Goal: Task Accomplishment & Management: Complete application form

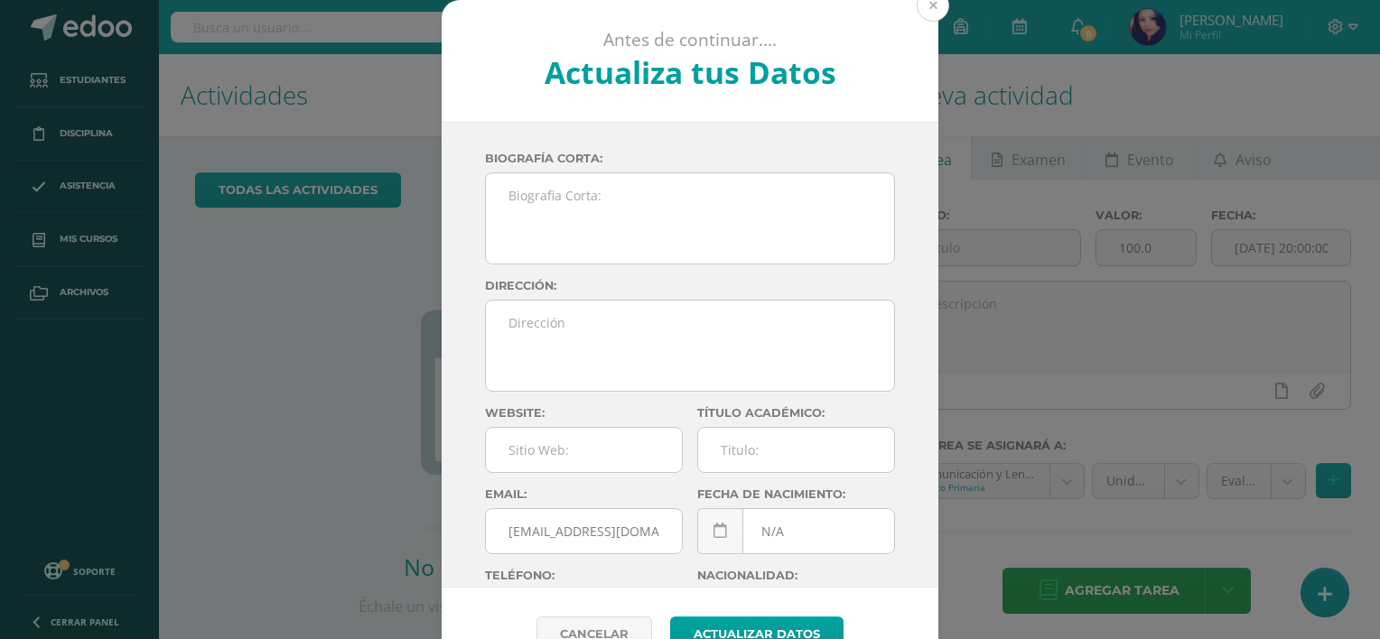
click at [917, 7] on button at bounding box center [933, 5] width 33 height 33
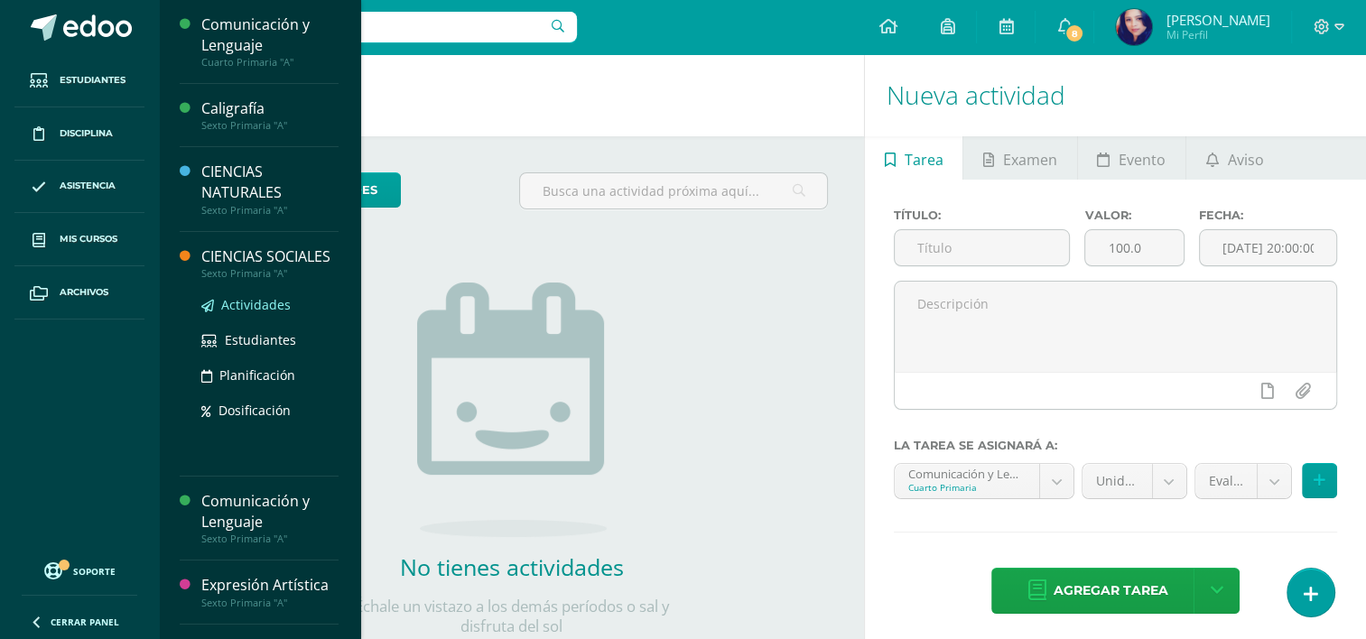
click at [249, 313] on span "Actividades" at bounding box center [256, 304] width 70 height 17
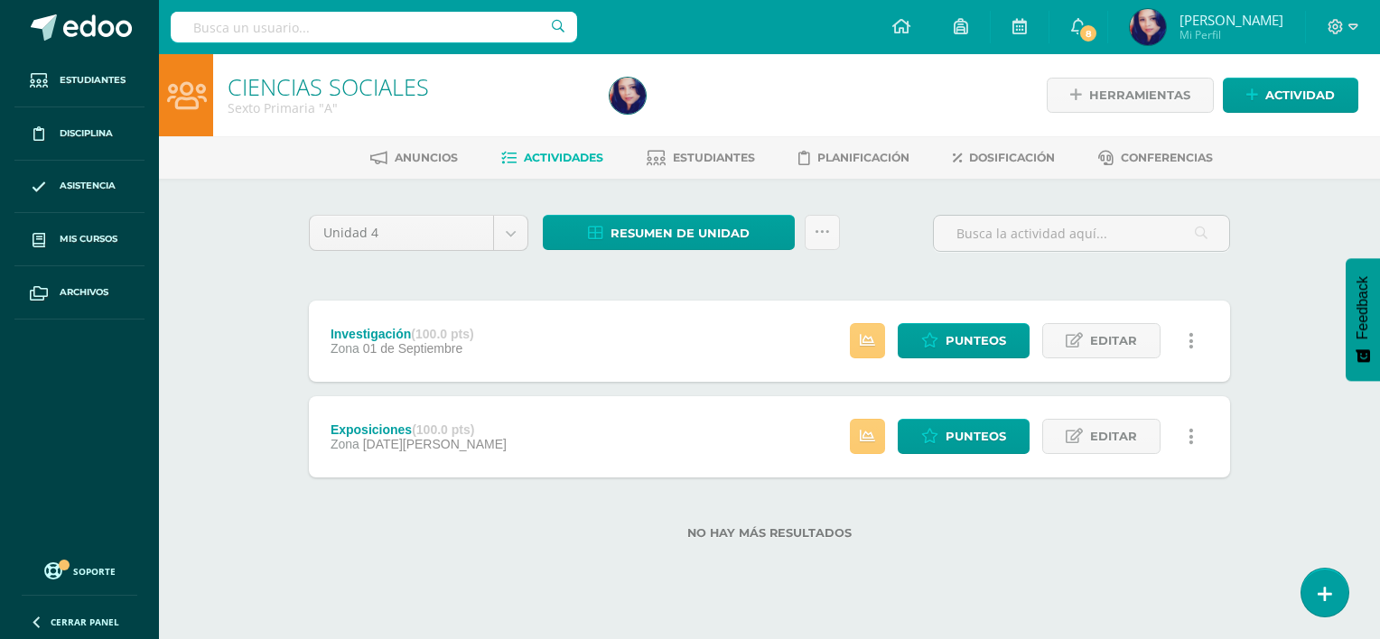
click at [444, 342] on span "01 de Septiembre" at bounding box center [413, 348] width 100 height 14
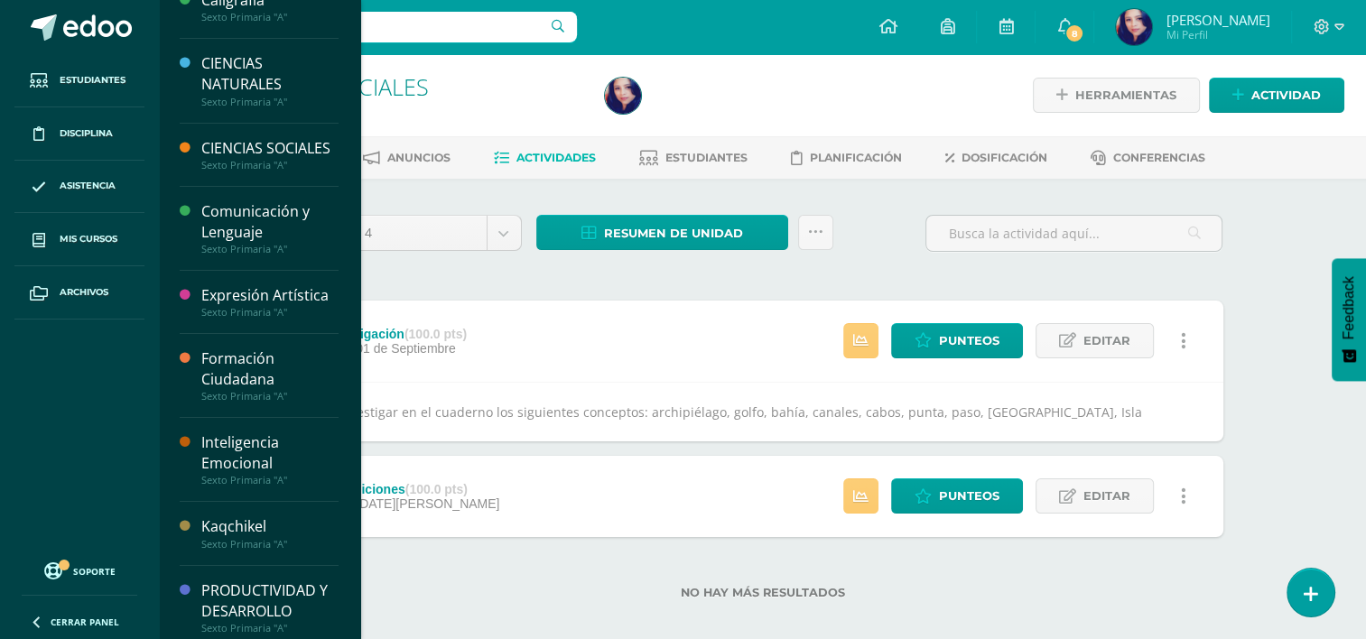
scroll to position [141, 0]
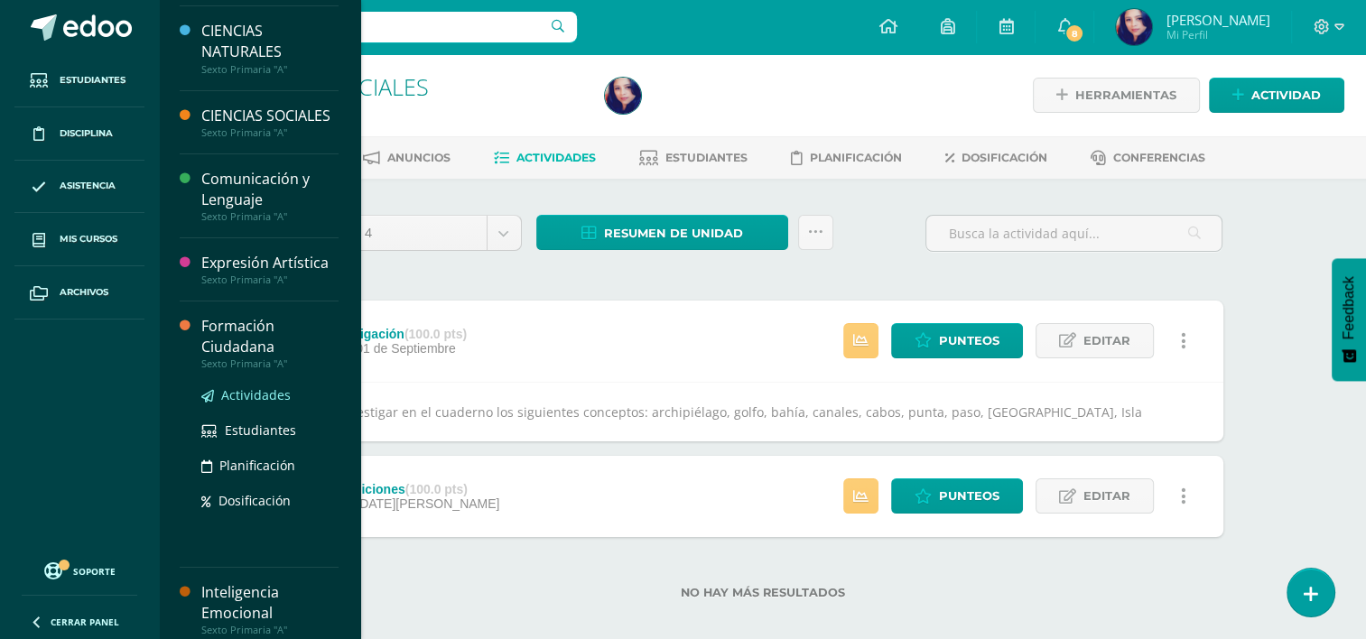
click at [249, 404] on span "Actividades" at bounding box center [256, 395] width 70 height 17
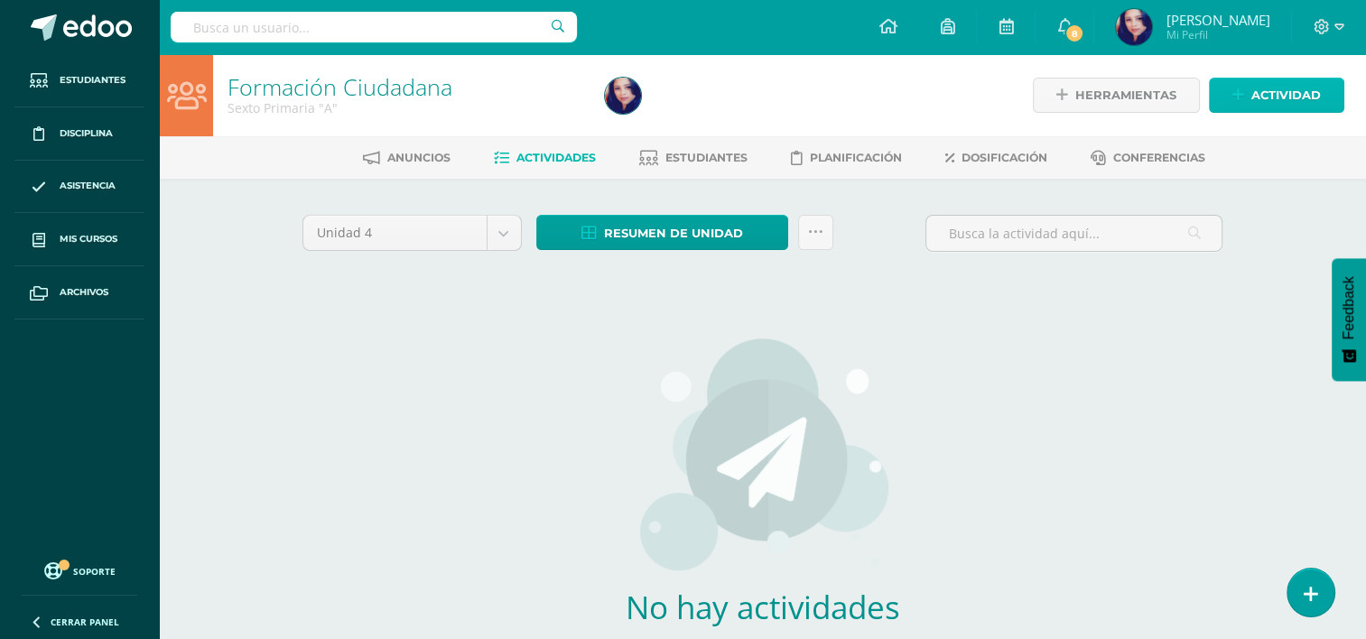
click at [1251, 90] on link "Actividad" at bounding box center [1276, 95] width 135 height 35
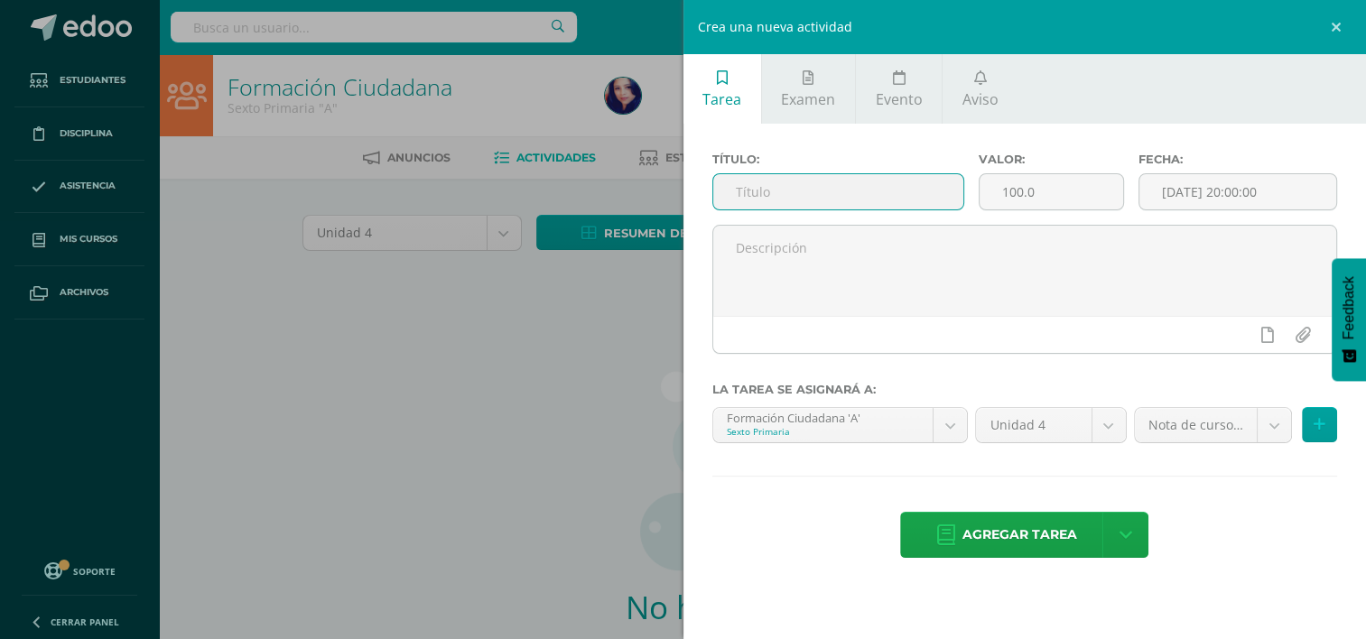
click at [918, 184] on input "text" at bounding box center [838, 191] width 250 height 35
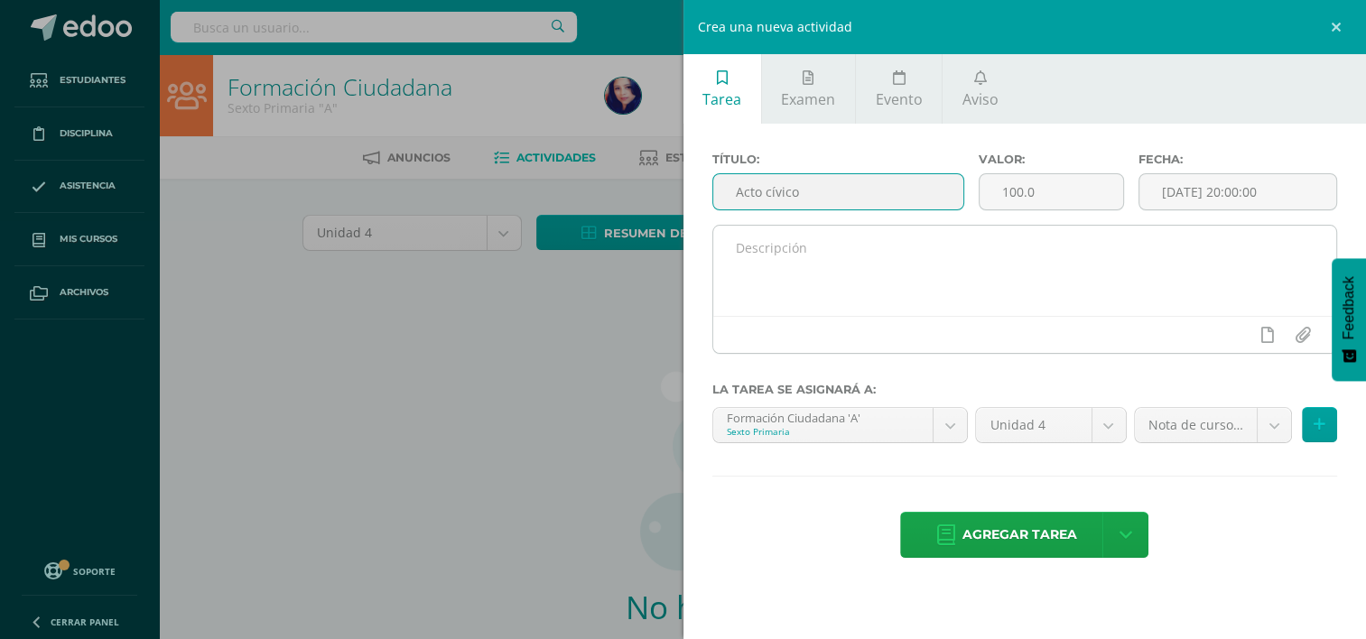
type input "Acto cívico"
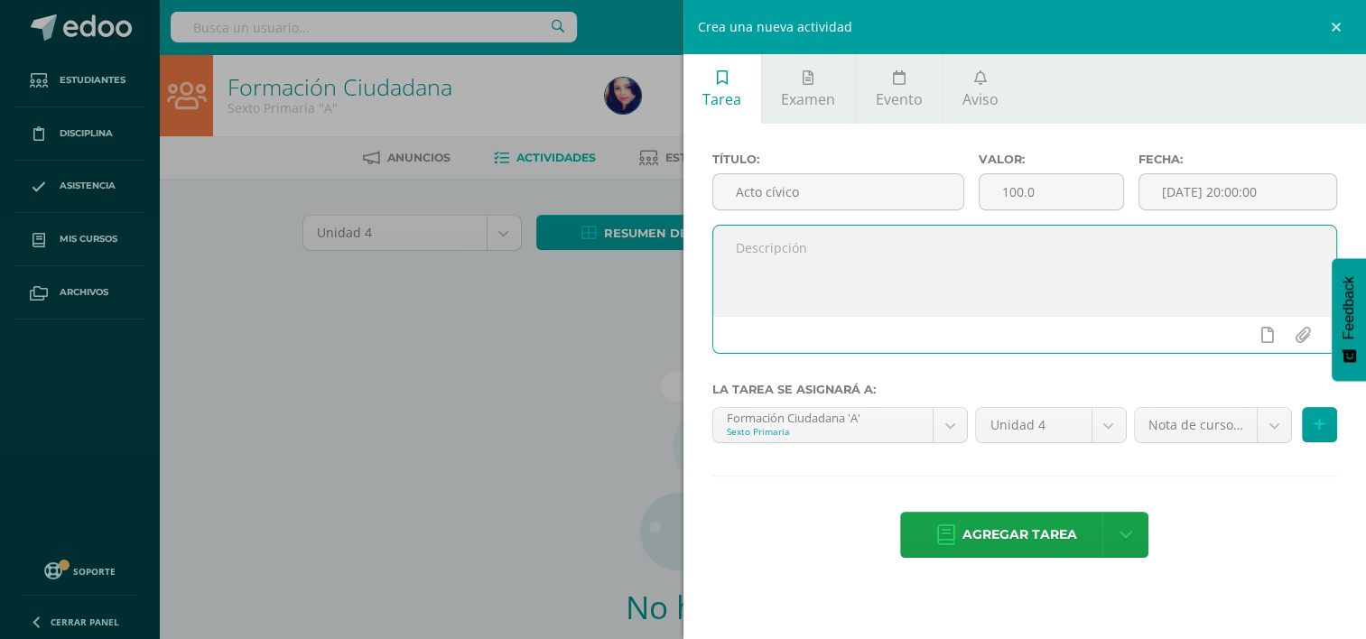
click at [904, 268] on textarea at bounding box center [1025, 271] width 624 height 90
type textarea "Participación en acto cívico del 8 de septimbre."
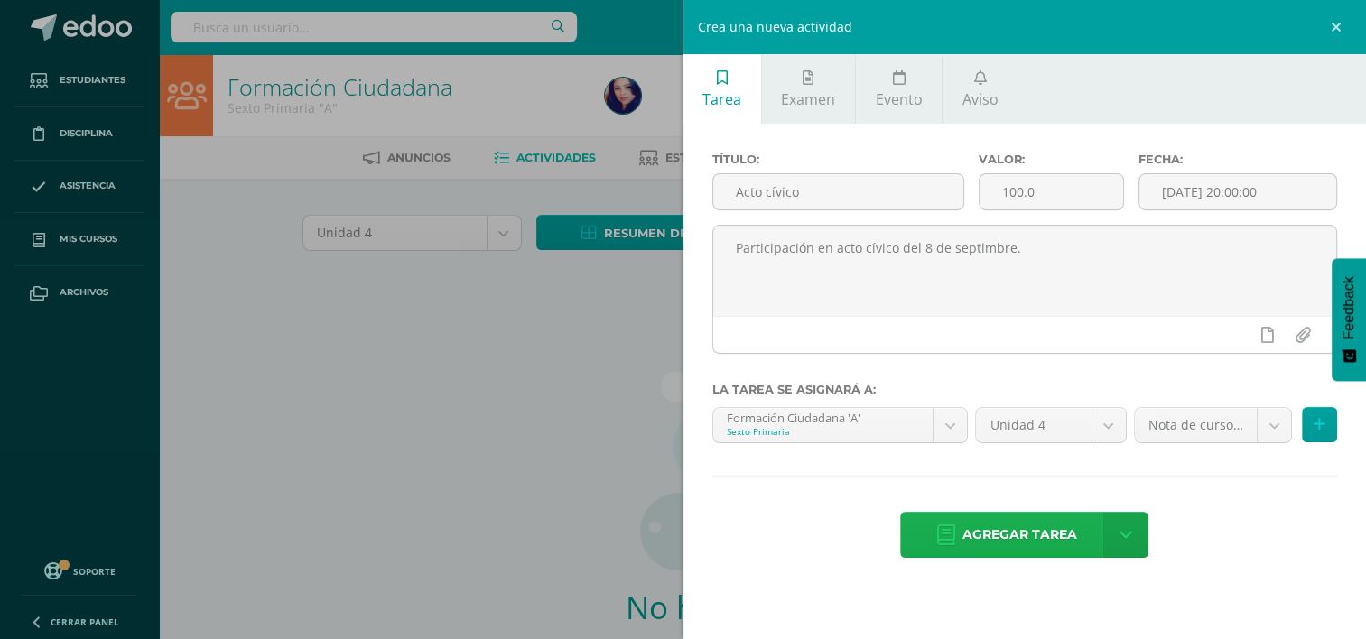
click at [1011, 526] on span "Agregar tarea" at bounding box center [1020, 535] width 115 height 44
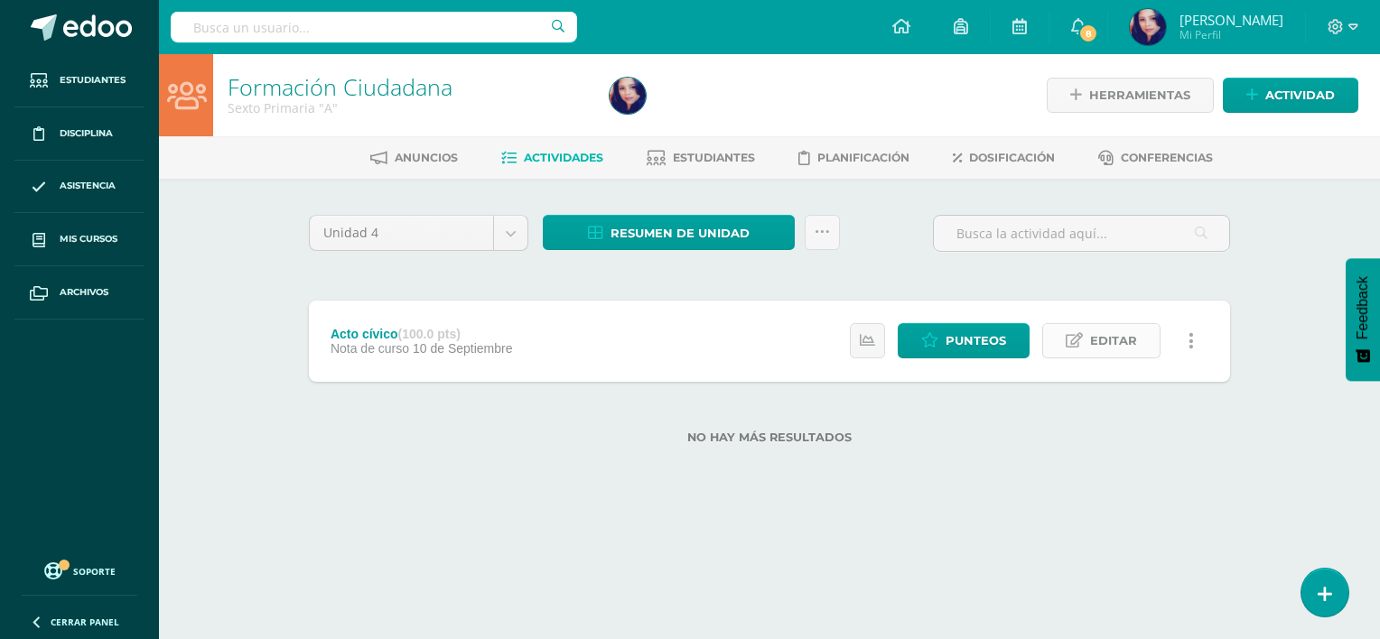
click at [1109, 337] on span "Editar" at bounding box center [1113, 340] width 47 height 33
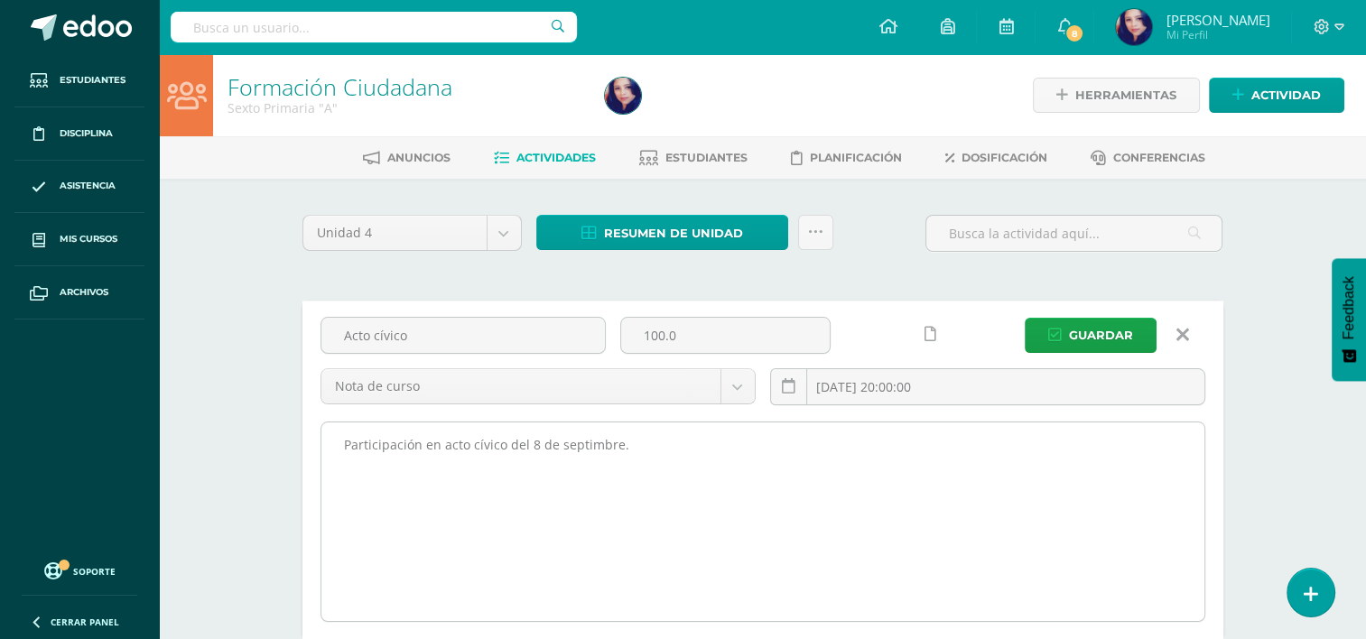
click at [642, 441] on textarea "Participación en acto cívico del 8 de septimbre." at bounding box center [763, 522] width 883 height 199
click at [824, 461] on textarea "Participación en acto cívico del 8 de septimbre." at bounding box center [763, 522] width 883 height 199
click at [961, 493] on textarea "Participación en acto cívico del 8 de septimbre." at bounding box center [763, 522] width 883 height 199
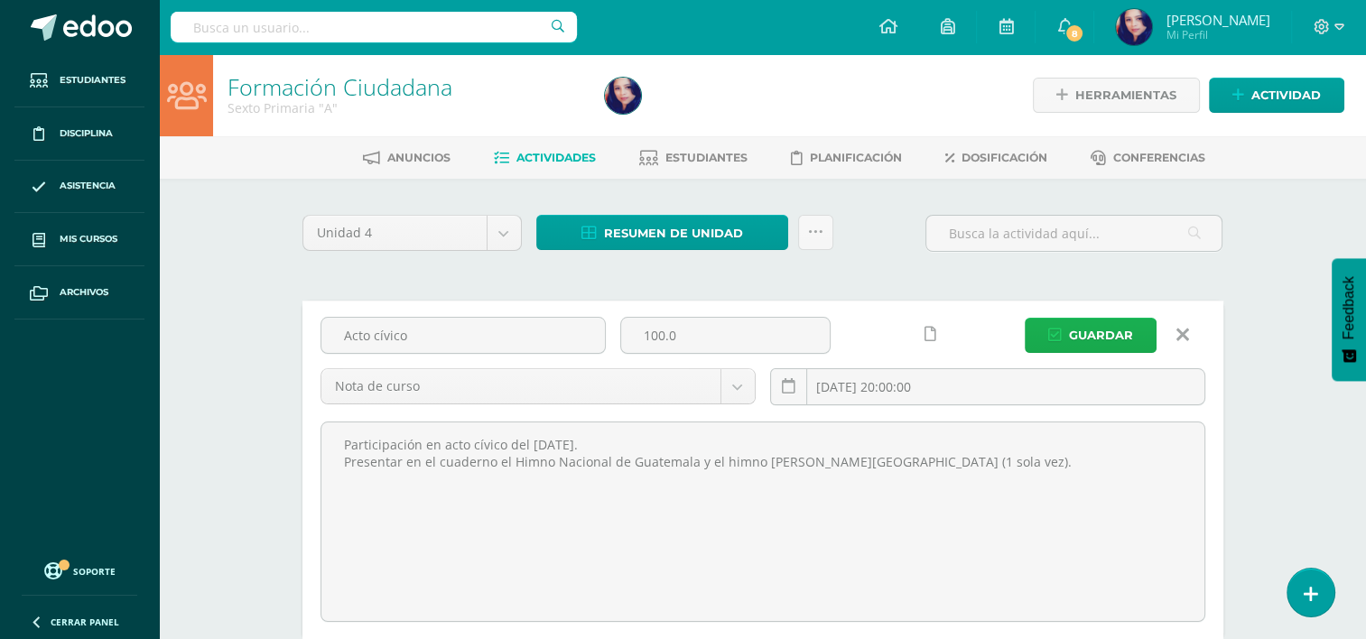
type textarea "Participación en acto cívico del 8 de septiembre. Presentar en el cuaderno el H…"
click at [1102, 336] on span "Guardar" at bounding box center [1101, 335] width 64 height 33
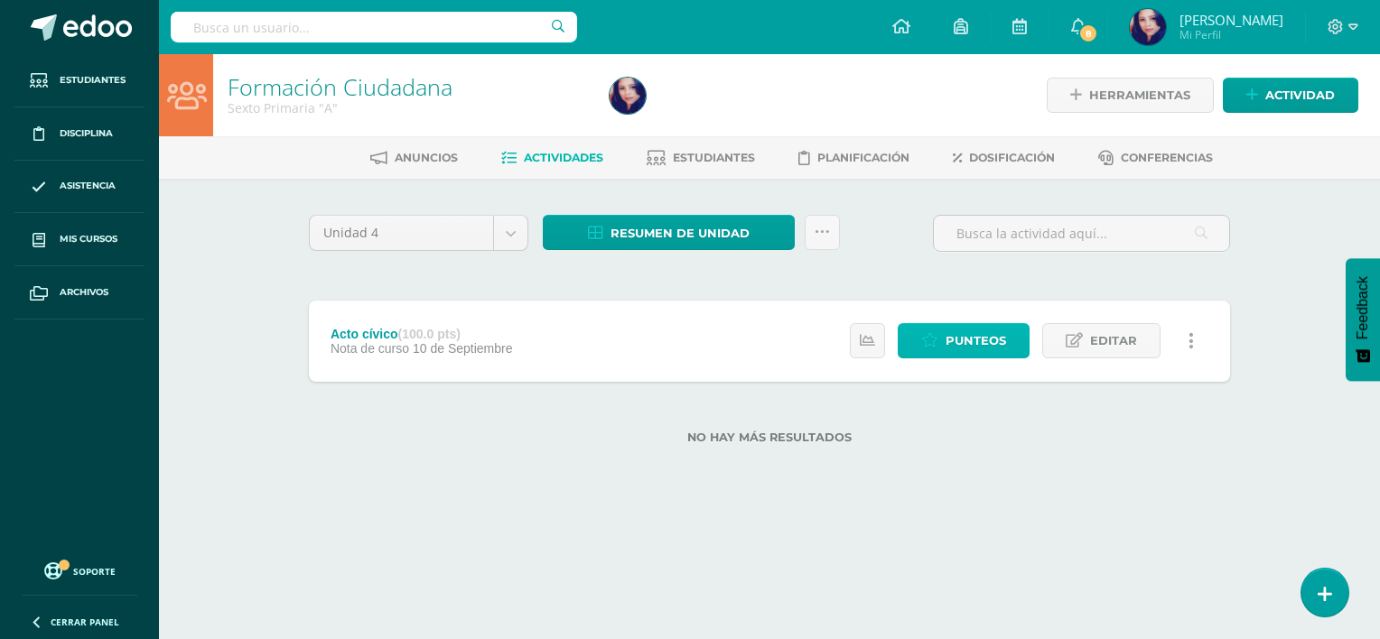
click at [964, 336] on span "Punteos" at bounding box center [976, 340] width 61 height 33
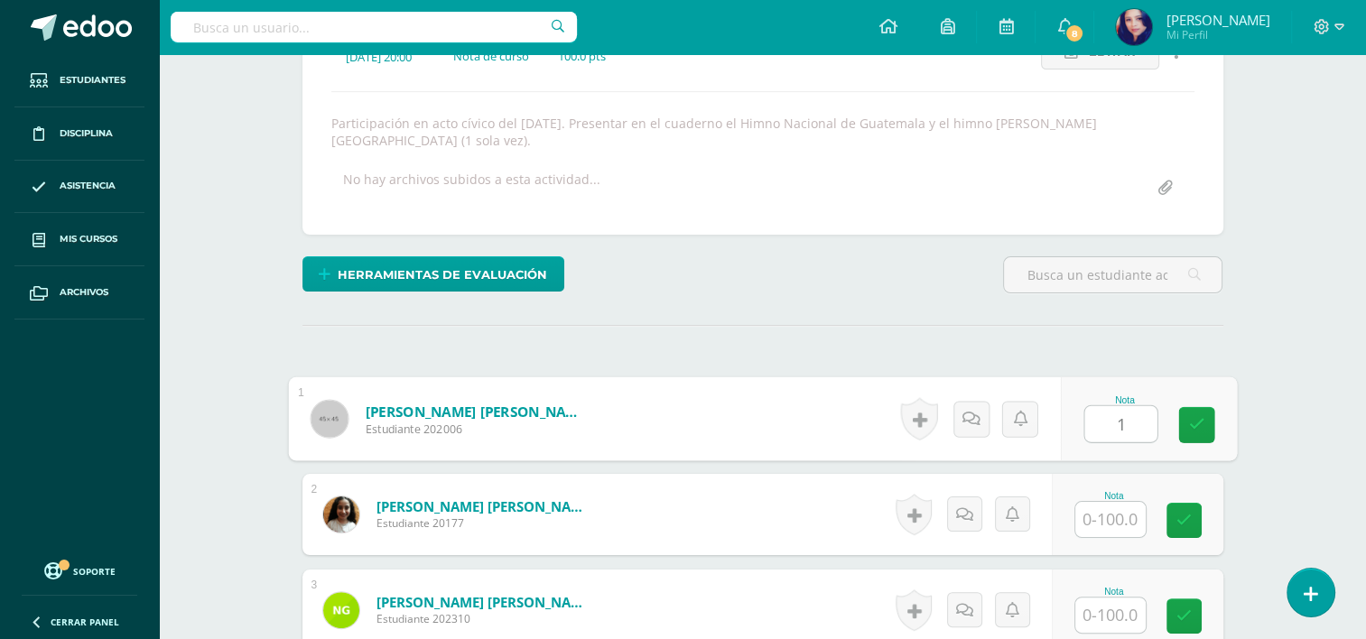
click at [1101, 410] on input "1" at bounding box center [1121, 424] width 72 height 36
type input "100"
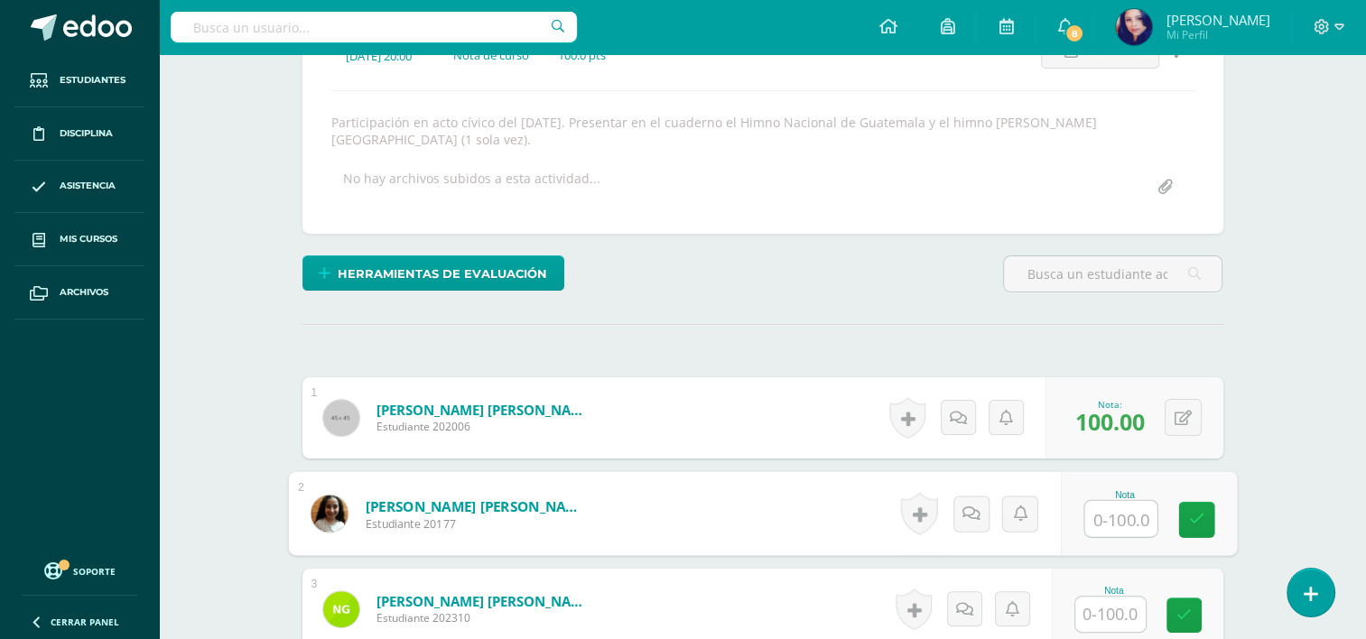
click at [1113, 501] on input "text" at bounding box center [1121, 519] width 72 height 36
type input "100"
click at [1189, 512] on icon at bounding box center [1197, 519] width 16 height 15
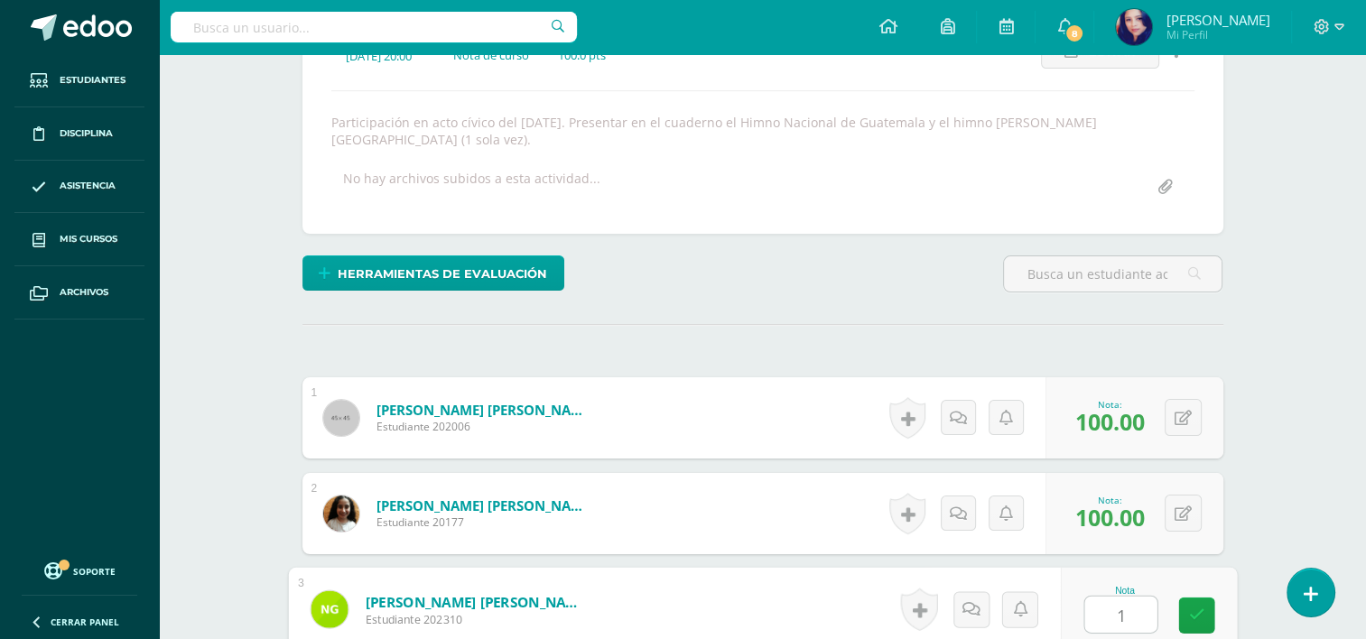
click at [1101, 600] on input "1" at bounding box center [1121, 615] width 72 height 36
type input "100"
click at [1193, 608] on icon at bounding box center [1197, 615] width 16 height 15
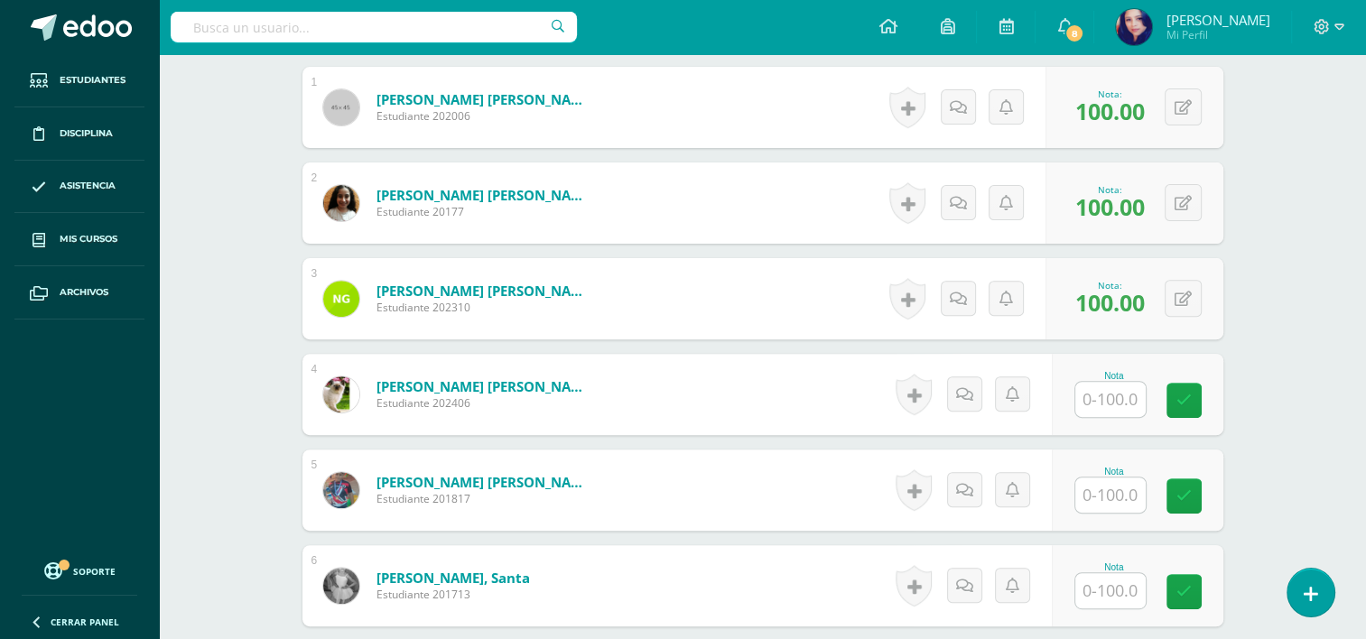
scroll to position [608, 0]
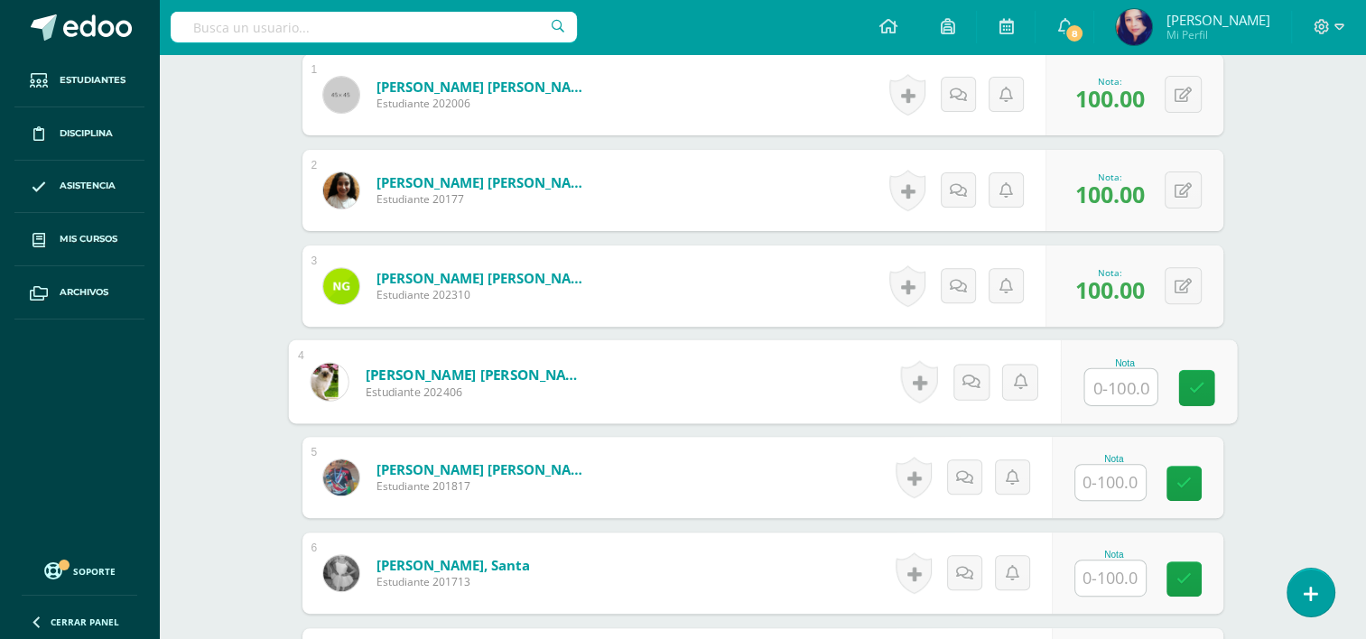
click at [1123, 369] on input "text" at bounding box center [1121, 387] width 72 height 36
type input "100"
click at [1187, 370] on link at bounding box center [1197, 388] width 36 height 36
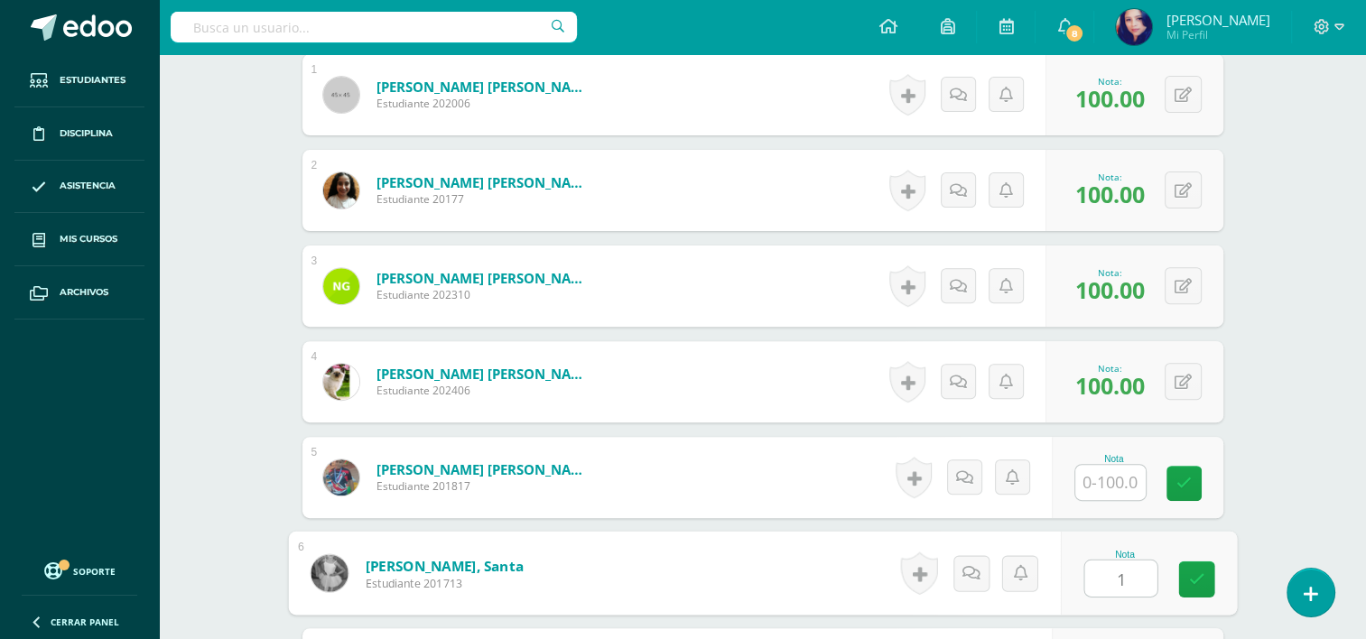
click at [1097, 561] on input "1" at bounding box center [1121, 579] width 72 height 36
type input "100"
click at [1198, 572] on icon at bounding box center [1197, 579] width 16 height 15
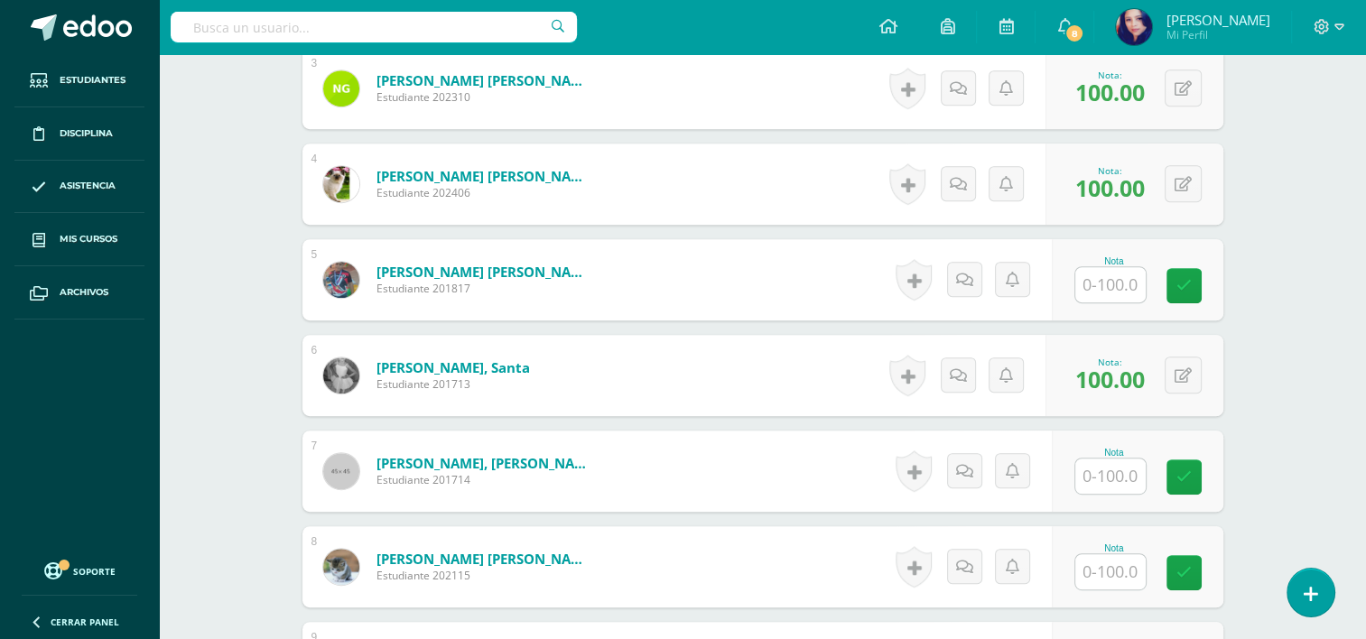
scroll to position [851, 0]
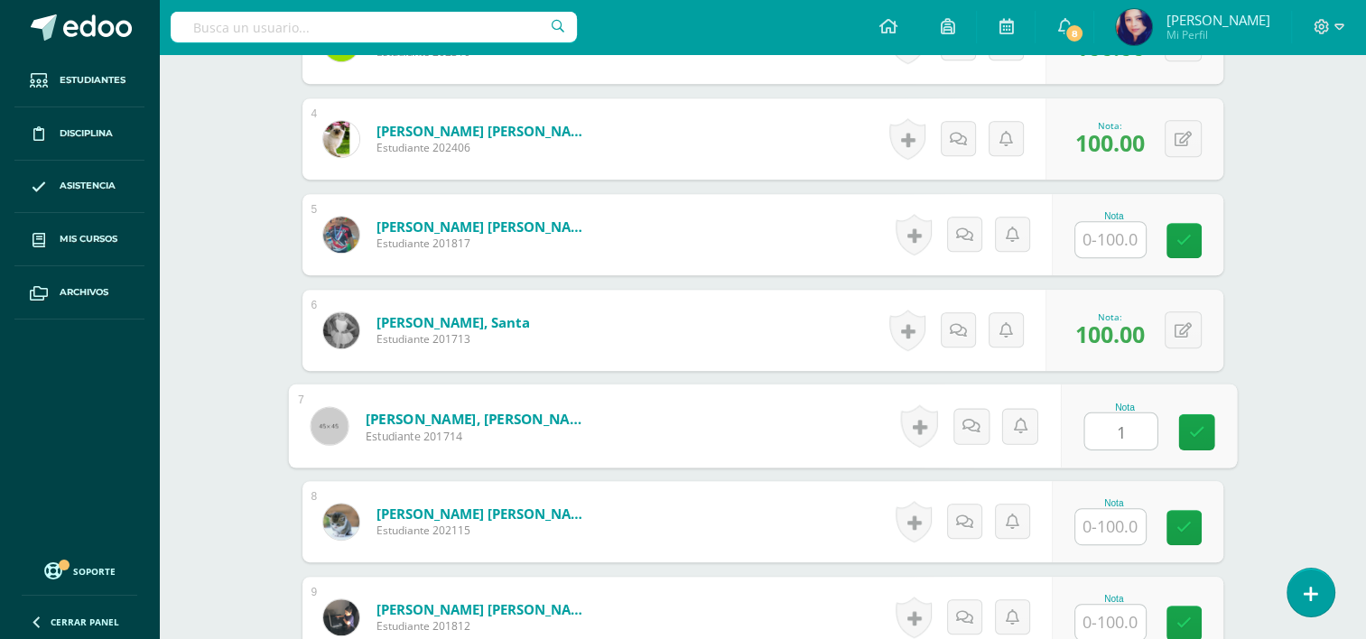
click at [1121, 414] on input "1" at bounding box center [1121, 432] width 72 height 36
type input "100"
click at [1199, 424] on icon at bounding box center [1197, 431] width 16 height 15
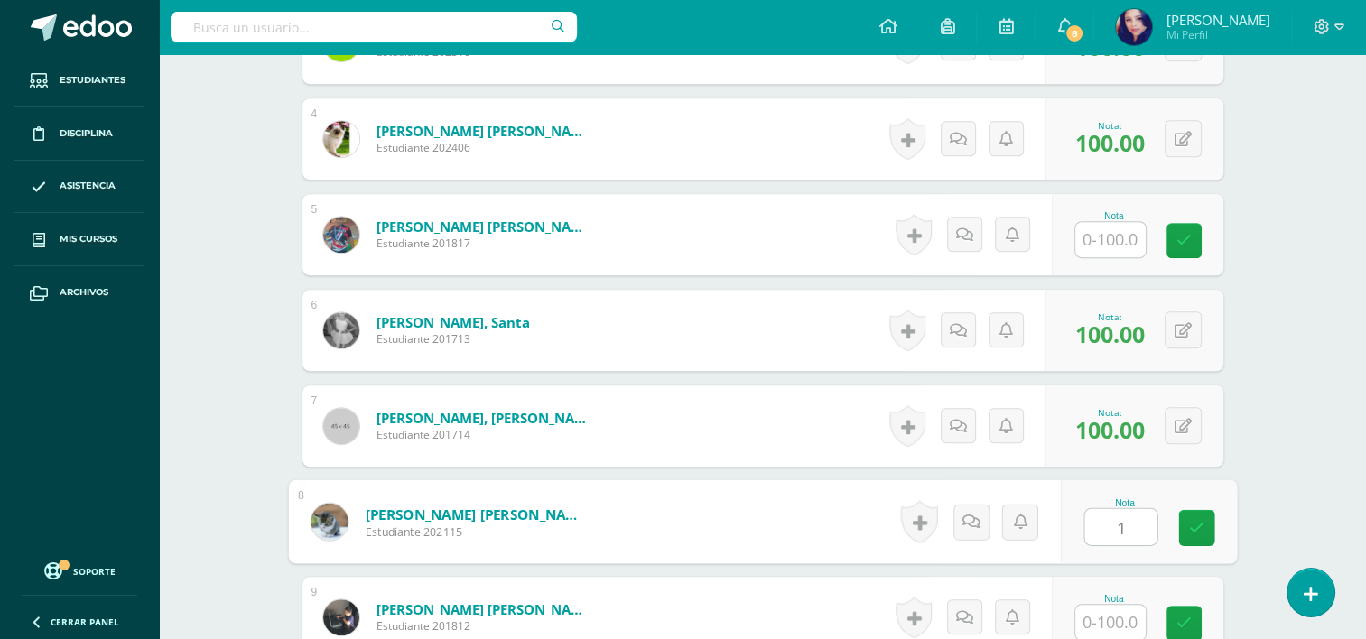
click at [1104, 511] on input "1" at bounding box center [1121, 527] width 72 height 36
type input "100"
click at [1188, 510] on link at bounding box center [1197, 528] width 36 height 36
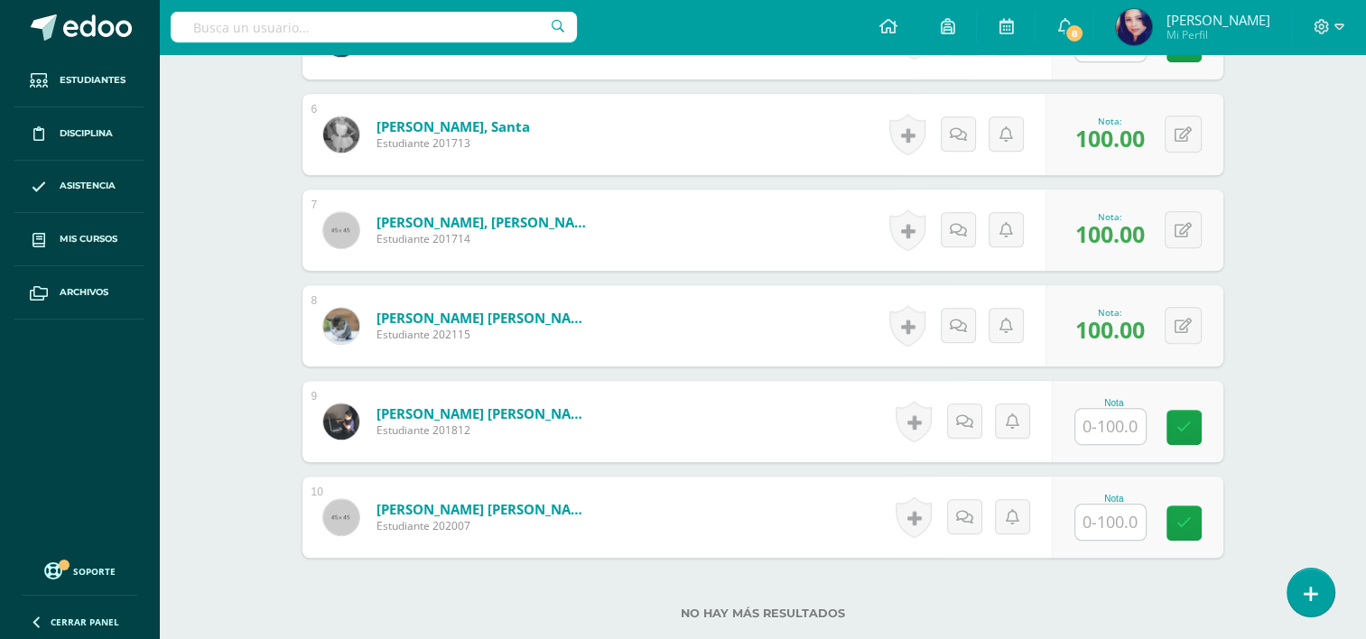
scroll to position [1053, 0]
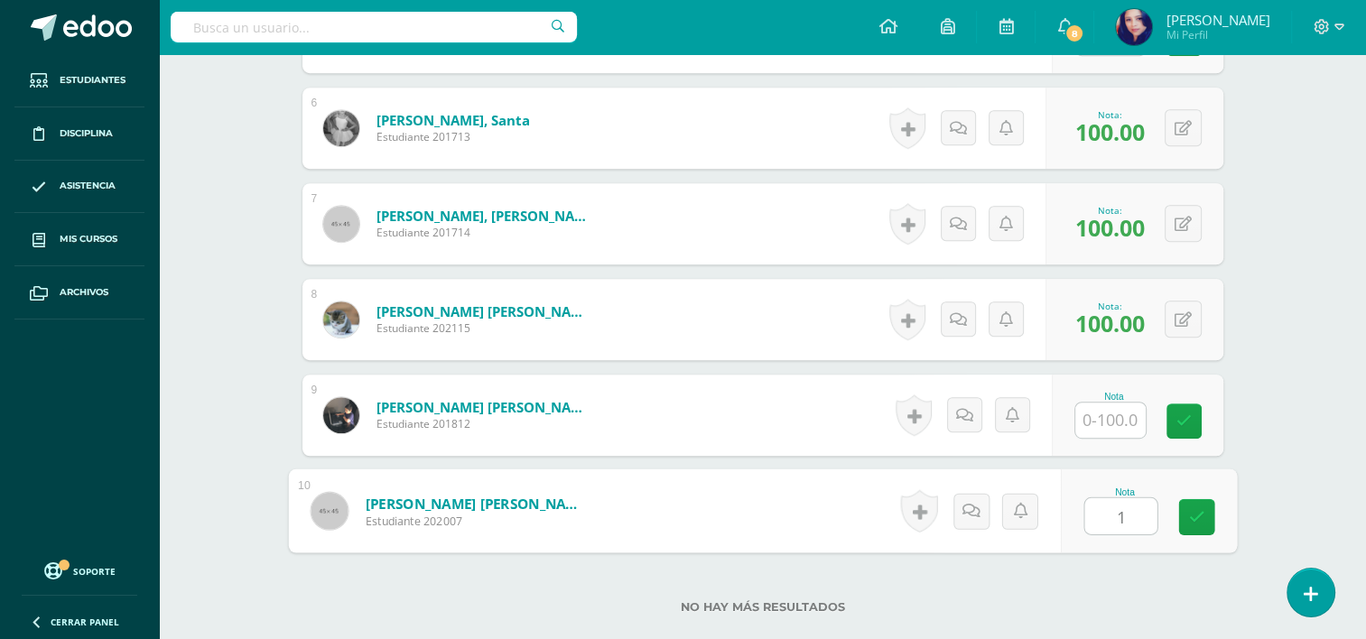
click at [1109, 499] on input "1" at bounding box center [1121, 517] width 72 height 36
type input "100"
click at [1196, 499] on link at bounding box center [1197, 517] width 36 height 36
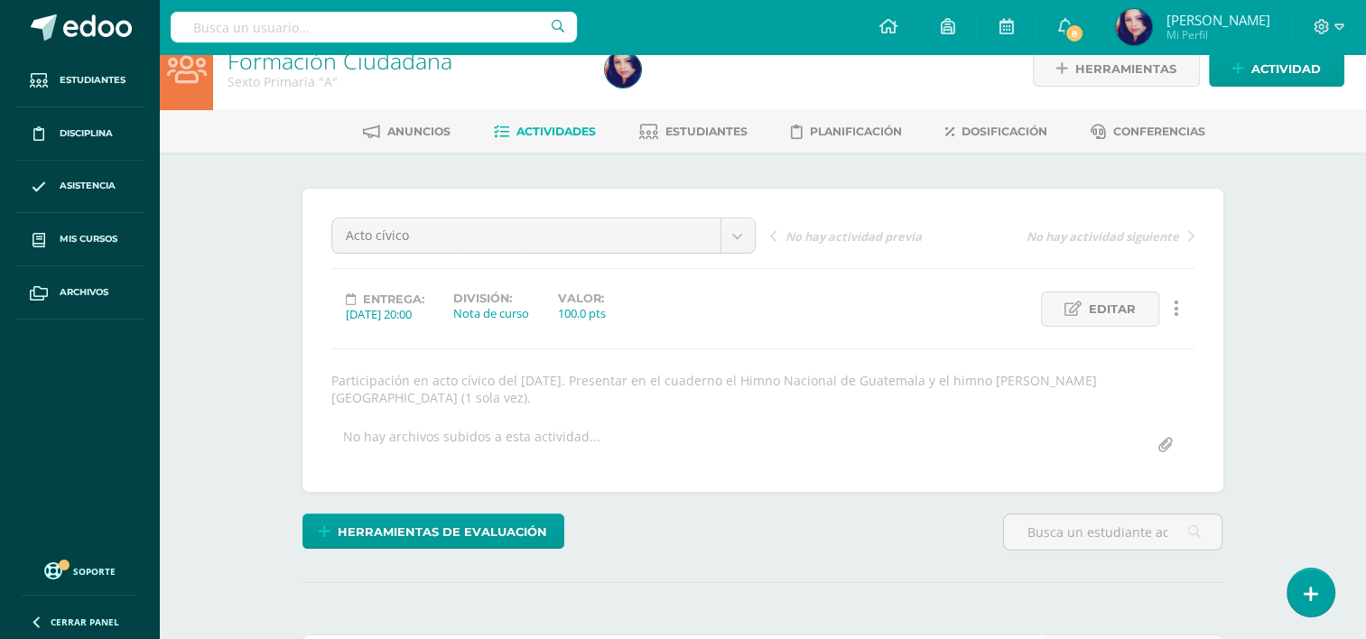
scroll to position [0, 0]
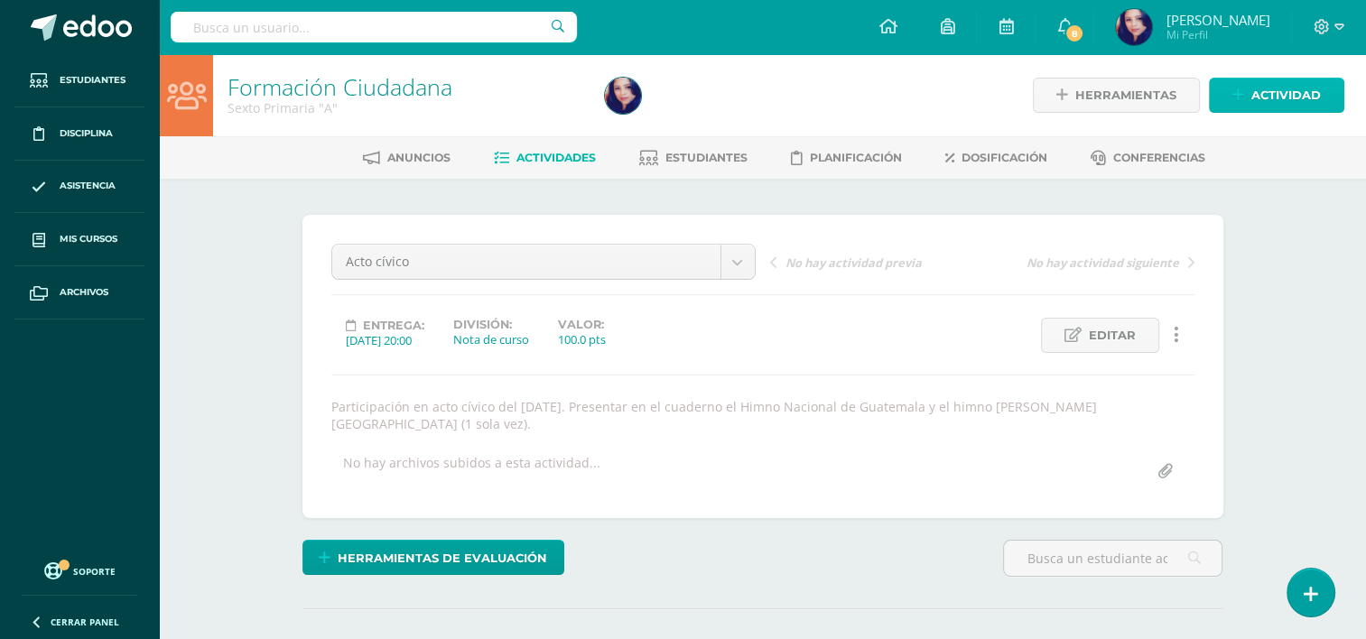
click at [1292, 101] on span "Actividad" at bounding box center [1287, 95] width 70 height 33
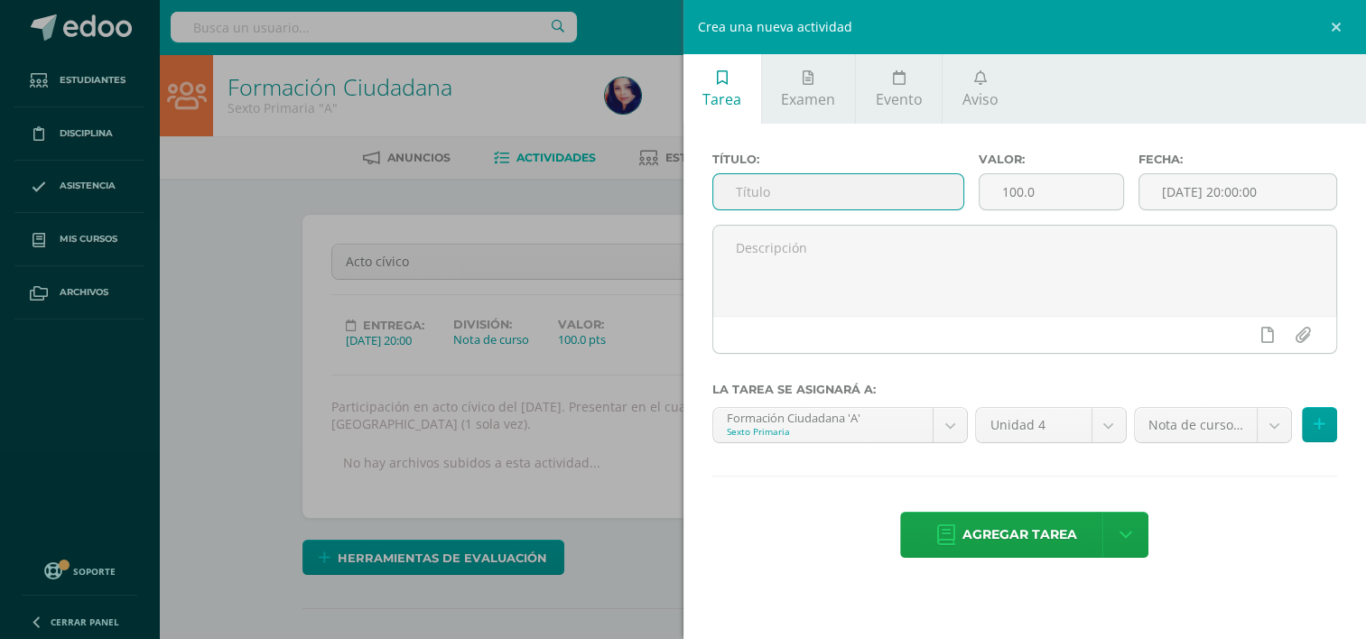
click at [896, 195] on input "text" at bounding box center [838, 191] width 250 height 35
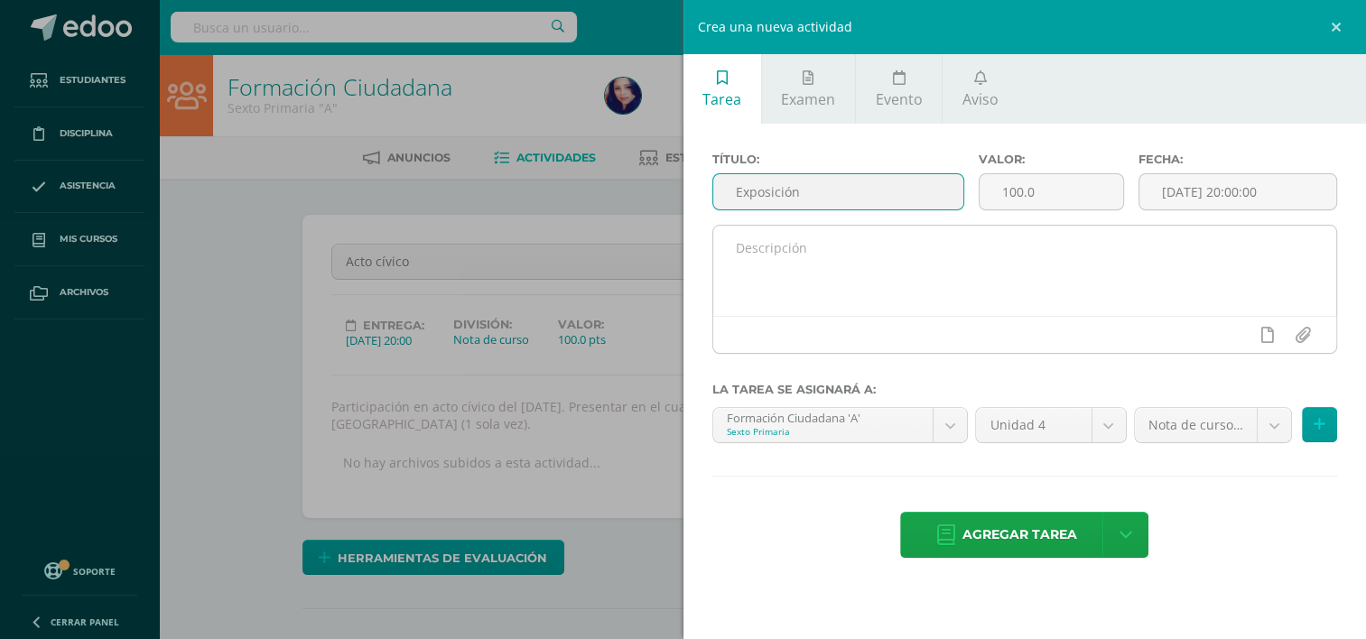
type input "Exposición"
click at [854, 266] on textarea at bounding box center [1025, 271] width 624 height 90
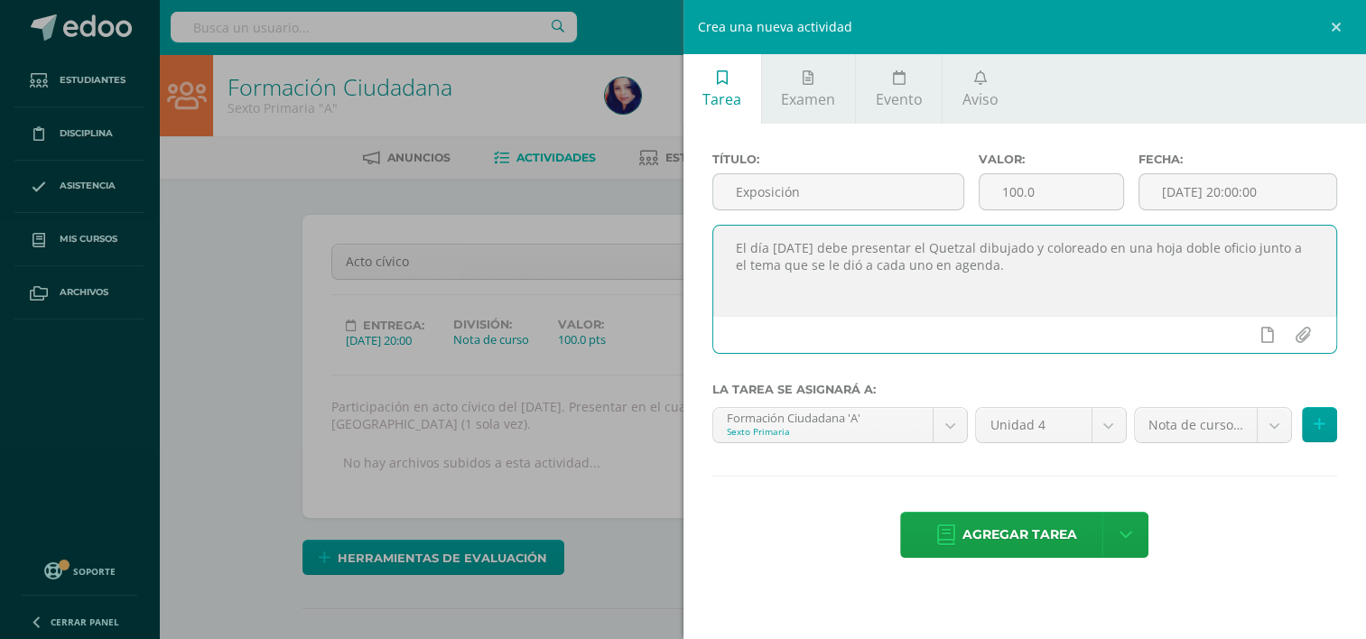
click at [831, 243] on textarea "El día miércoles debe presentar el Quetzal dibujado y coloreado en una hoja dob…" at bounding box center [1025, 271] width 624 height 90
type textarea "El día miércoles 17 de septiembre debe presentar el Quetzal dibujado y coloread…"
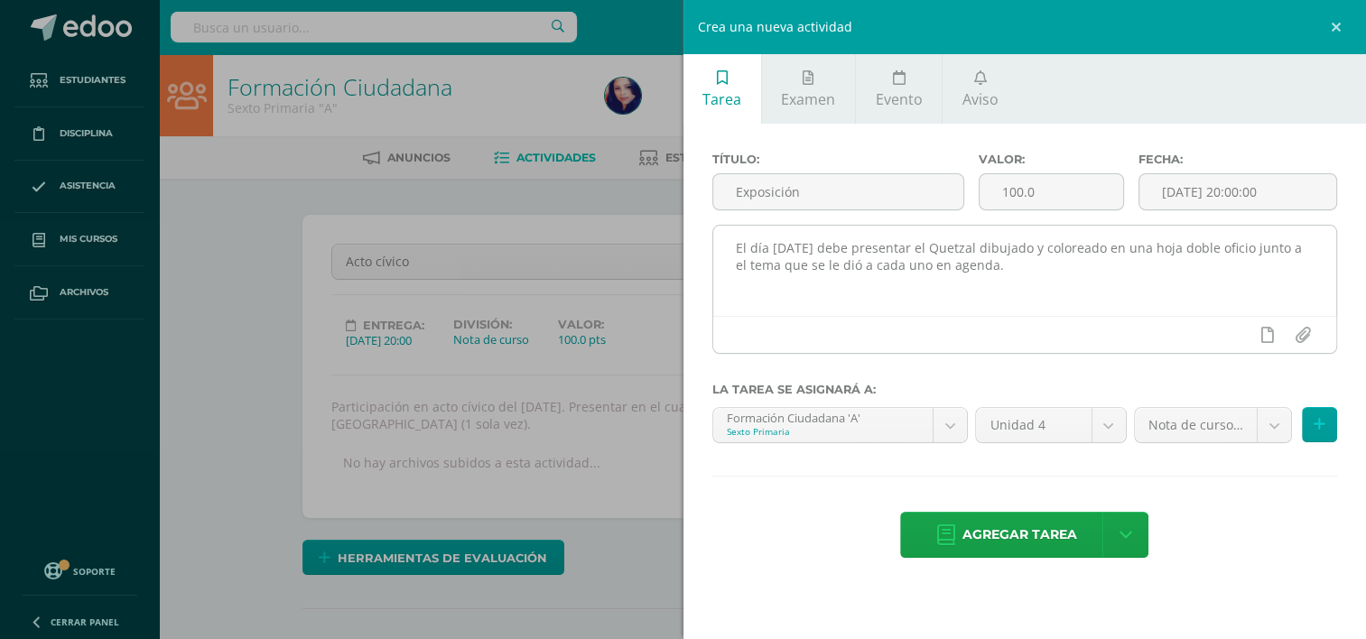
click at [1012, 343] on div at bounding box center [1025, 334] width 624 height 37
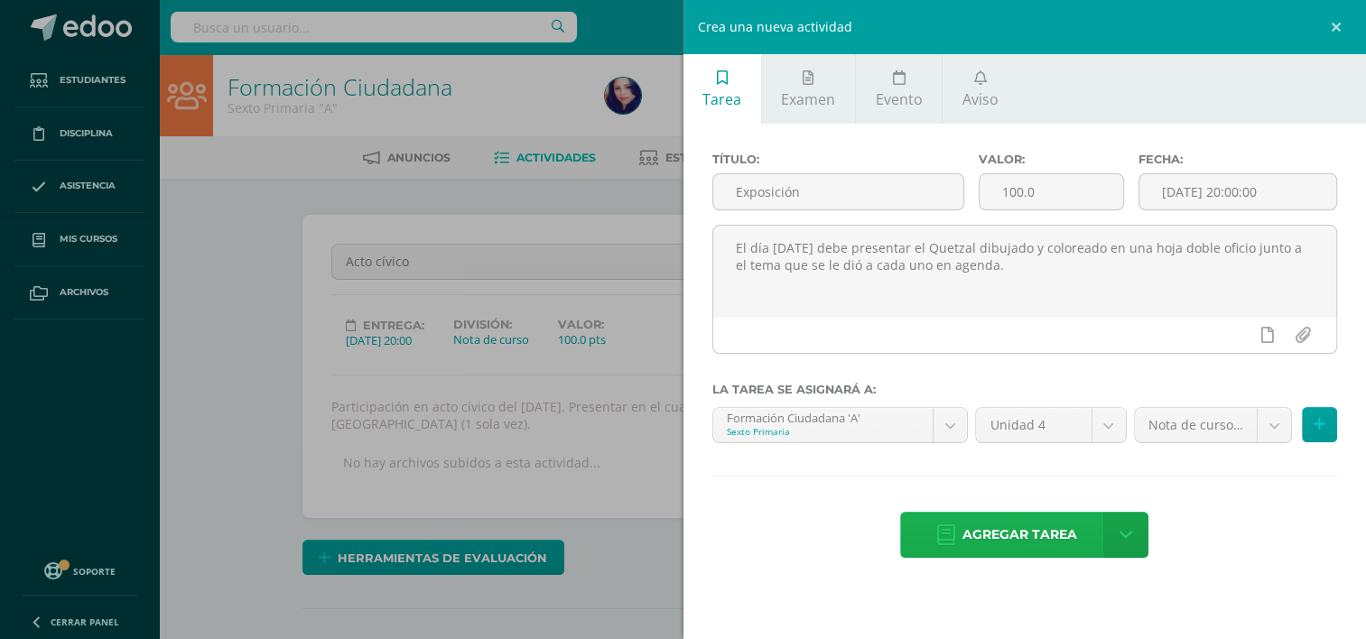
click at [1019, 534] on span "Agregar tarea" at bounding box center [1020, 535] width 115 height 44
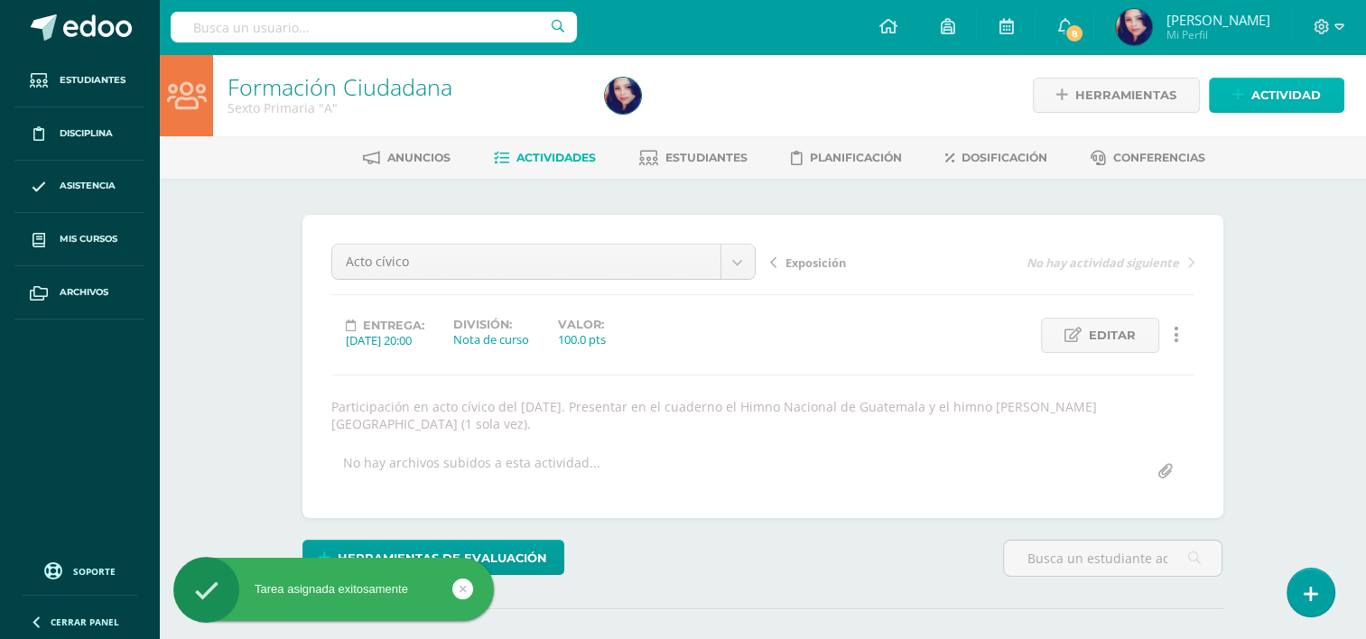
click at [1304, 96] on span "Actividad" at bounding box center [1287, 95] width 70 height 33
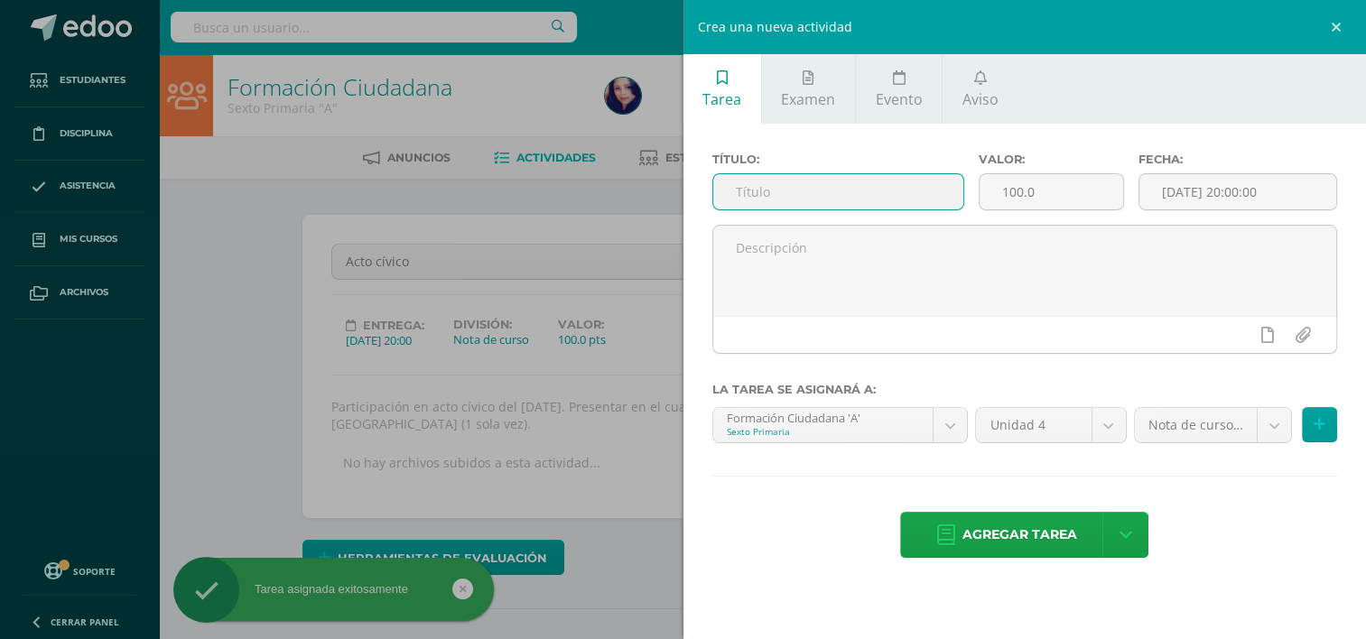
click at [856, 191] on input "text" at bounding box center [838, 191] width 250 height 35
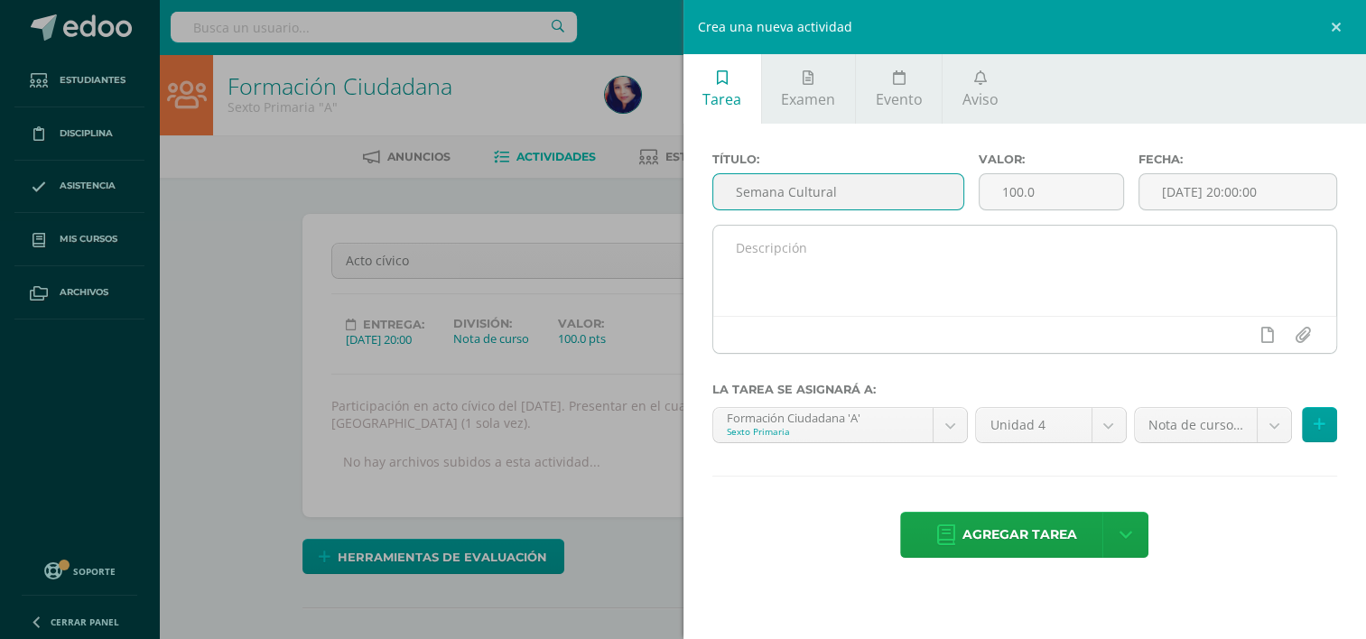
type input "Semana Cultural"
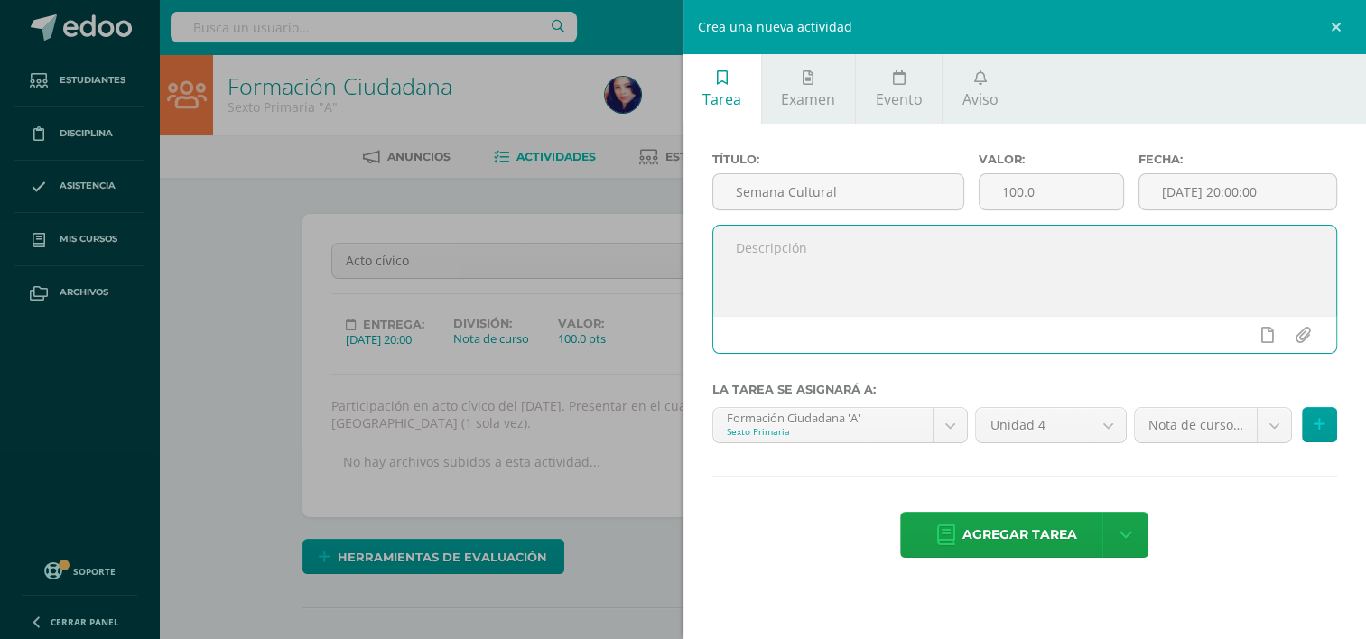
click at [835, 233] on textarea at bounding box center [1025, 271] width 624 height 90
type textarea "Actividades de independencia"
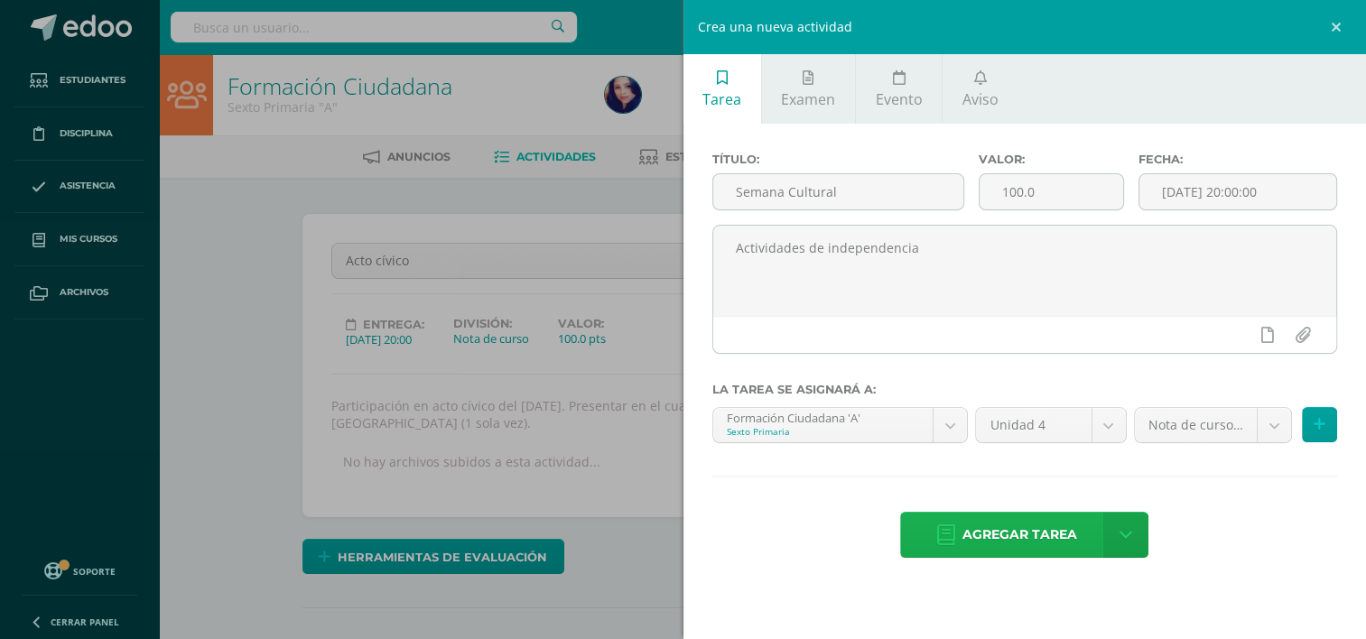
click at [1018, 523] on span "Agregar tarea" at bounding box center [1020, 535] width 115 height 44
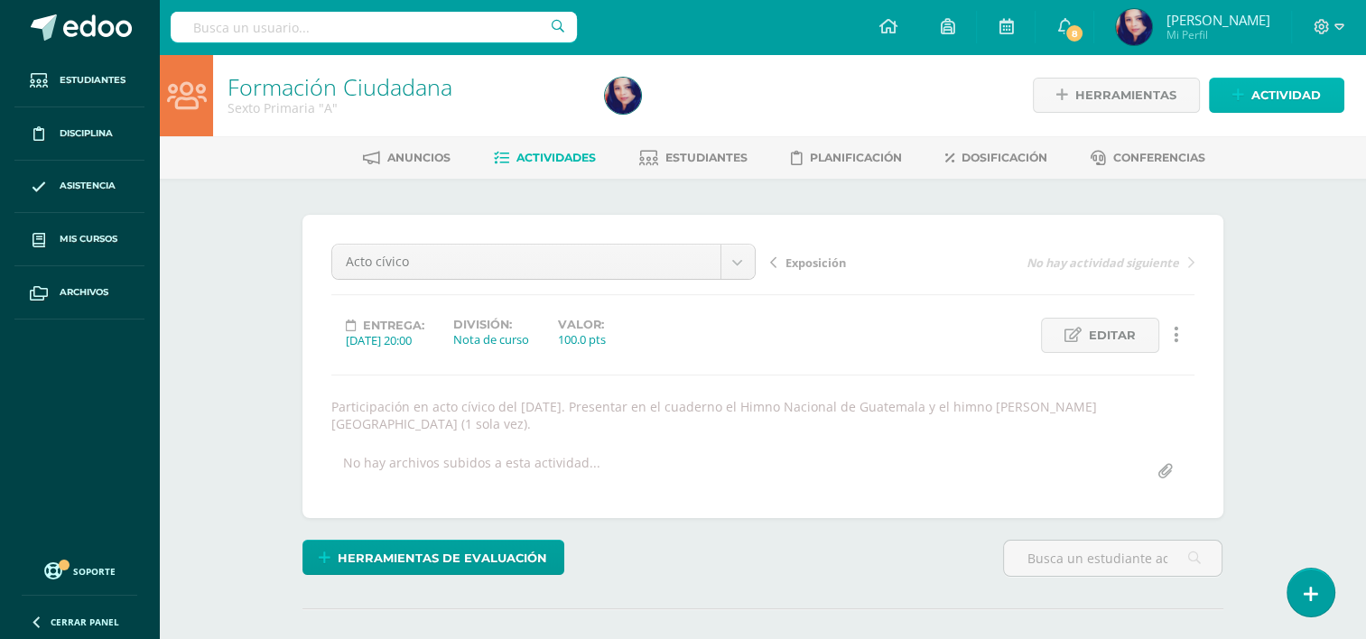
click at [1290, 93] on span "Actividad" at bounding box center [1287, 95] width 70 height 33
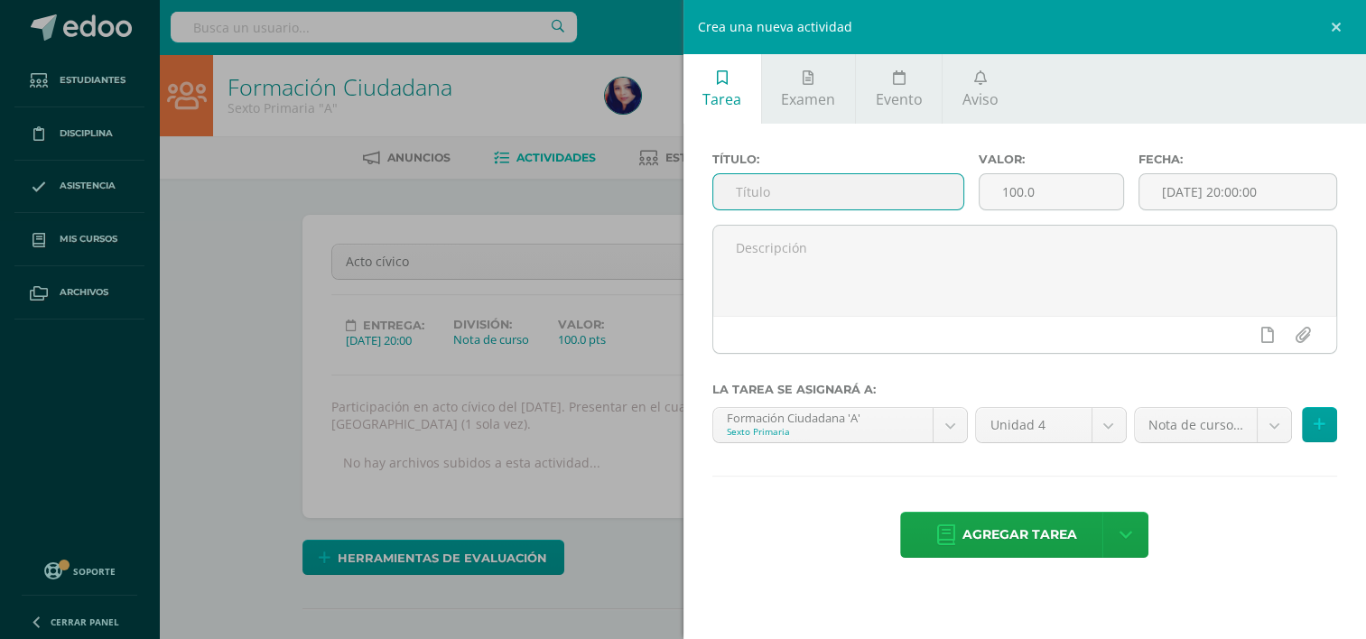
click at [838, 202] on input "text" at bounding box center [838, 191] width 250 height 35
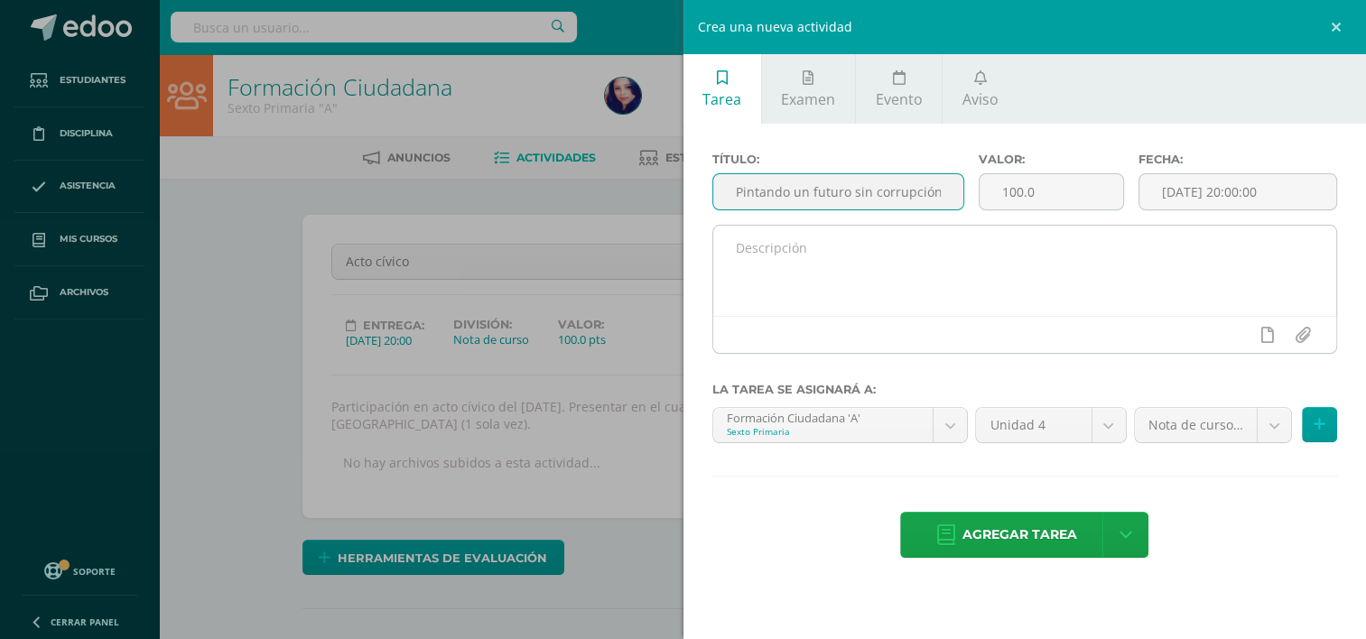
type input "Pintando un futuro sin corrupción"
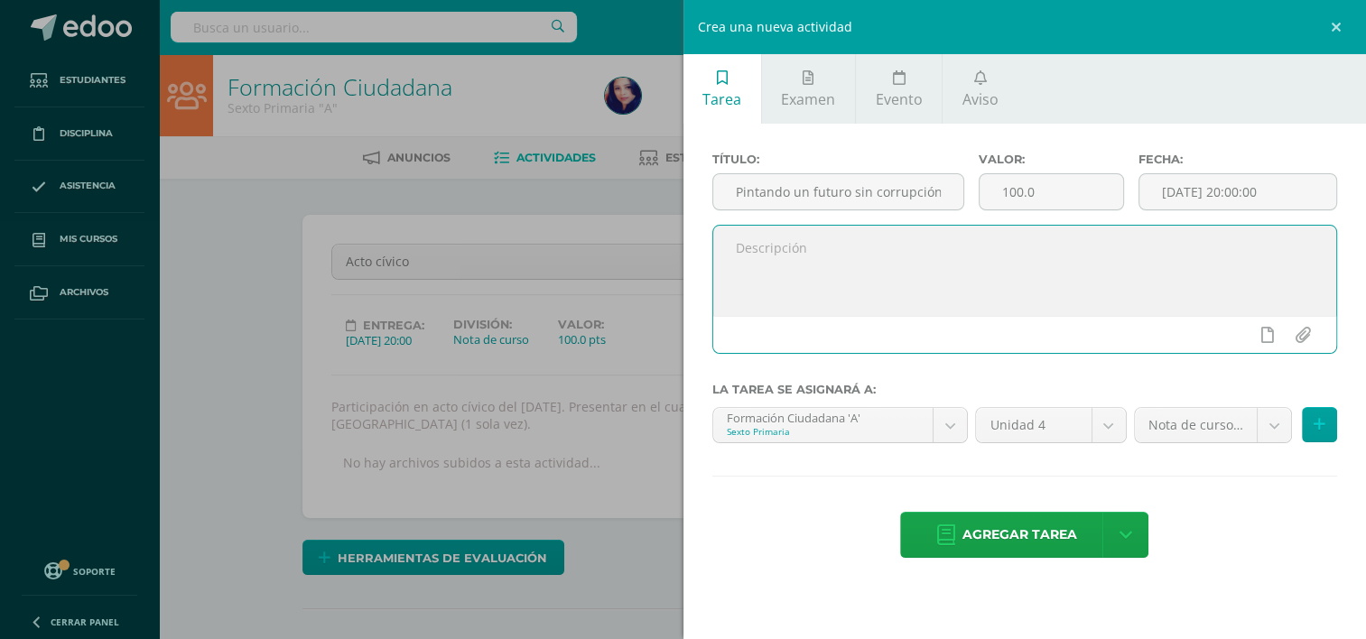
click at [778, 237] on textarea at bounding box center [1025, 271] width 624 height 90
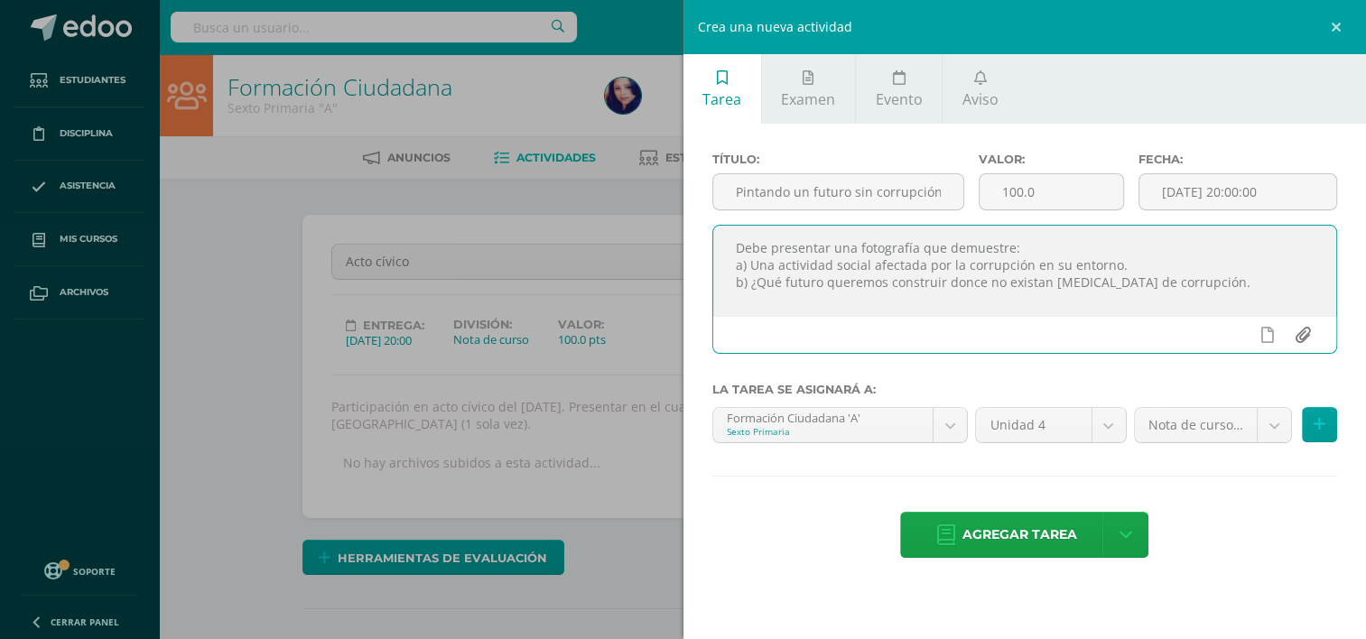
type textarea "Debe presentar una fotografía que demuestre: a) Una actividad social afectada p…"
click at [1302, 328] on input "file" at bounding box center [1302, 335] width 35 height 34
type input "C:\fakepath\1._Guía_y_bases_de_convocatoria_concurso_DPF[1].pdf"
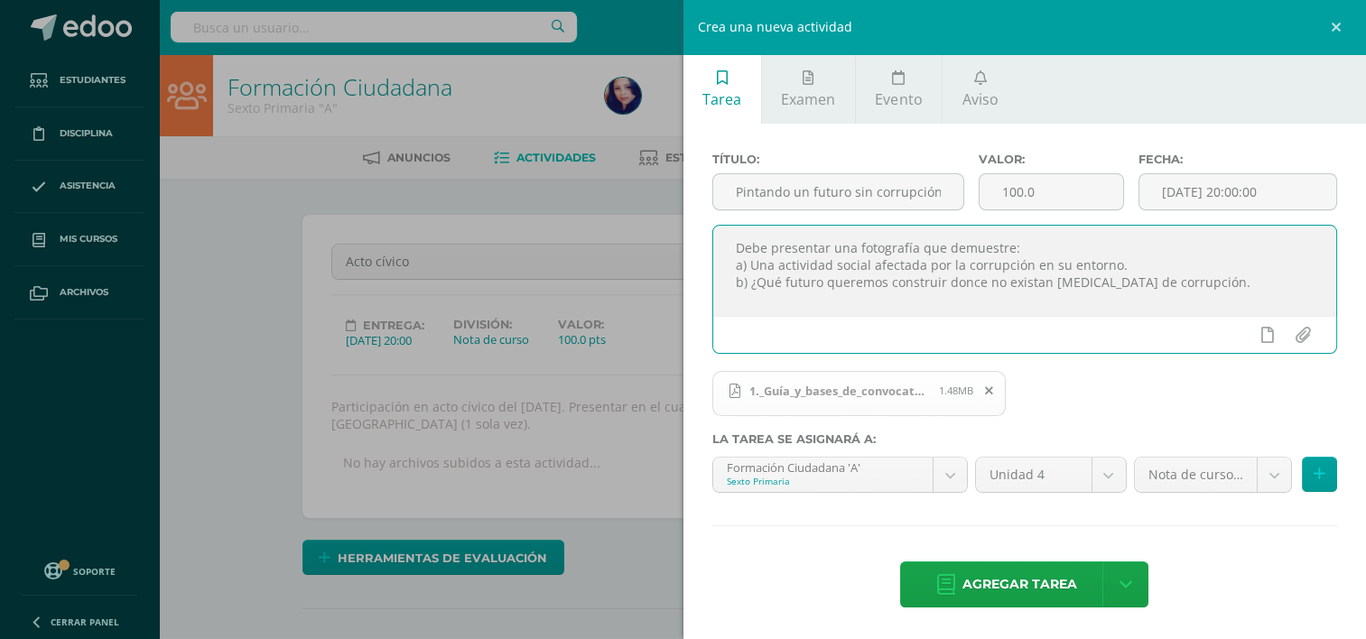
click at [1183, 292] on textarea "Debe presentar una fotografía que demuestre: a) Una actividad social afectada p…" at bounding box center [1025, 271] width 624 height 90
click at [835, 309] on textarea "Debe presentar una fotografía que demuestre: a) Una actividad social afectada p…" at bounding box center [1025, 271] width 624 height 90
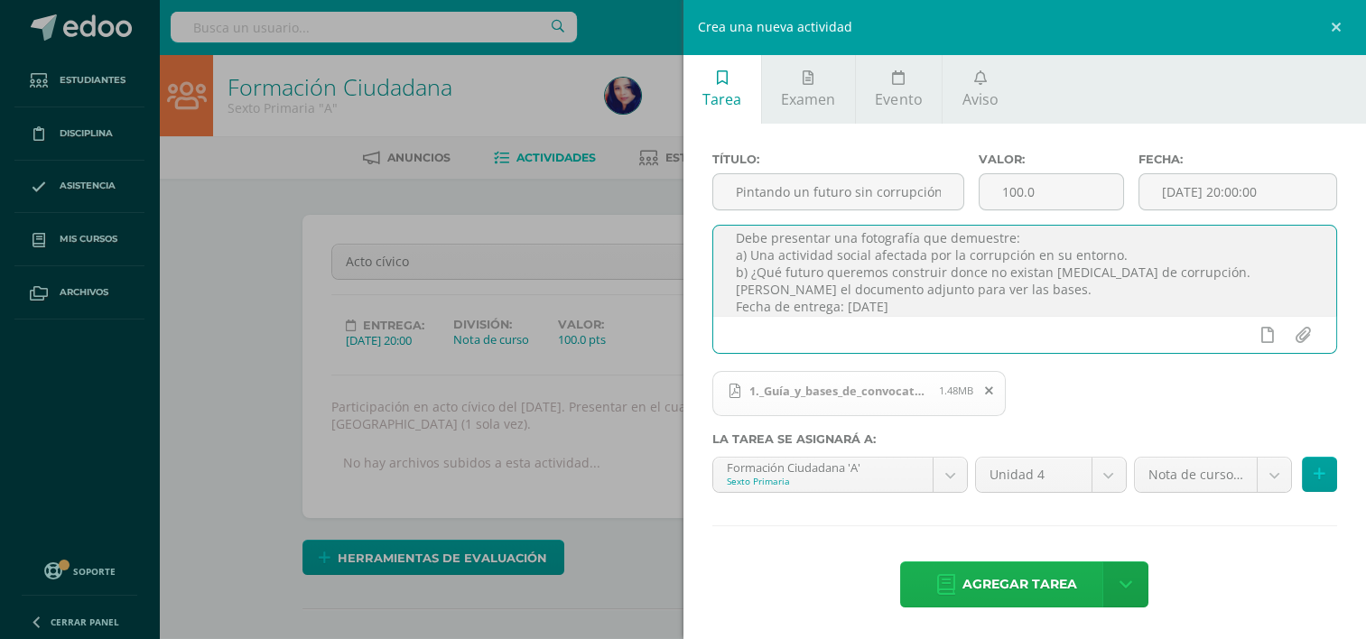
type textarea "Debe presentar una fotografía que demuestre: a) Una actividad social afectada p…"
click at [1048, 582] on span "Agregar tarea" at bounding box center [1020, 585] width 115 height 44
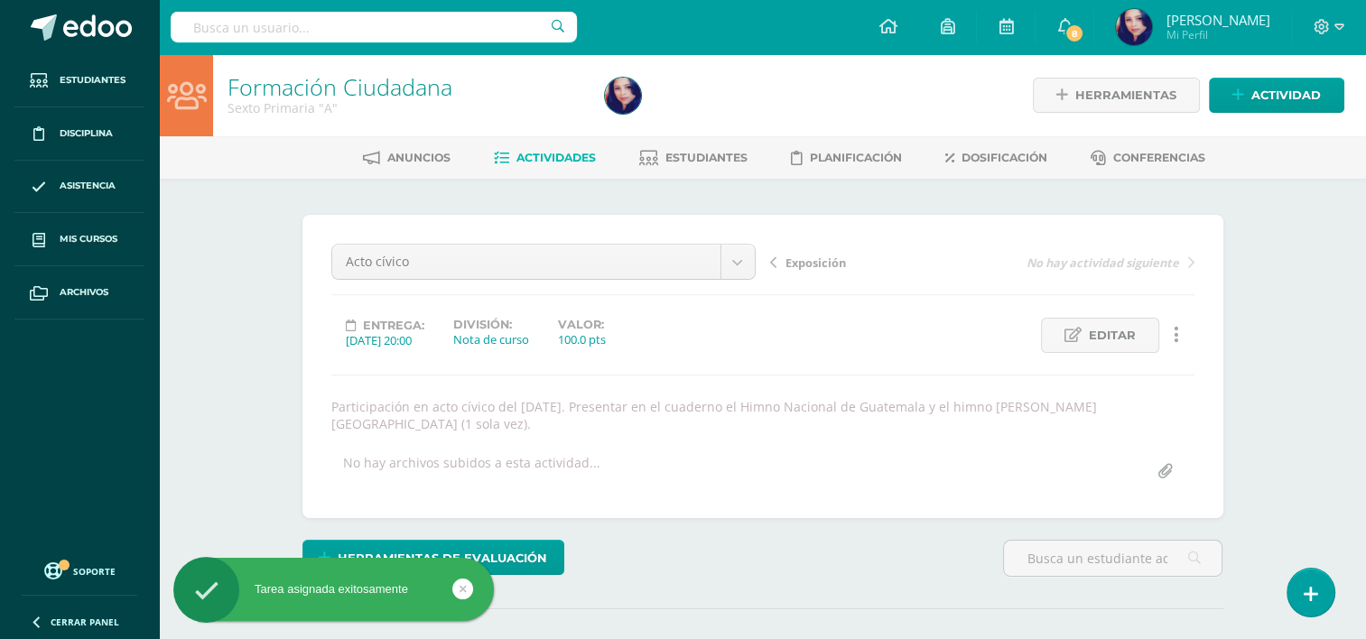
scroll to position [1, 0]
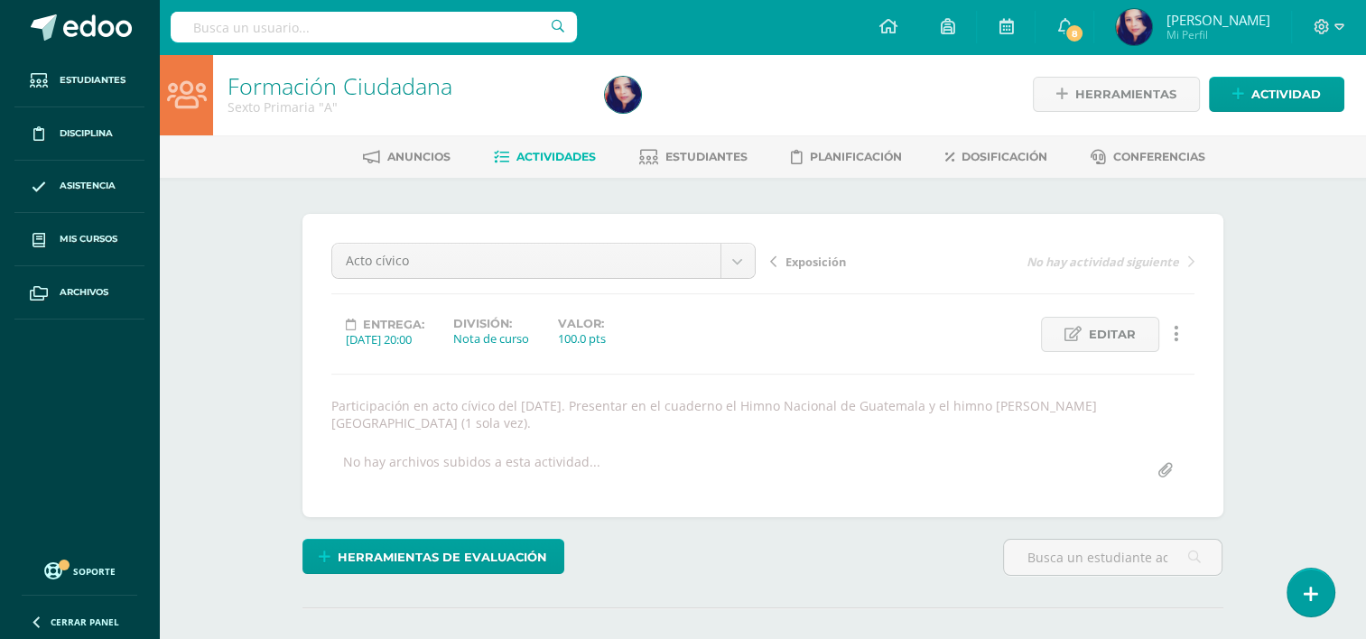
click at [550, 154] on span "Actividades" at bounding box center [556, 157] width 79 height 14
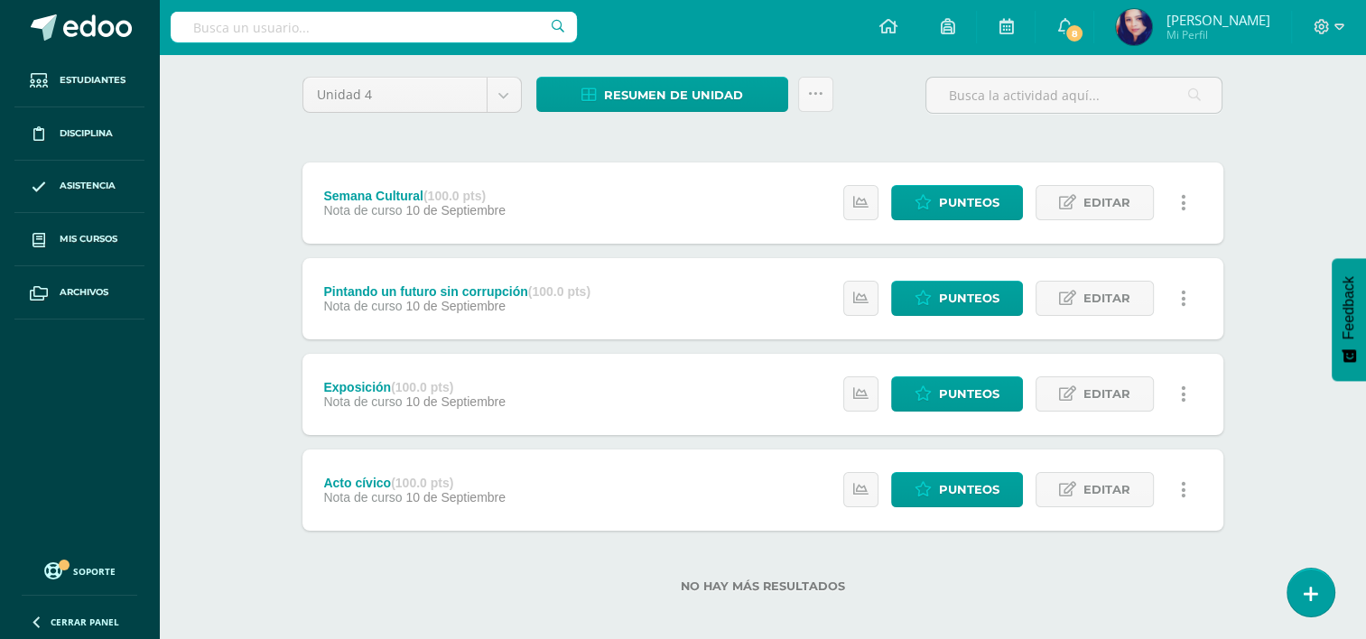
scroll to position [136, 0]
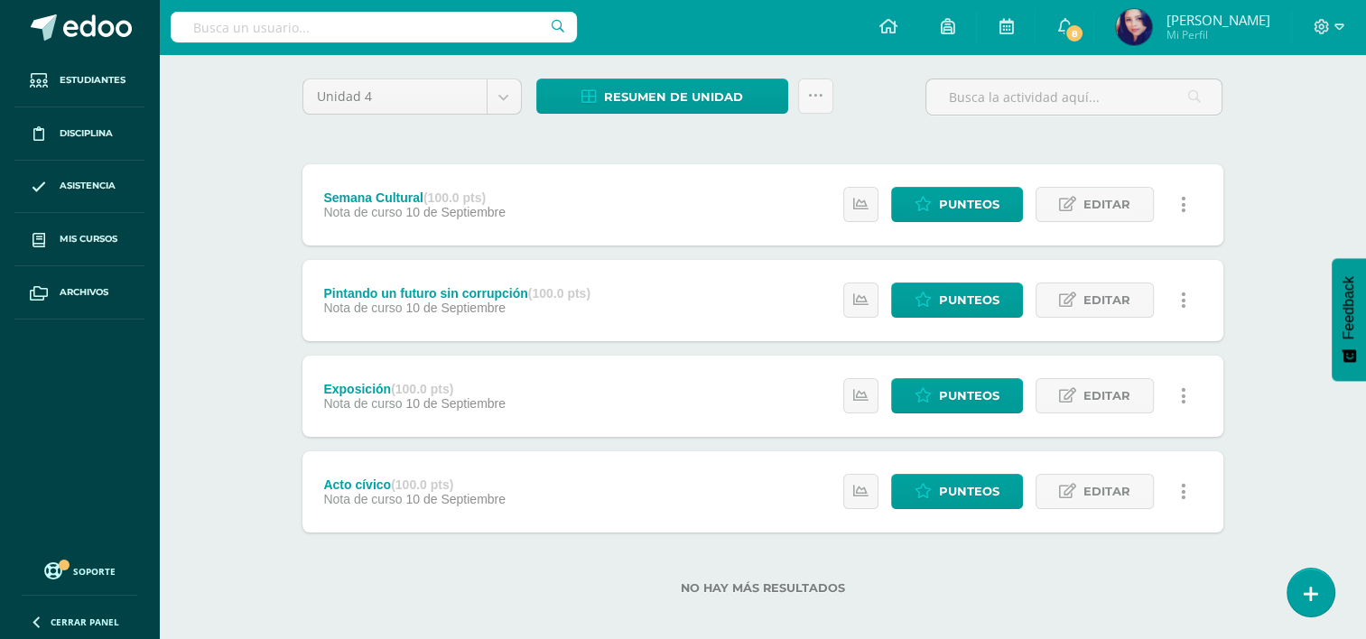
click at [475, 307] on span "10 de Septiembre" at bounding box center [456, 308] width 100 height 14
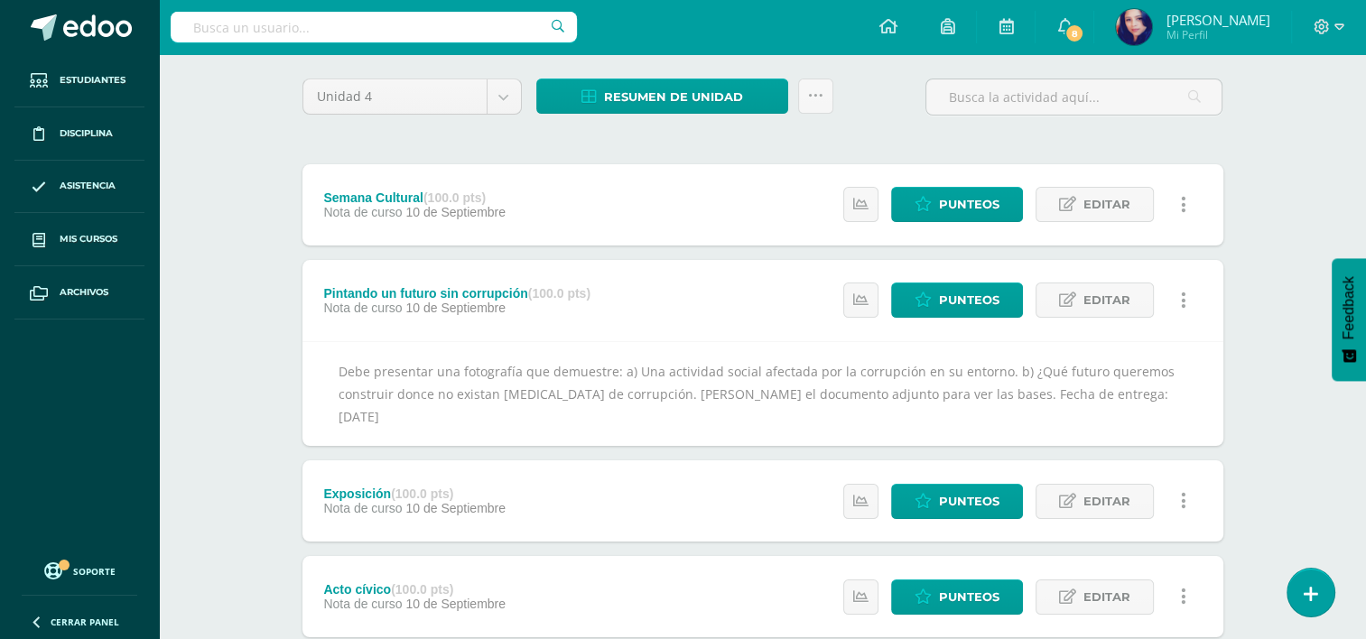
click at [451, 214] on span "10 de Septiembre" at bounding box center [456, 212] width 100 height 14
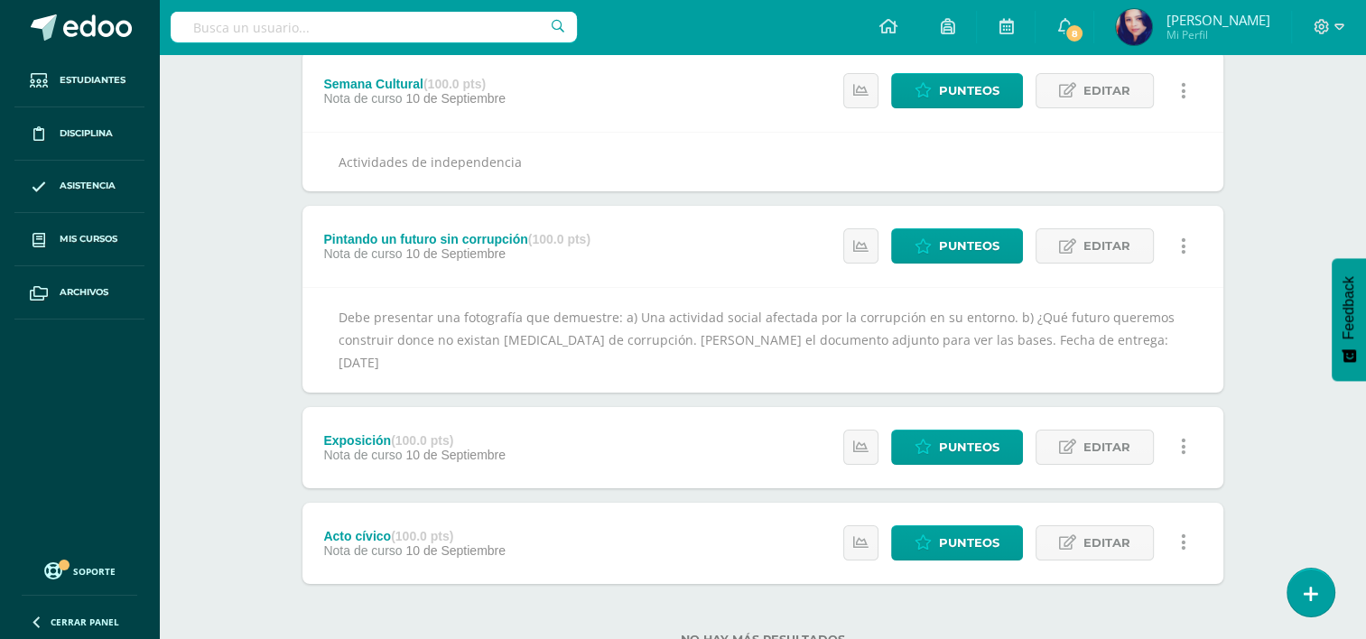
scroll to position [264, 0]
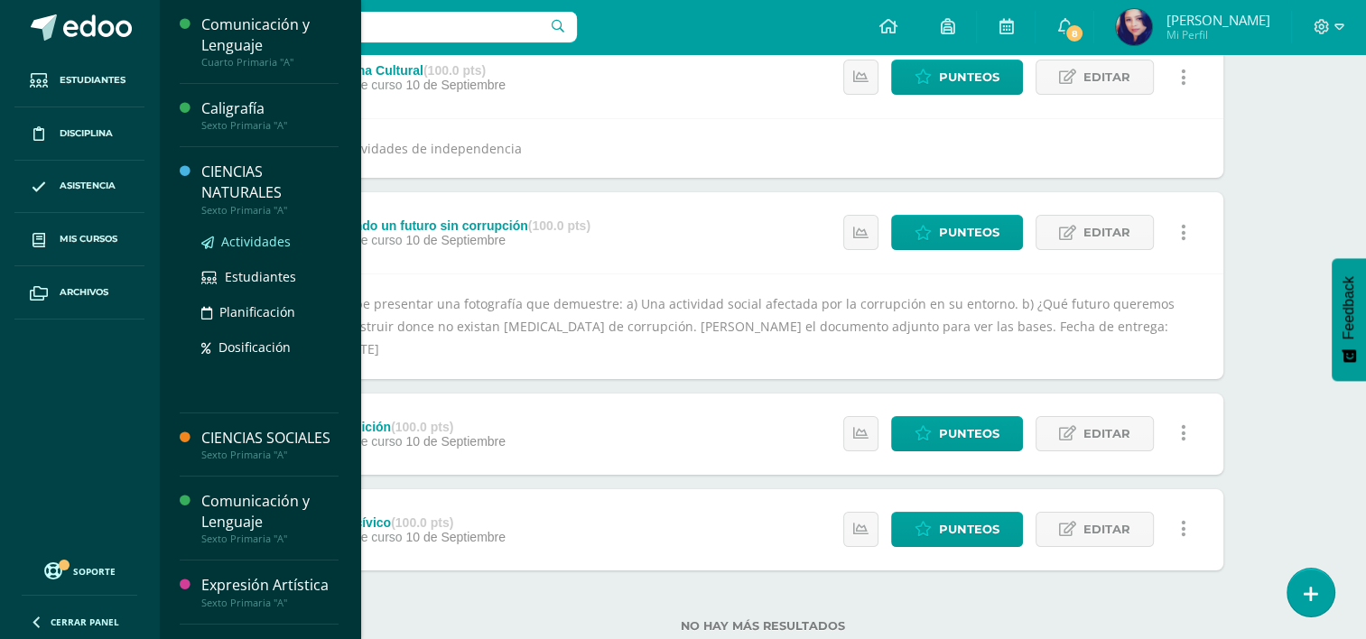
click at [252, 238] on span "Actividades" at bounding box center [256, 241] width 70 height 17
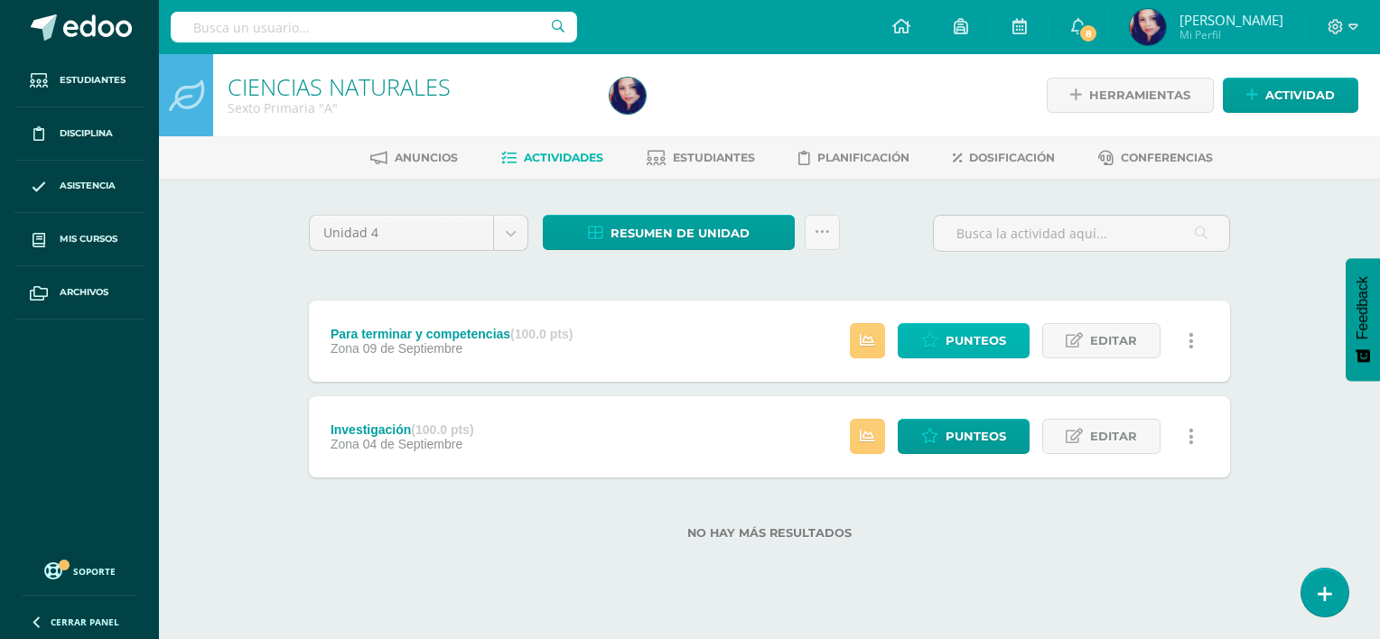
click at [975, 335] on span "Punteos" at bounding box center [976, 340] width 61 height 33
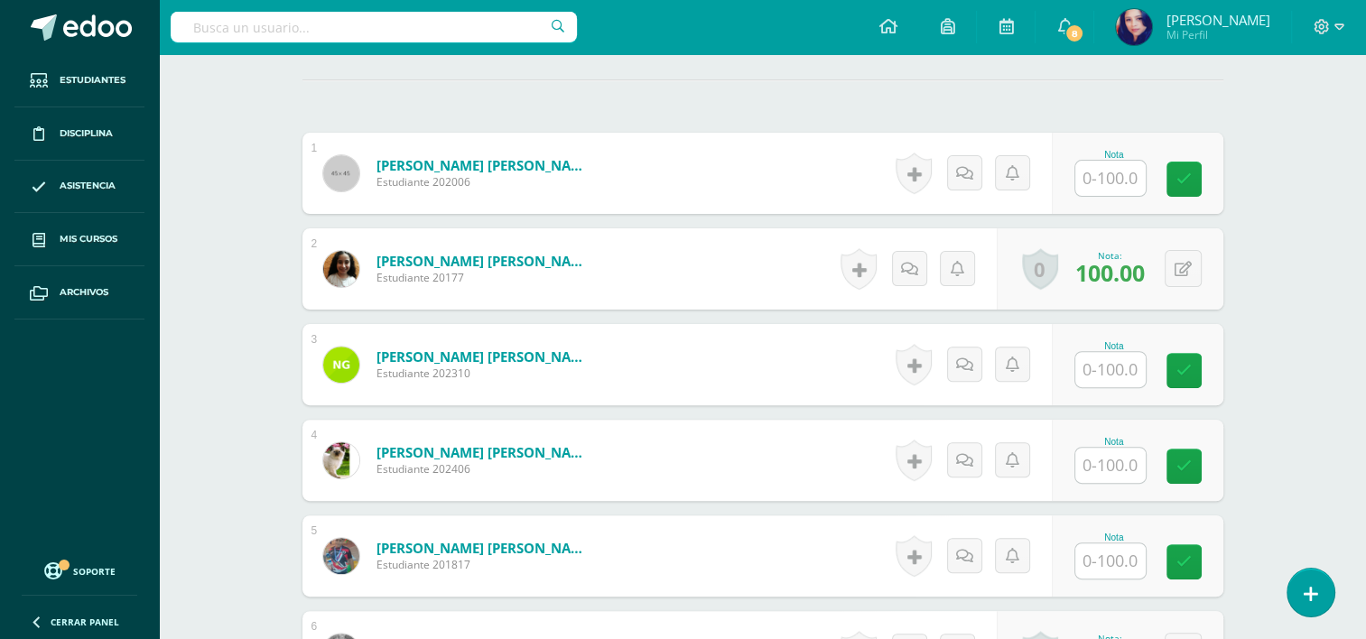
scroll to position [513, 0]
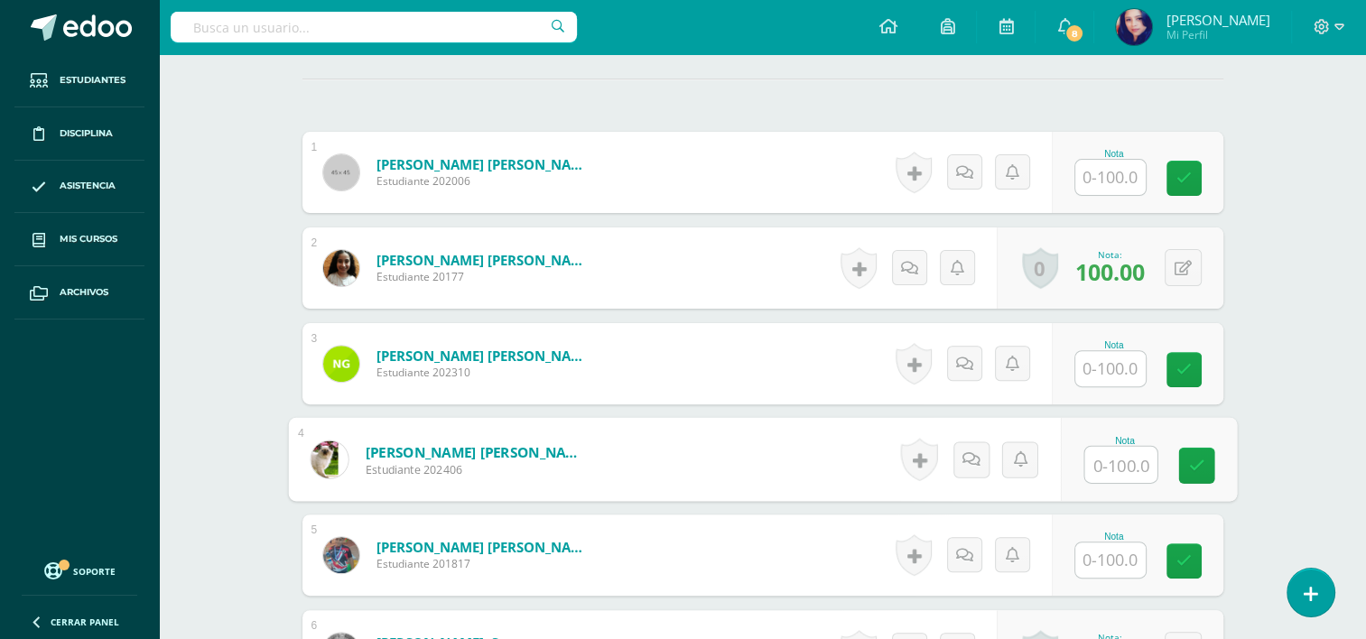
click at [1127, 466] on input "text" at bounding box center [1121, 465] width 72 height 36
type input "50"
click at [978, 459] on icon at bounding box center [971, 459] width 18 height 15
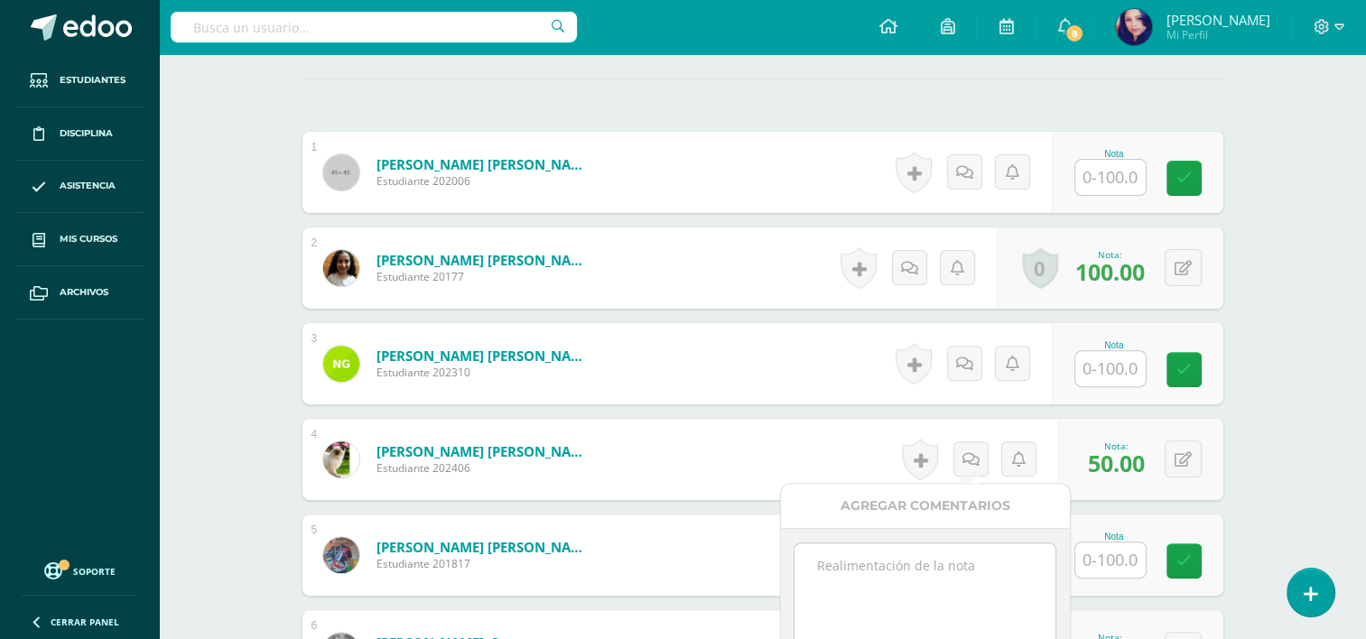
click at [919, 555] on textarea at bounding box center [925, 589] width 261 height 90
click at [878, 583] on textarea "Entrego la tarea fuera de tiempo y no realizó los ejercicios" at bounding box center [925, 589] width 261 height 90
click at [917, 579] on textarea "Entrego la tarea fuera de tiempo y no realizó 10 los ejercicios" at bounding box center [925, 589] width 261 height 90
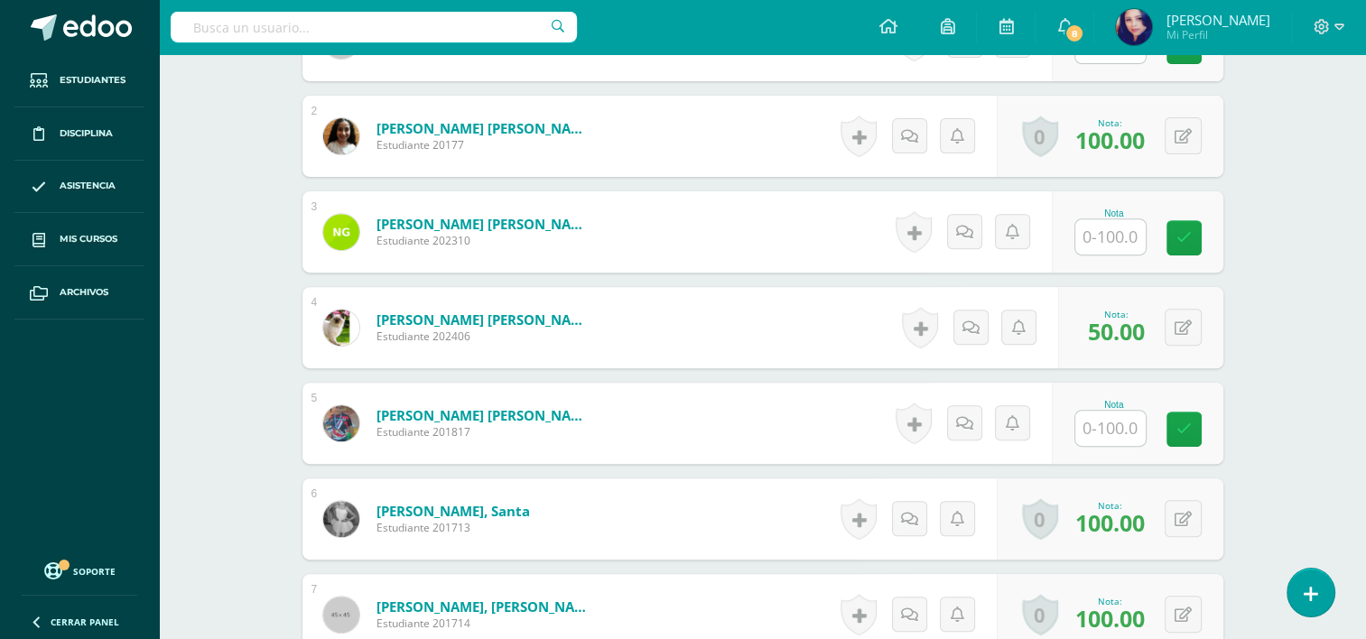
scroll to position [654, 0]
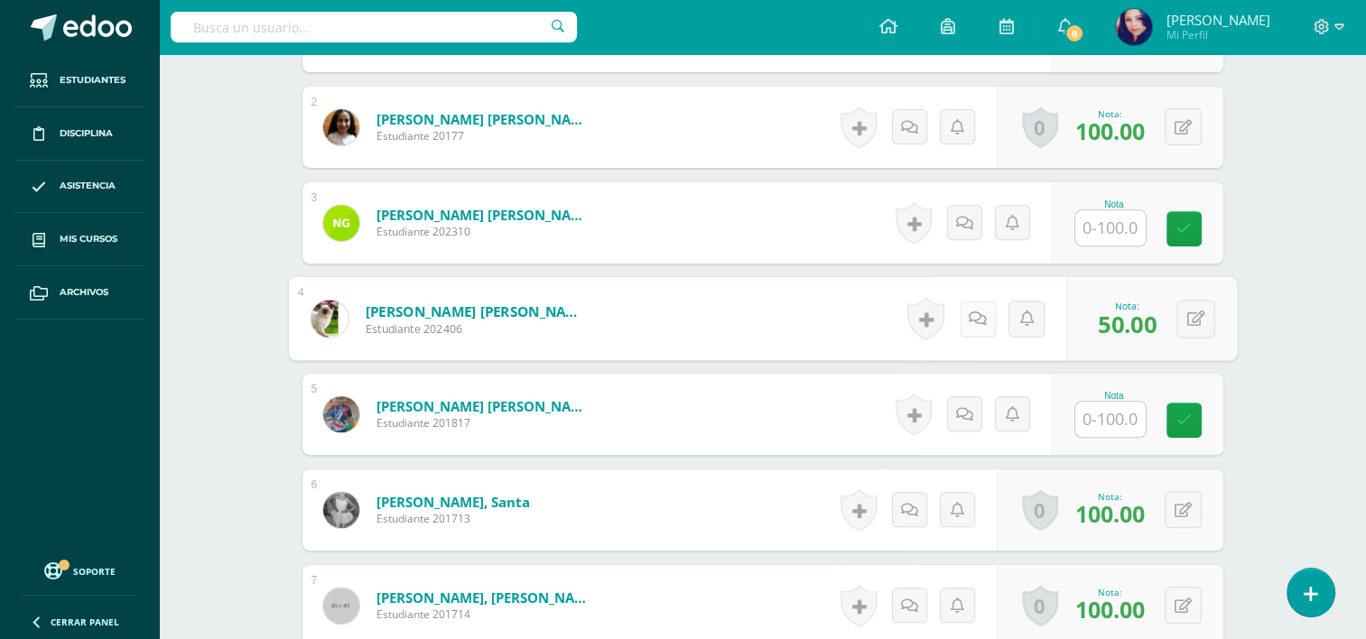
click at [973, 331] on link at bounding box center [977, 319] width 36 height 36
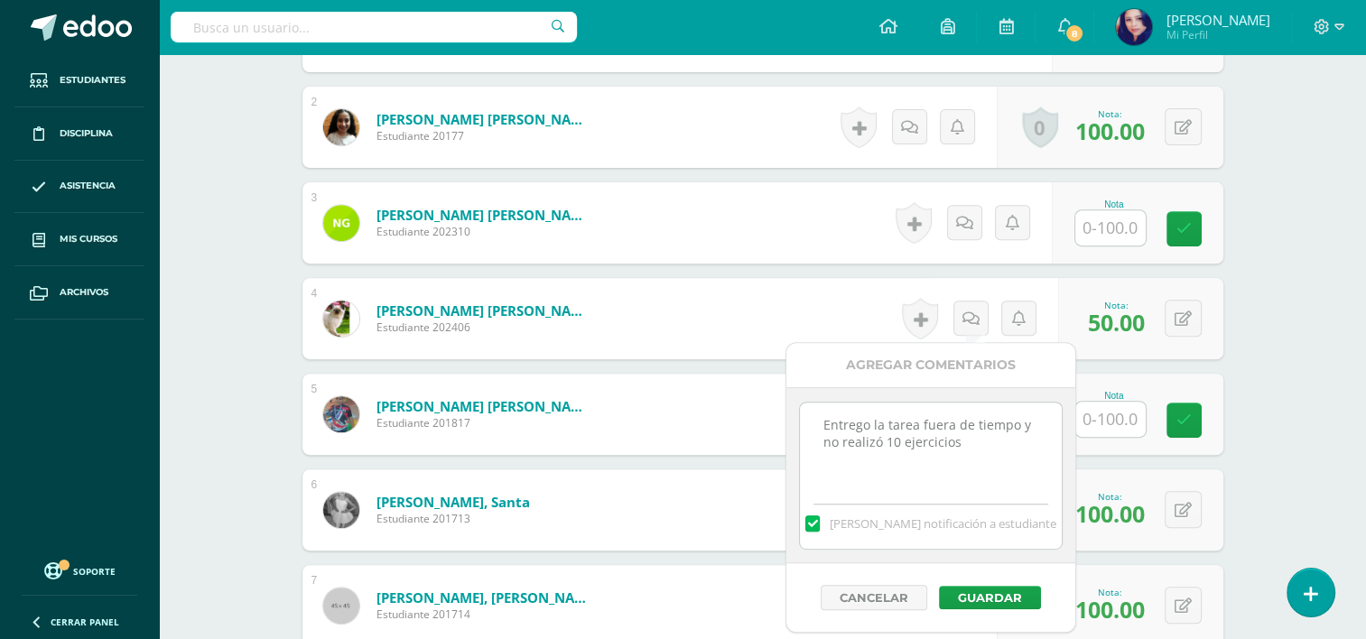
click at [965, 448] on textarea "Entrego la tarea fuera de tiempo y no realizó 10 ejercicios" at bounding box center [930, 448] width 261 height 90
type textarea "Entrego la tarea fuera de tiempo y no realizó 10 ejercicios ."
click at [995, 587] on button "Guardar" at bounding box center [990, 597] width 102 height 23
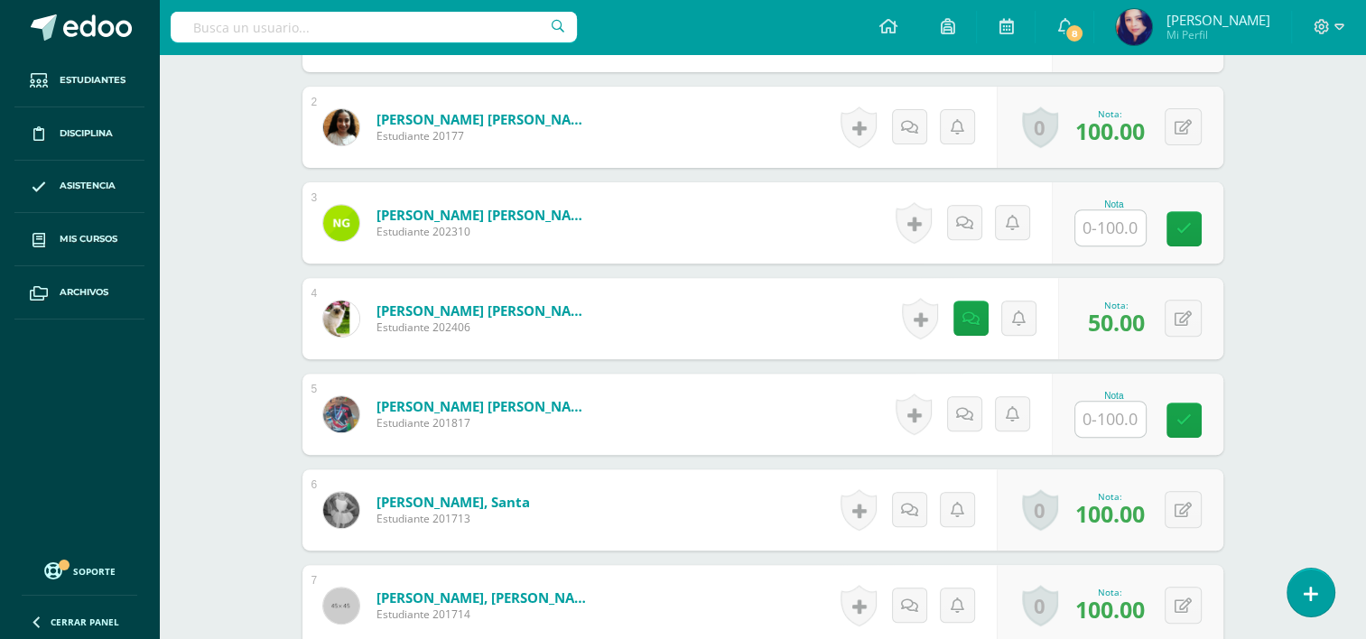
click at [1110, 225] on input "text" at bounding box center [1111, 227] width 70 height 35
type input "65"
click at [965, 219] on icon at bounding box center [971, 222] width 18 height 15
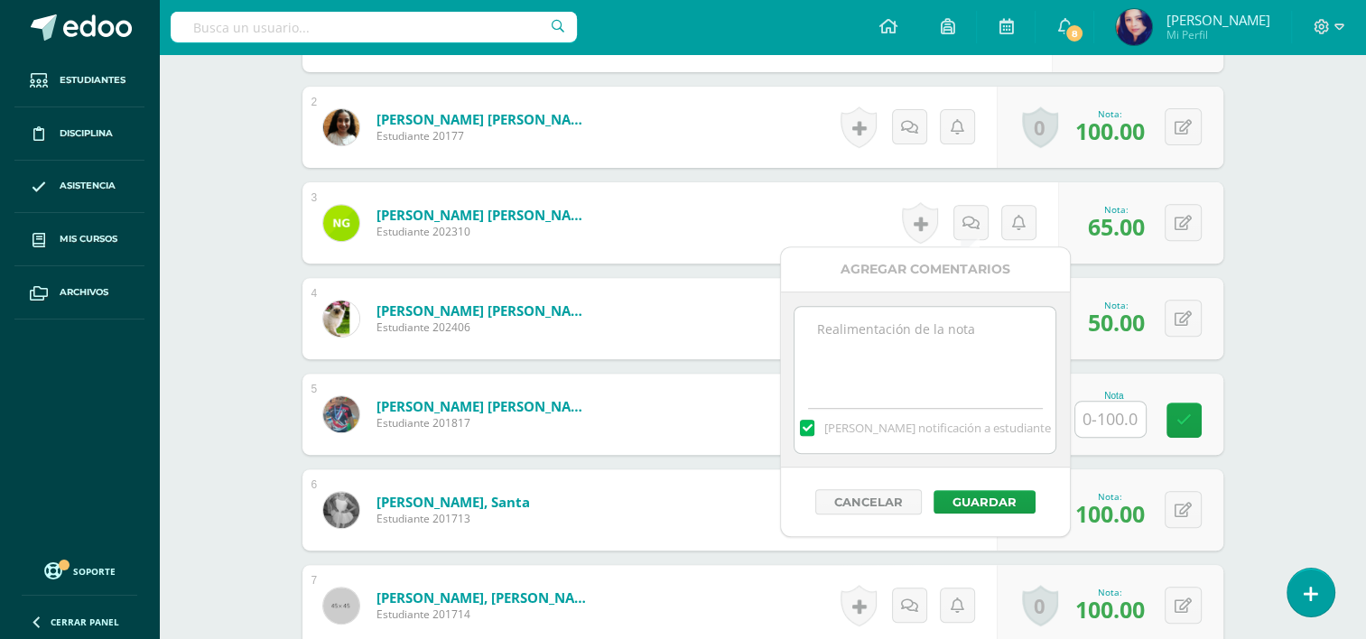
click at [940, 350] on textarea at bounding box center [925, 352] width 261 height 90
click at [862, 329] on textarea "Entrego la tarea fuera de tiempo y la entregó incompleta." at bounding box center [925, 352] width 261 height 90
type textarea "Entregó la tarea fuera de tiempo y la entregó incompleta."
click at [977, 499] on button "Guardar" at bounding box center [985, 501] width 102 height 23
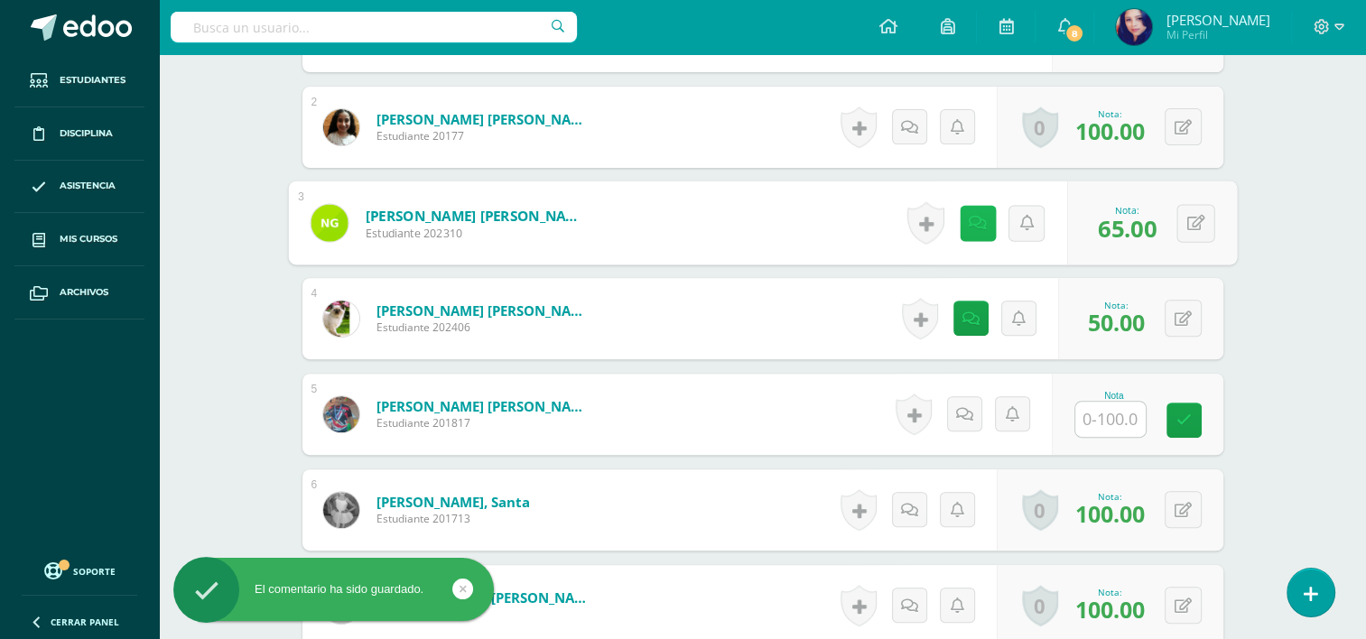
click at [969, 228] on icon at bounding box center [978, 222] width 18 height 15
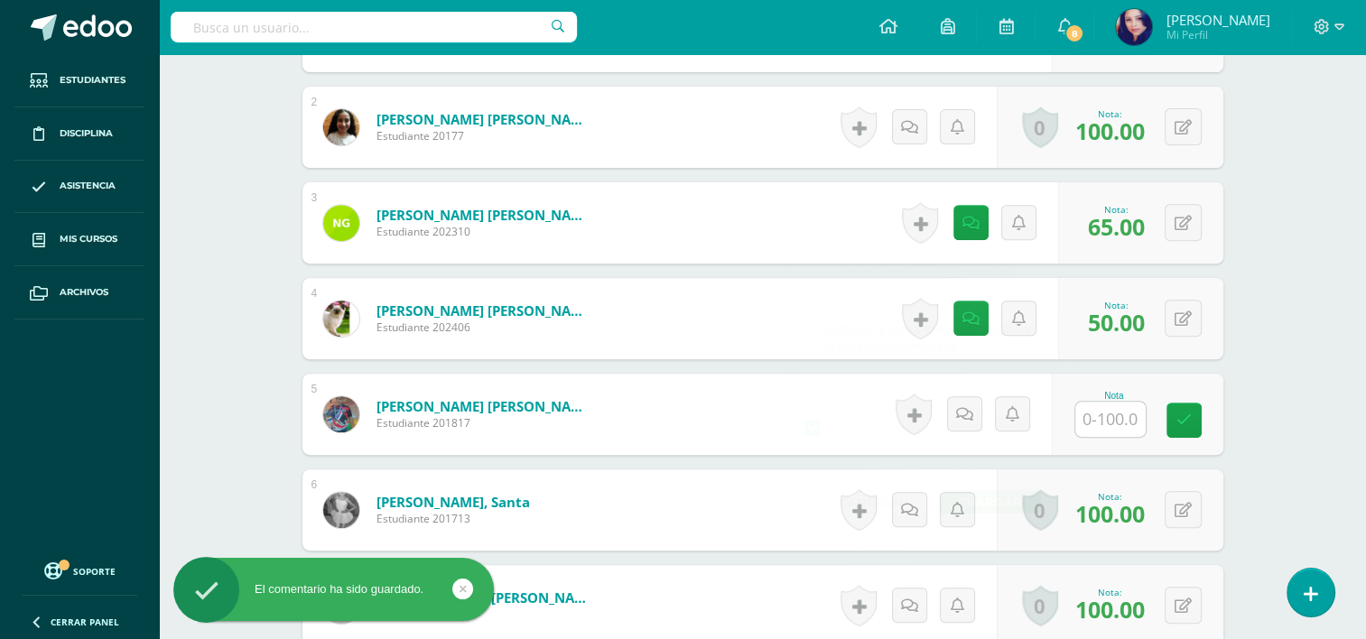
click at [745, 325] on form "López Velásquez, Estephany Nataly Estudiante 202406 Nota 50.00 0 Logros 50.00" at bounding box center [763, 318] width 921 height 81
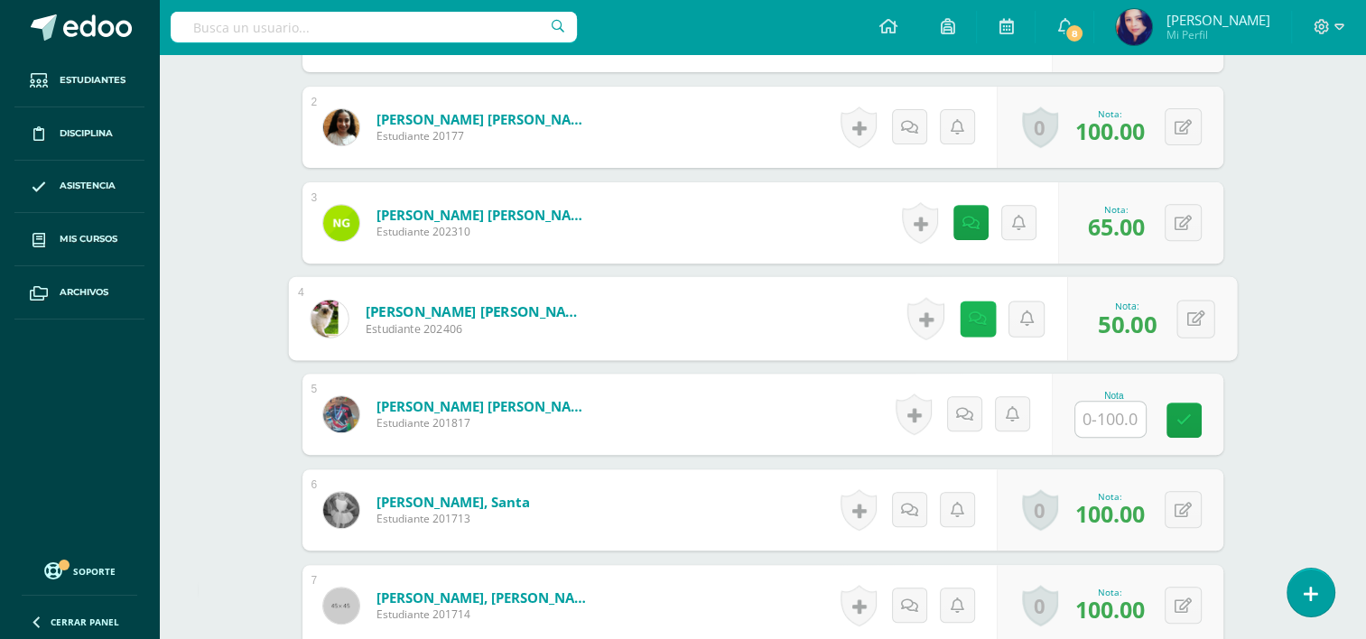
click at [981, 323] on link at bounding box center [977, 319] width 36 height 36
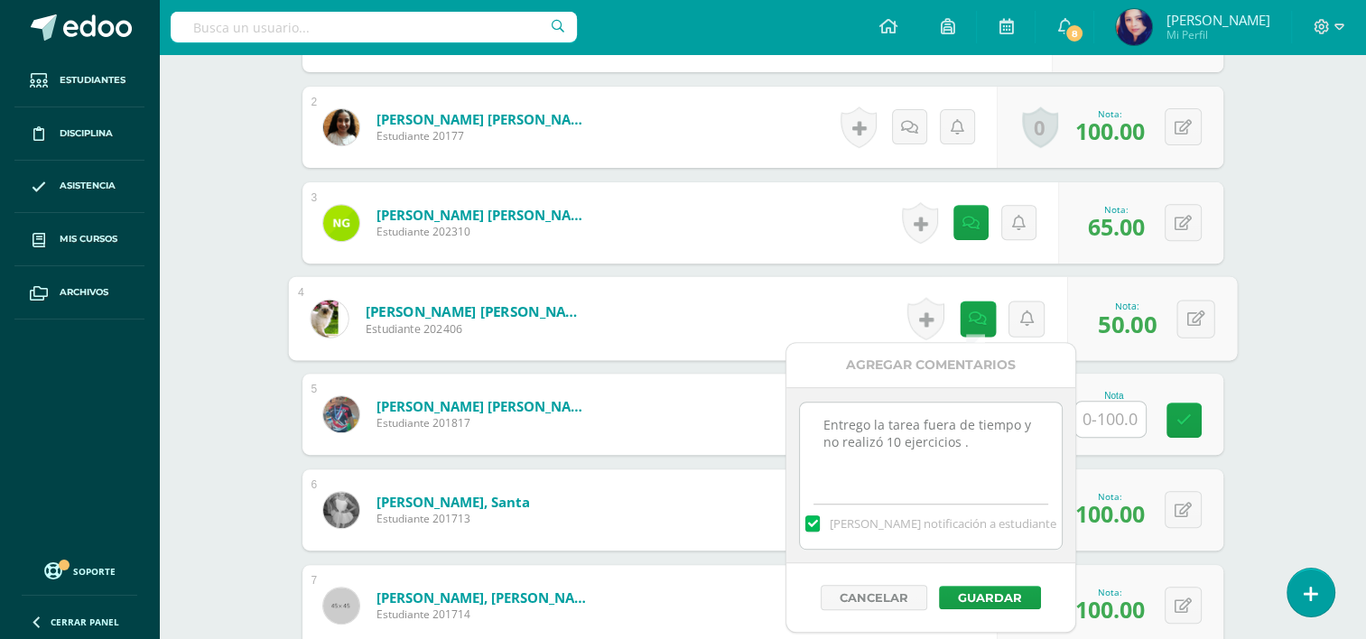
click at [870, 427] on textarea "Entrego la tarea fuera de tiempo y no realizó 10 ejercicios ." at bounding box center [930, 448] width 261 height 90
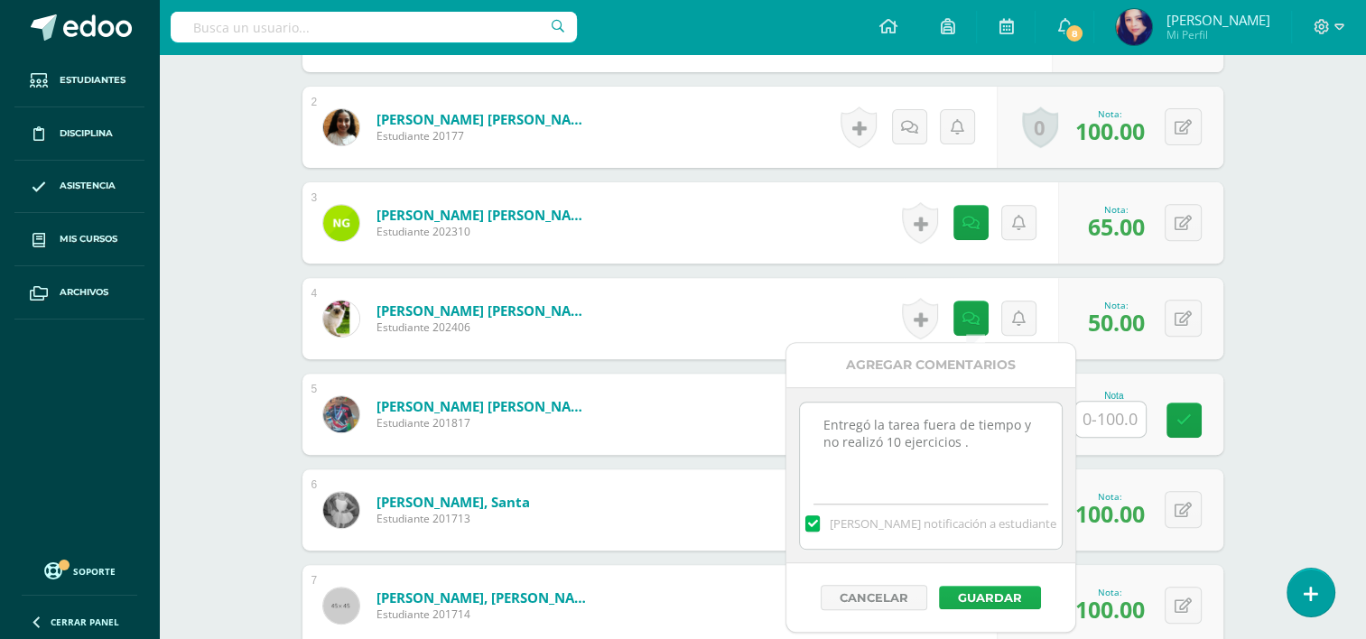
type textarea "Entregó la tarea fuera de tiempo y no realizó 10 ejercicios ."
click at [994, 593] on button "Guardar" at bounding box center [990, 597] width 102 height 23
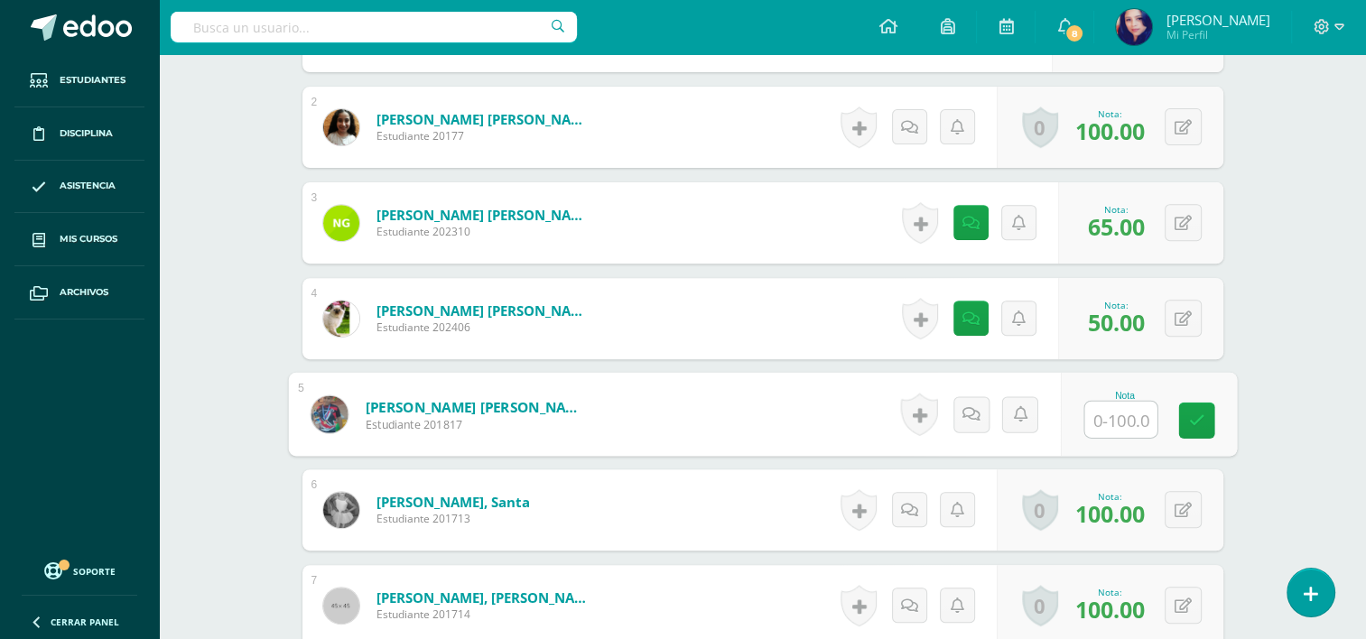
click at [1116, 414] on input "text" at bounding box center [1121, 420] width 72 height 36
type input "95"
click at [1190, 419] on icon at bounding box center [1197, 420] width 16 height 15
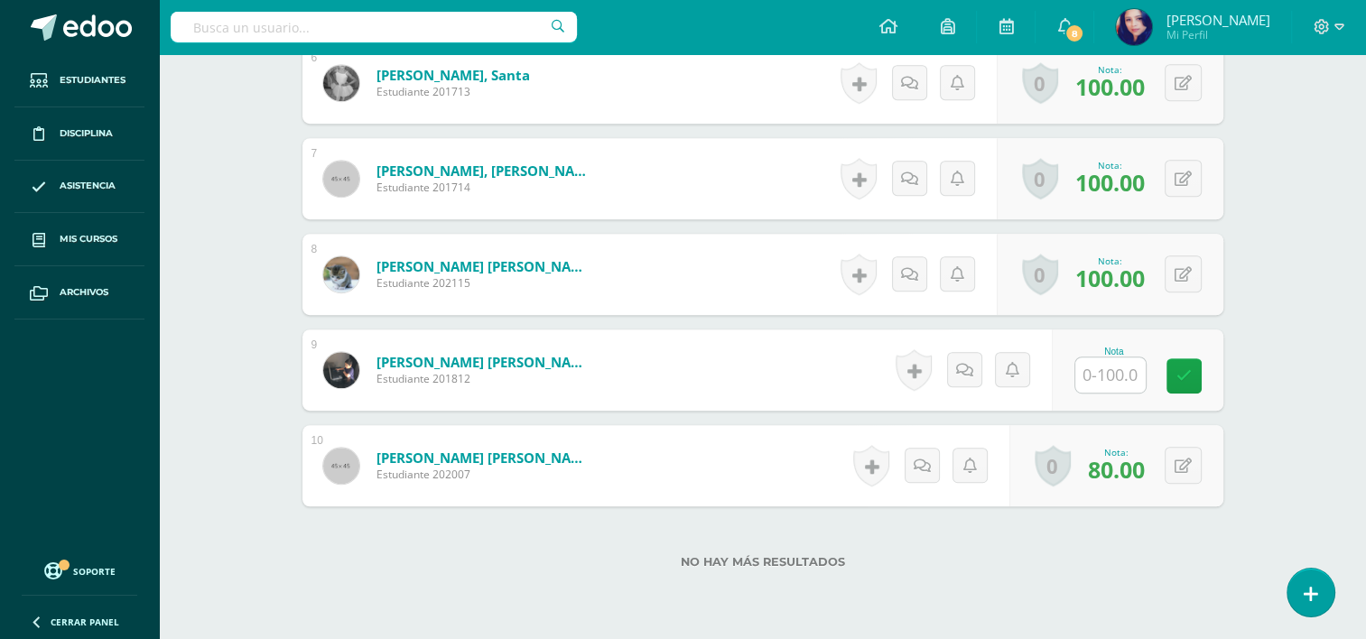
scroll to position [954, 0]
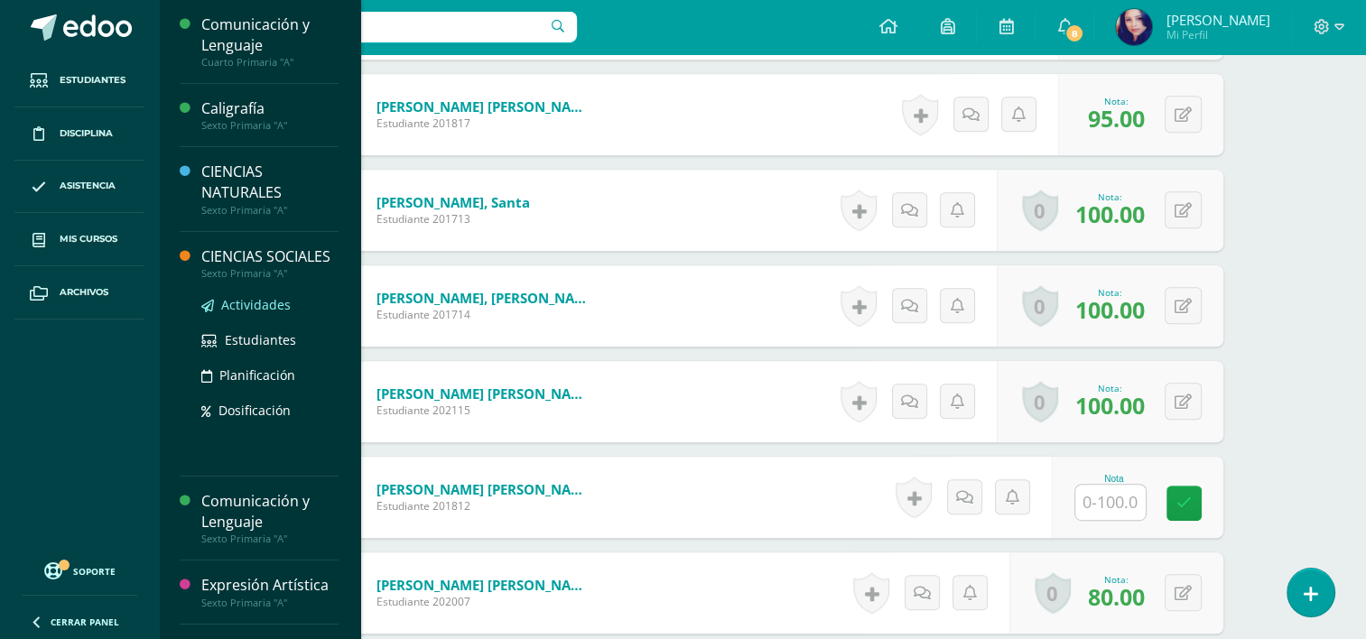
click at [255, 313] on span "Actividades" at bounding box center [256, 304] width 70 height 17
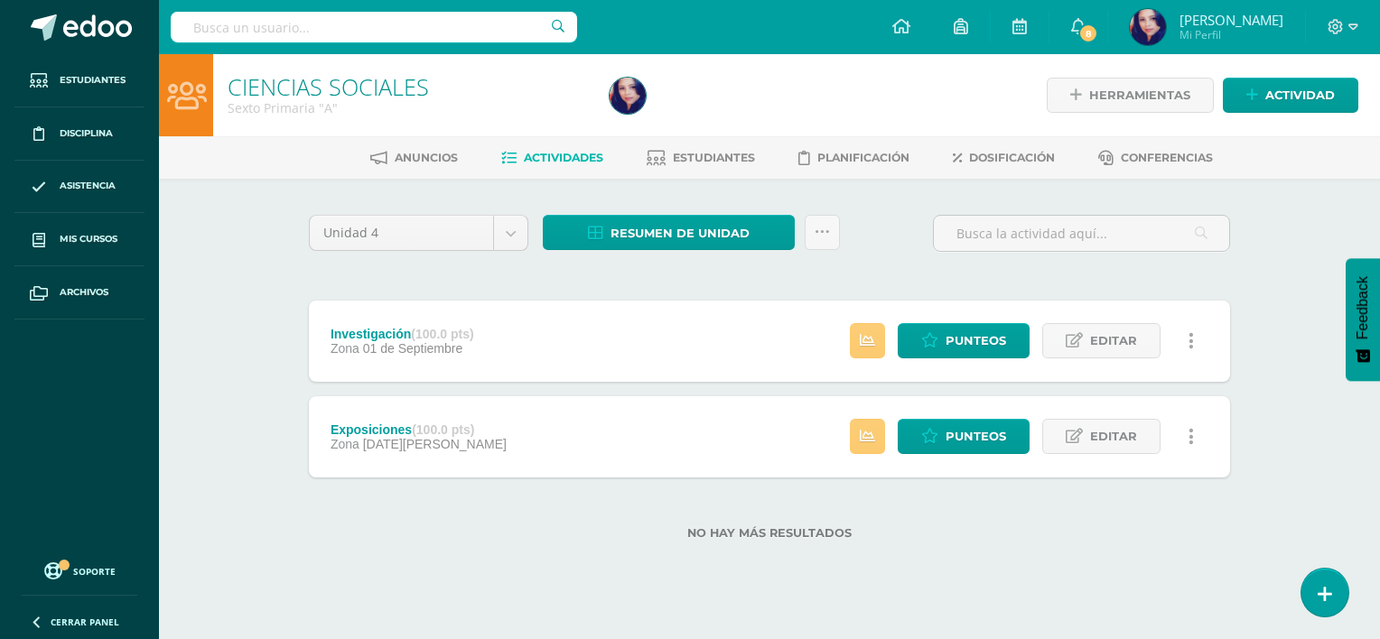
click at [368, 424] on div "Exposiciones (100.0 pts)" at bounding box center [419, 430] width 176 height 14
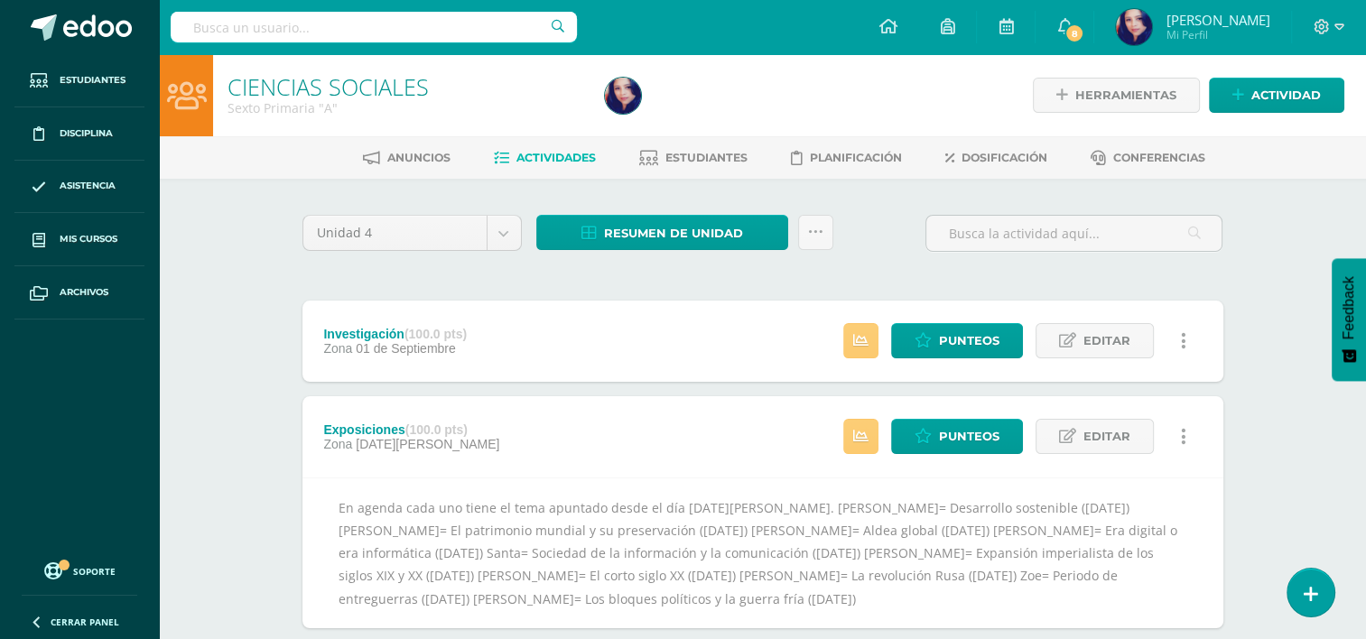
click at [379, 327] on div "Investigación (100.0 pts)" at bounding box center [395, 334] width 144 height 14
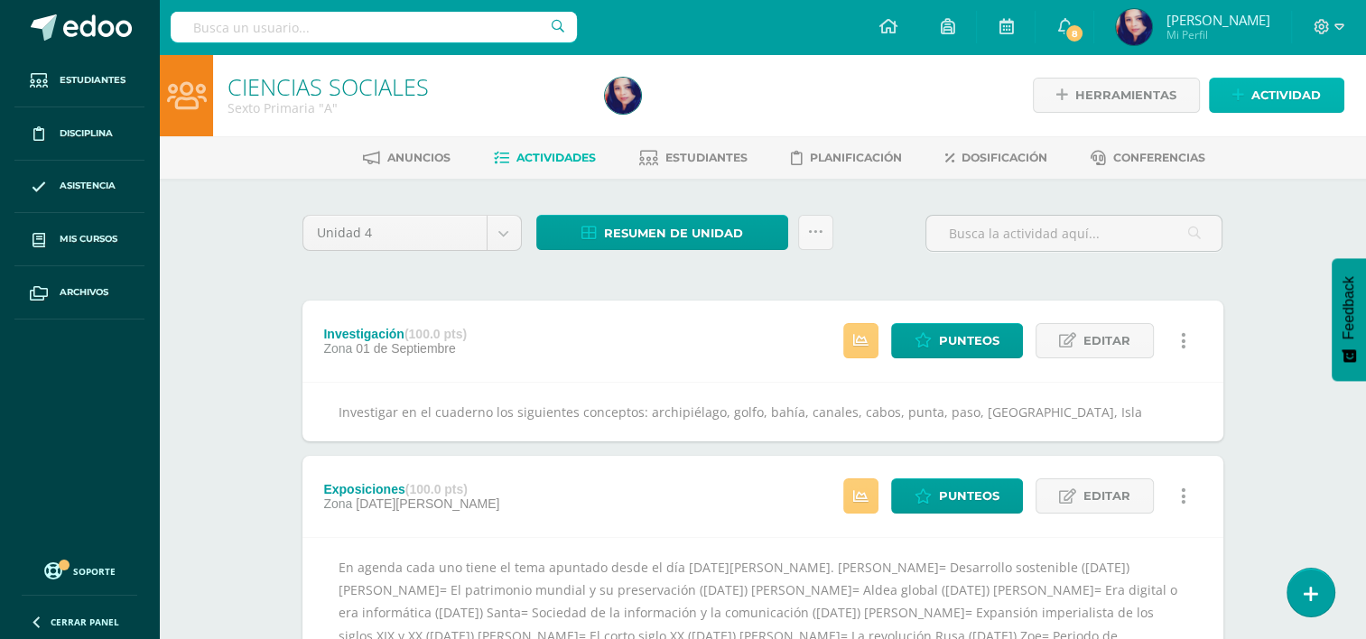
click at [1311, 104] on span "Actividad" at bounding box center [1287, 95] width 70 height 33
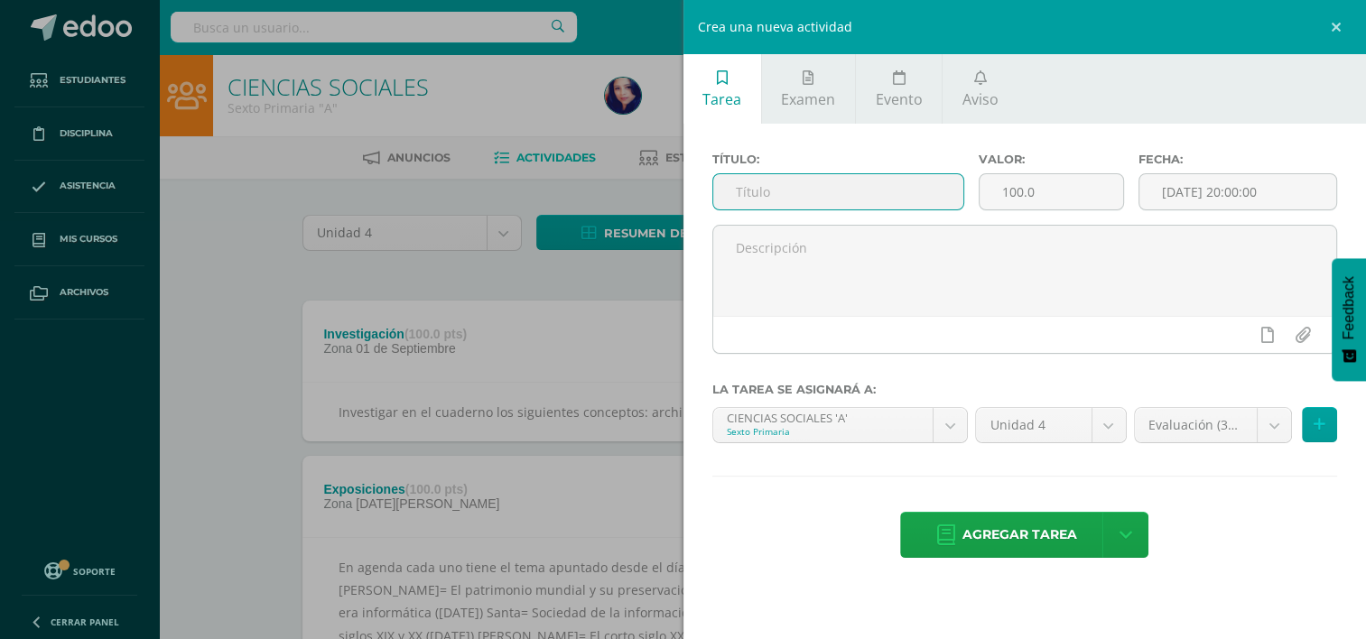
click at [795, 184] on input "text" at bounding box center [838, 191] width 250 height 35
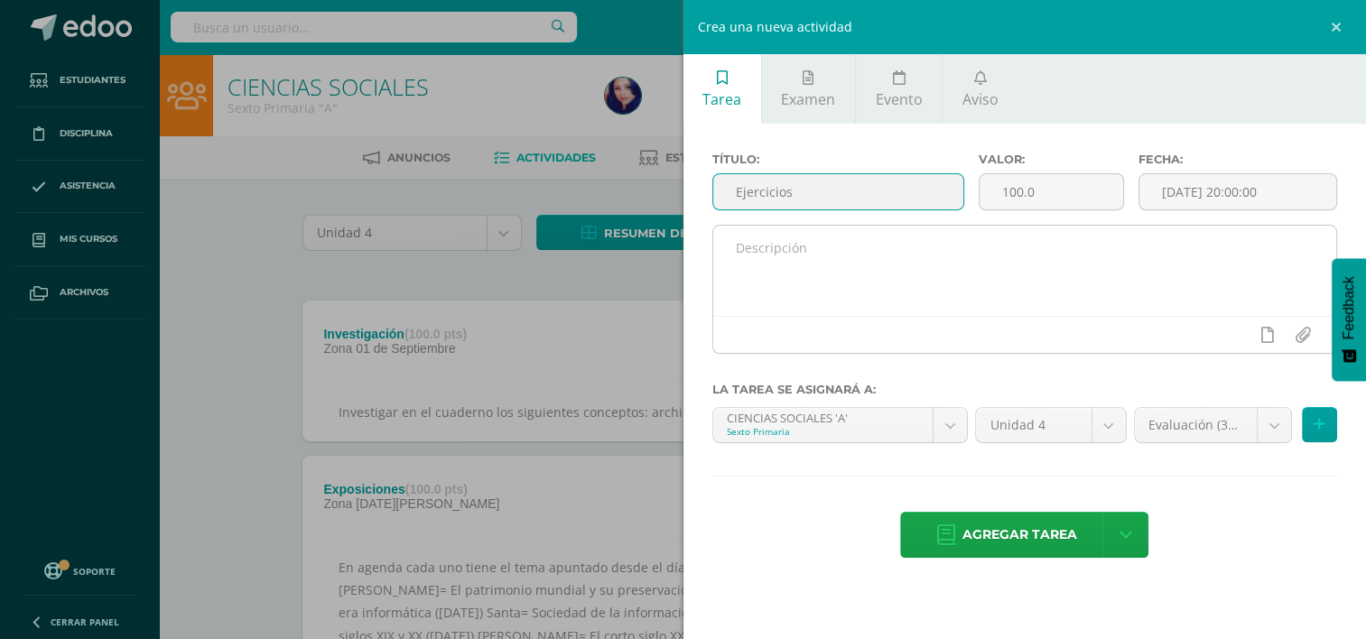
type input "Ejercicios"
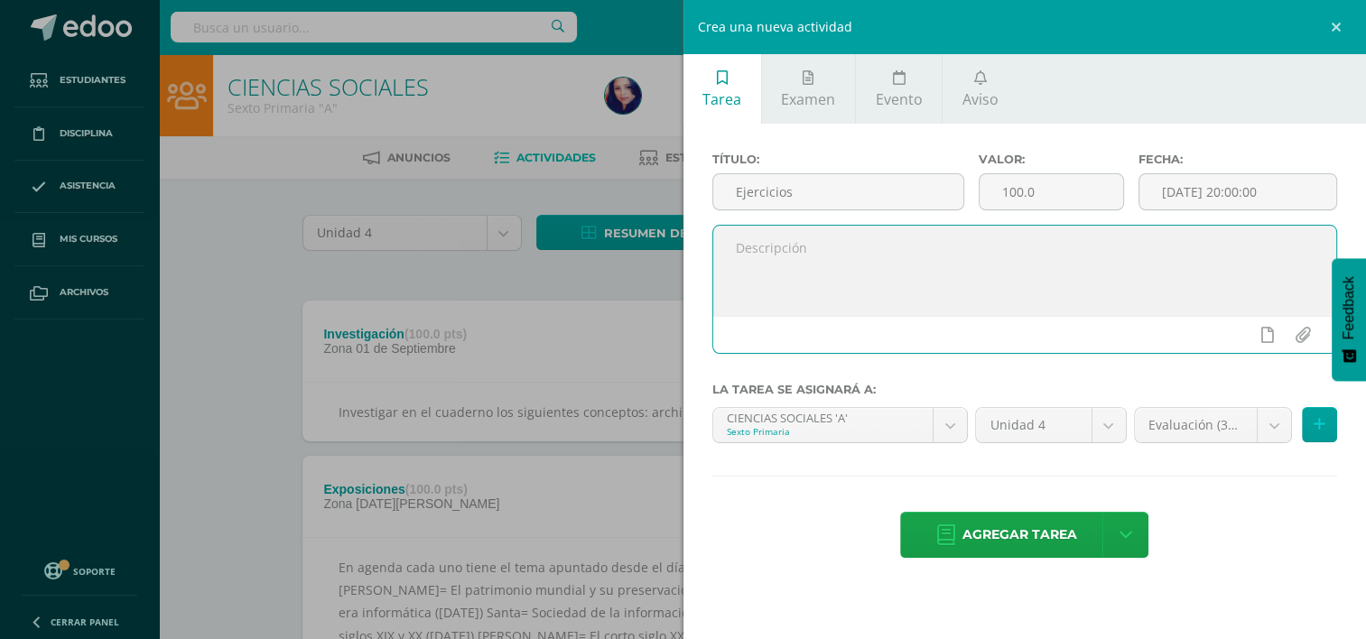
click at [778, 256] on textarea at bounding box center [1025, 271] width 624 height 90
type textarea "H"
type textarea "Páginas 175, 178, 179 y 180. Fecha de entrega: [DATE]."
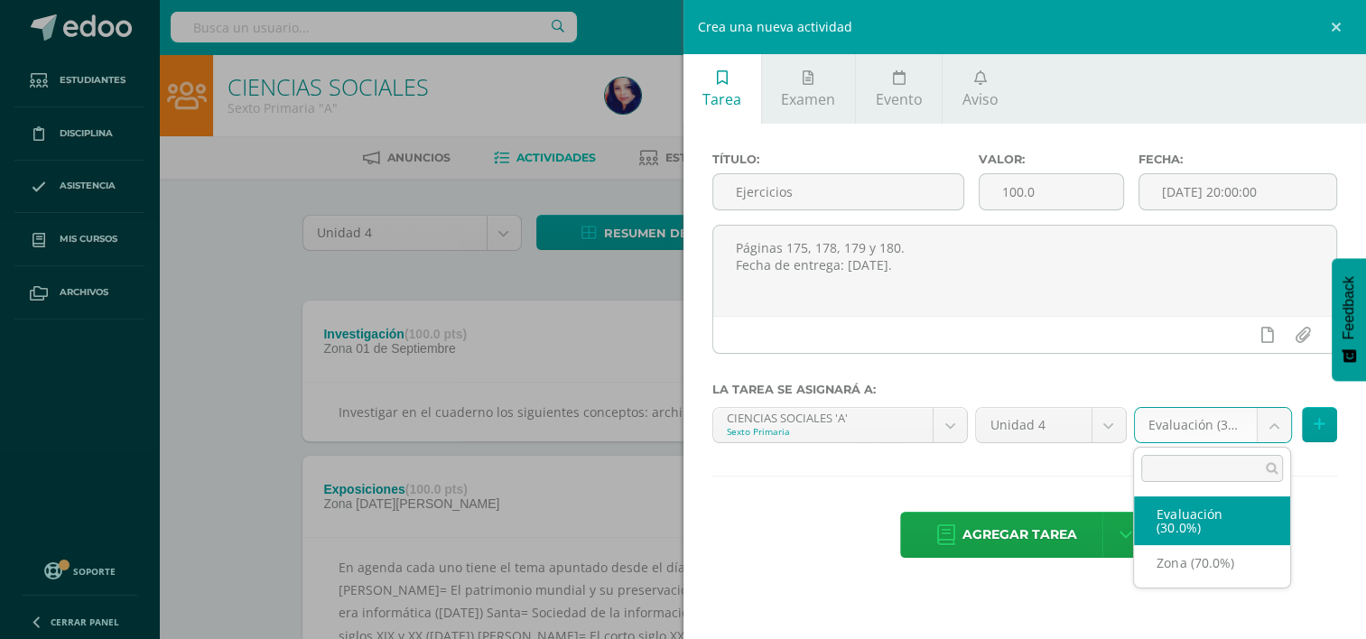
click at [1279, 418] on body "Estudiantes Disciplina Asistencia Mis cursos Archivos Soporte Centro de ayuda Ú…" at bounding box center [683, 404] width 1366 height 808
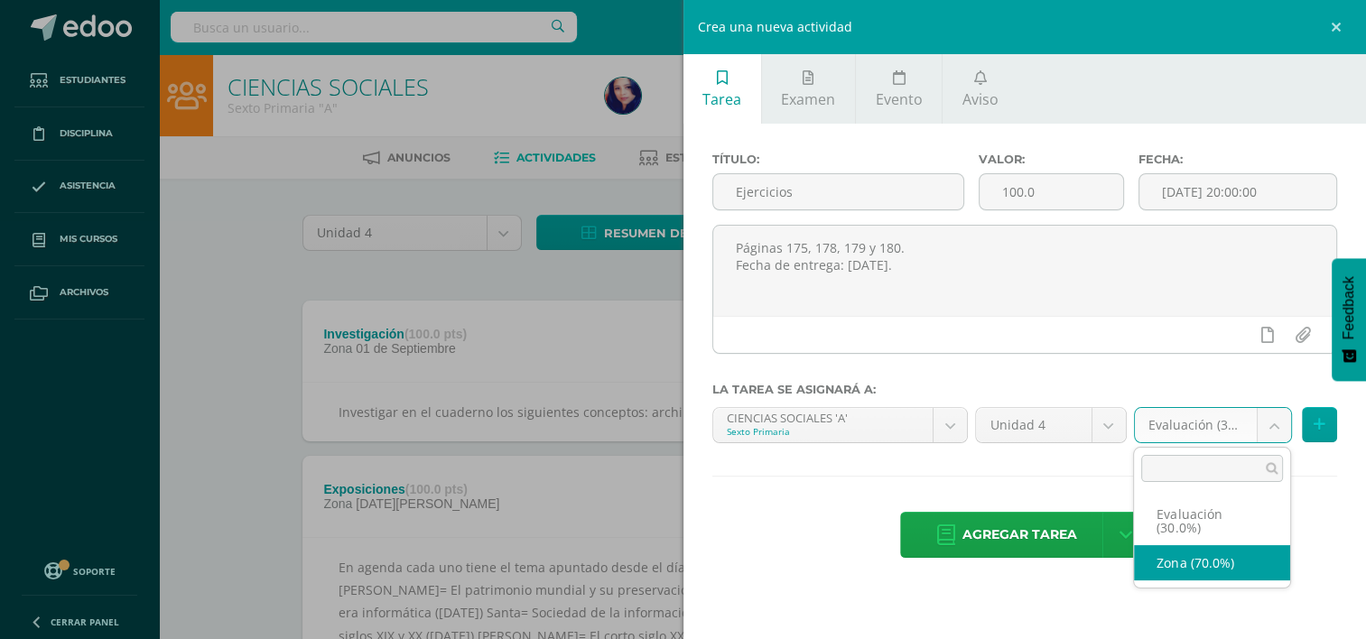
select select "36133"
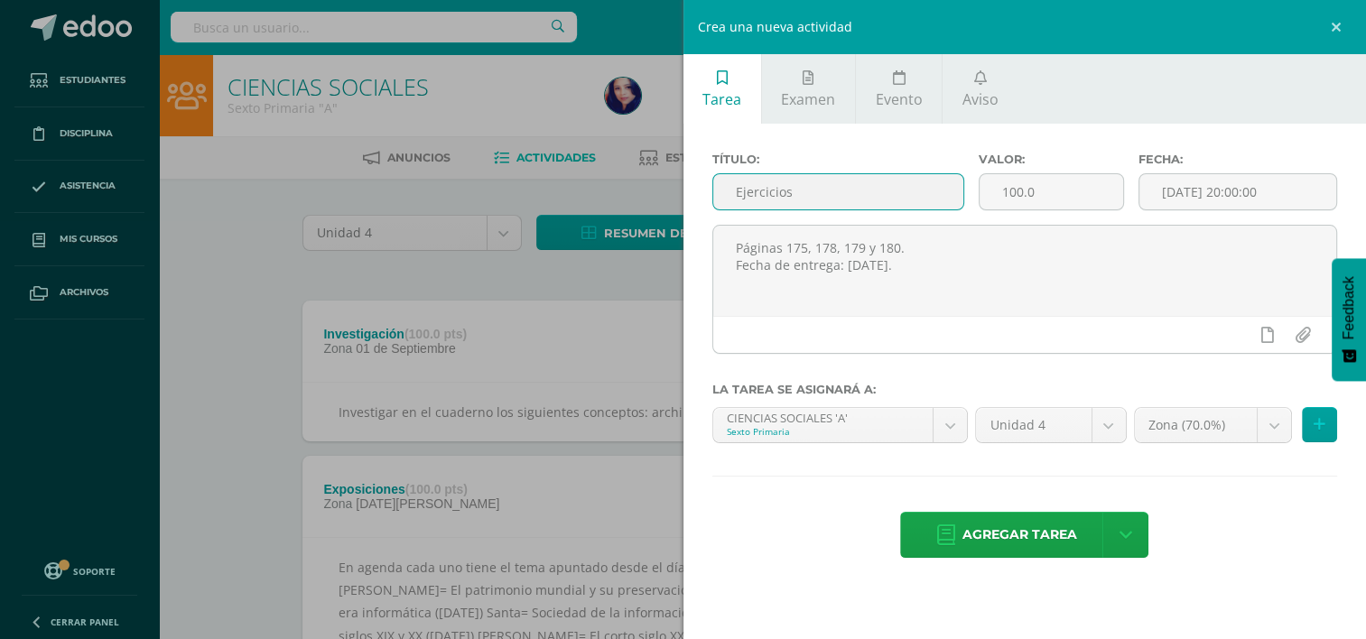
click at [813, 191] on input "Ejercicios" at bounding box center [838, 191] width 250 height 35
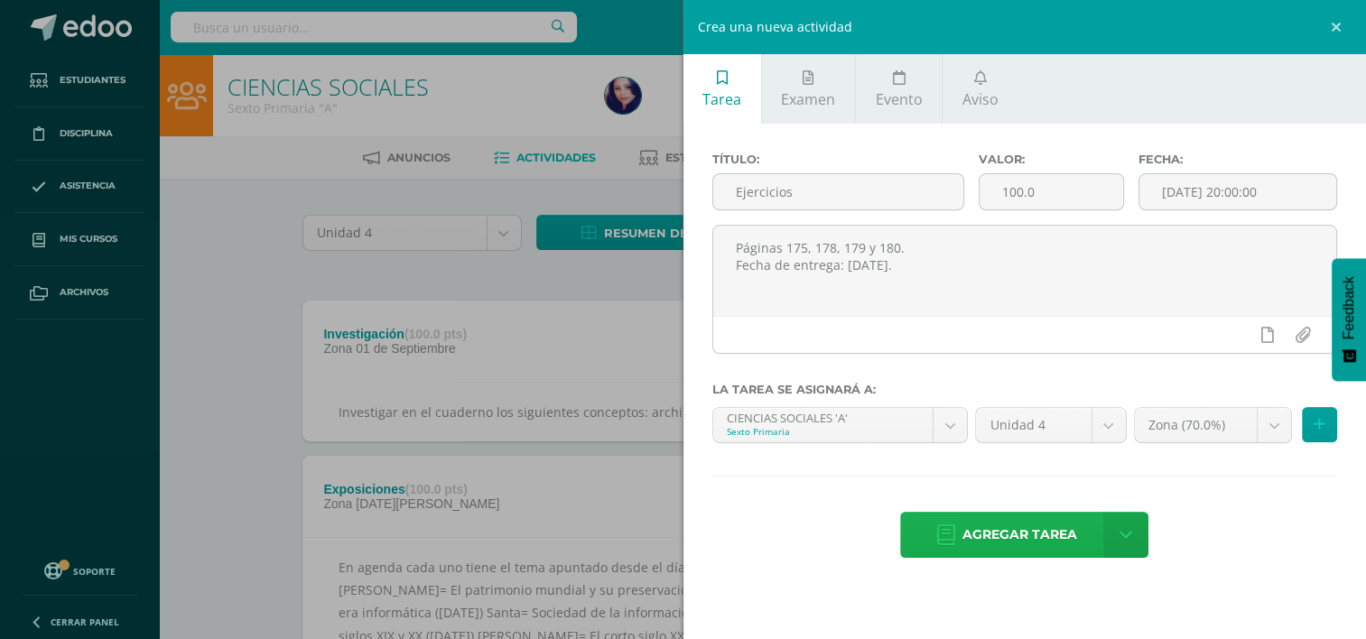
click at [1012, 524] on span "Agregar tarea" at bounding box center [1020, 535] width 115 height 44
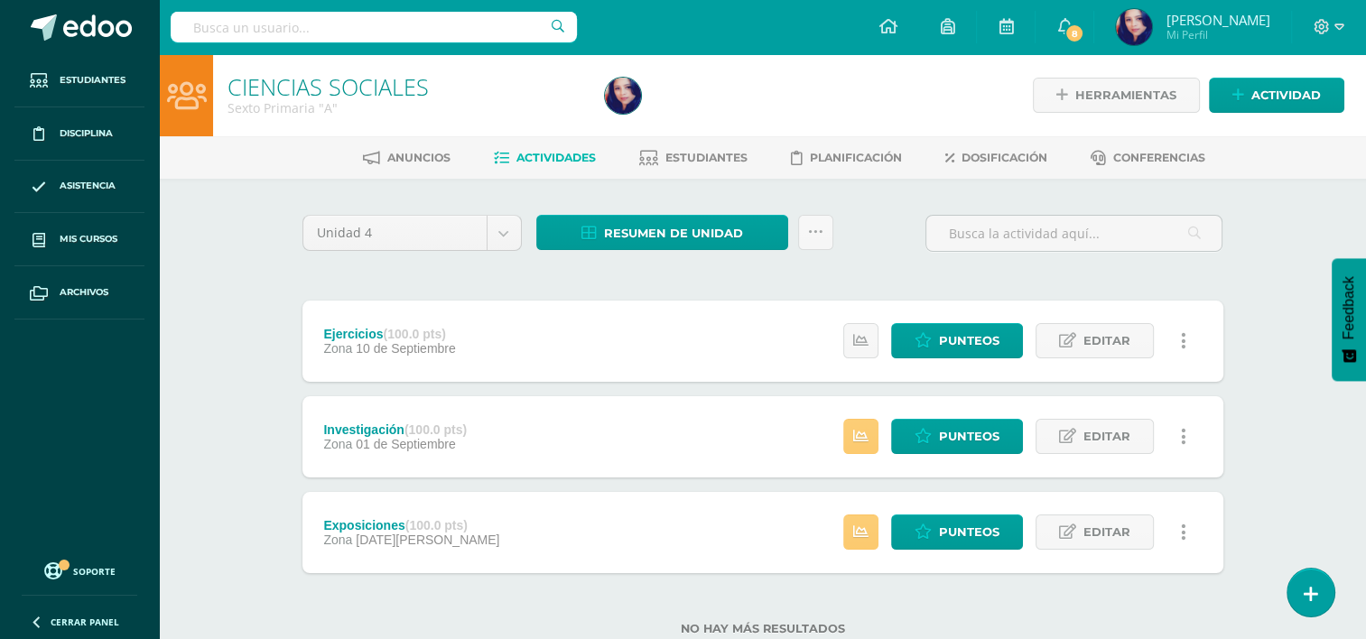
click at [506, 338] on div "Ejercicios (100.0 pts) Zona [DATE] Estatus de Actividad: 10 Estudiantes sin cal…" at bounding box center [763, 341] width 921 height 81
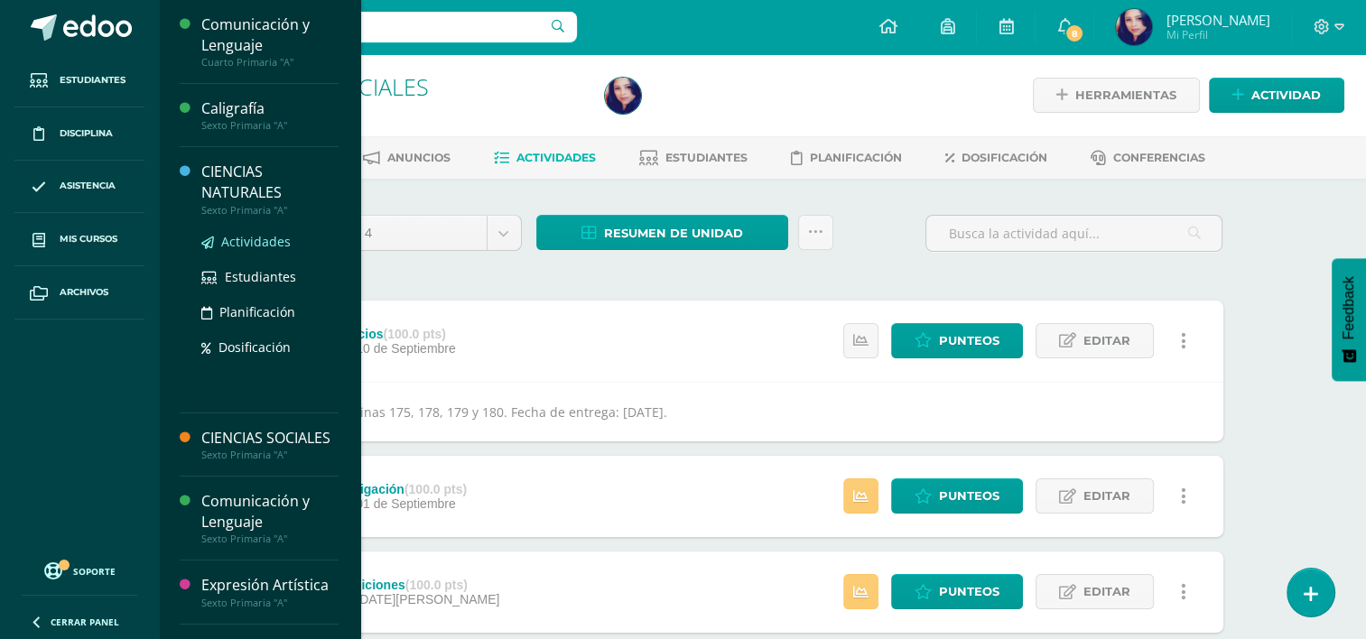
click at [256, 238] on span "Actividades" at bounding box center [256, 241] width 70 height 17
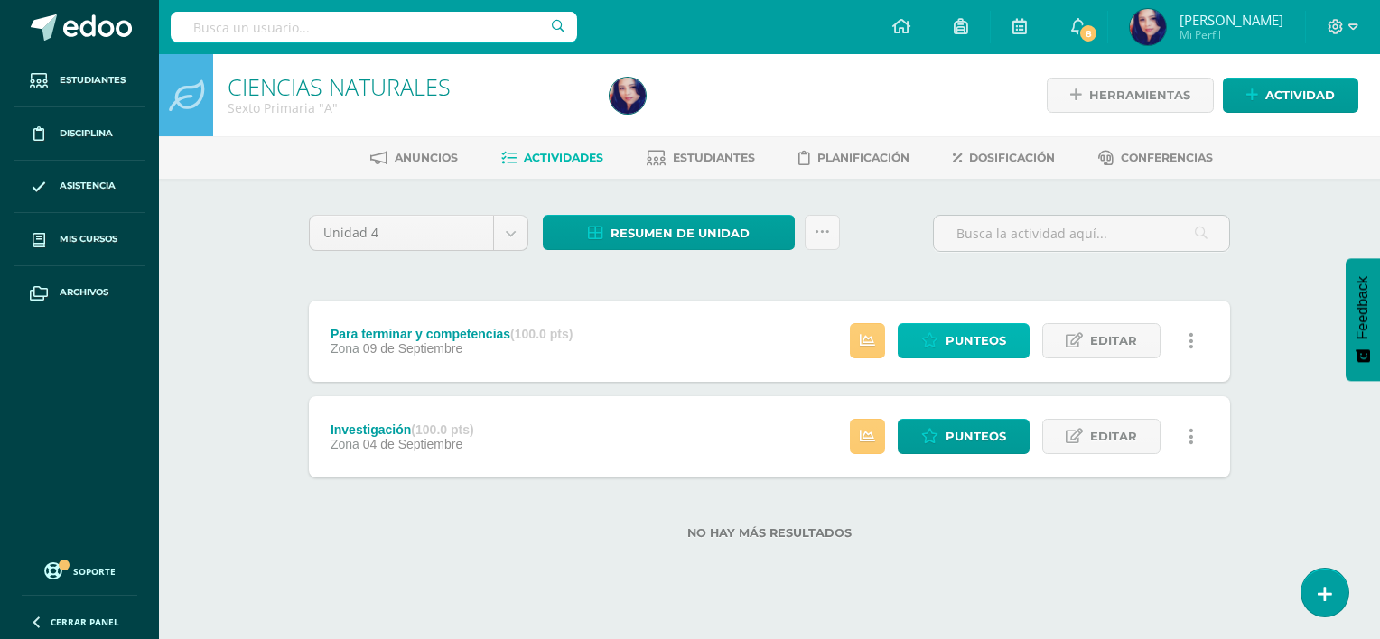
click at [953, 343] on span "Punteos" at bounding box center [976, 340] width 61 height 33
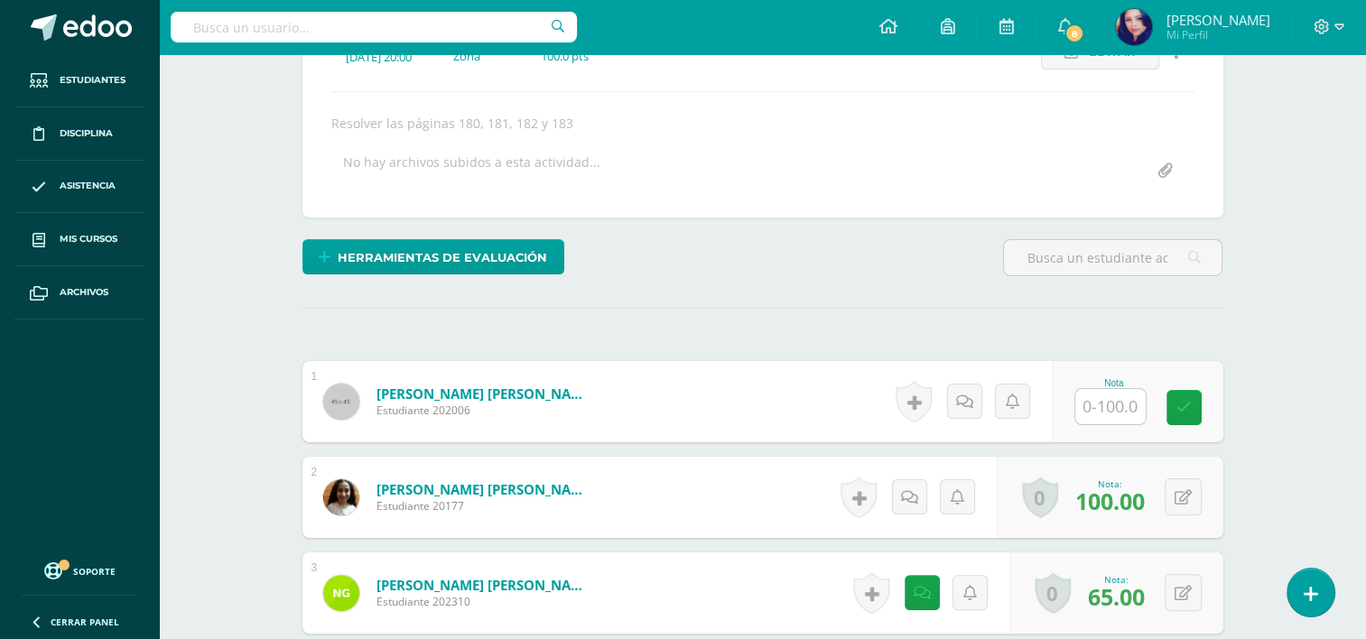
scroll to position [325, 0]
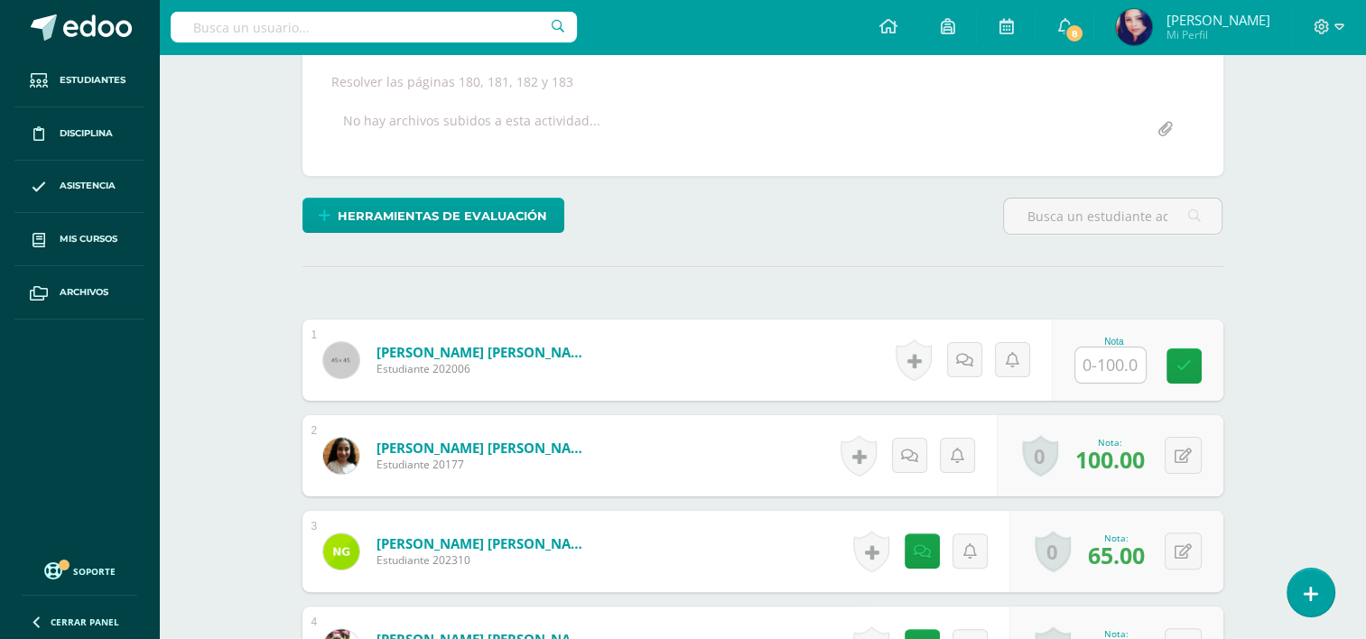
click at [1108, 350] on input "text" at bounding box center [1111, 365] width 70 height 35
type input "100"
click at [1198, 366] on icon at bounding box center [1197, 366] width 16 height 15
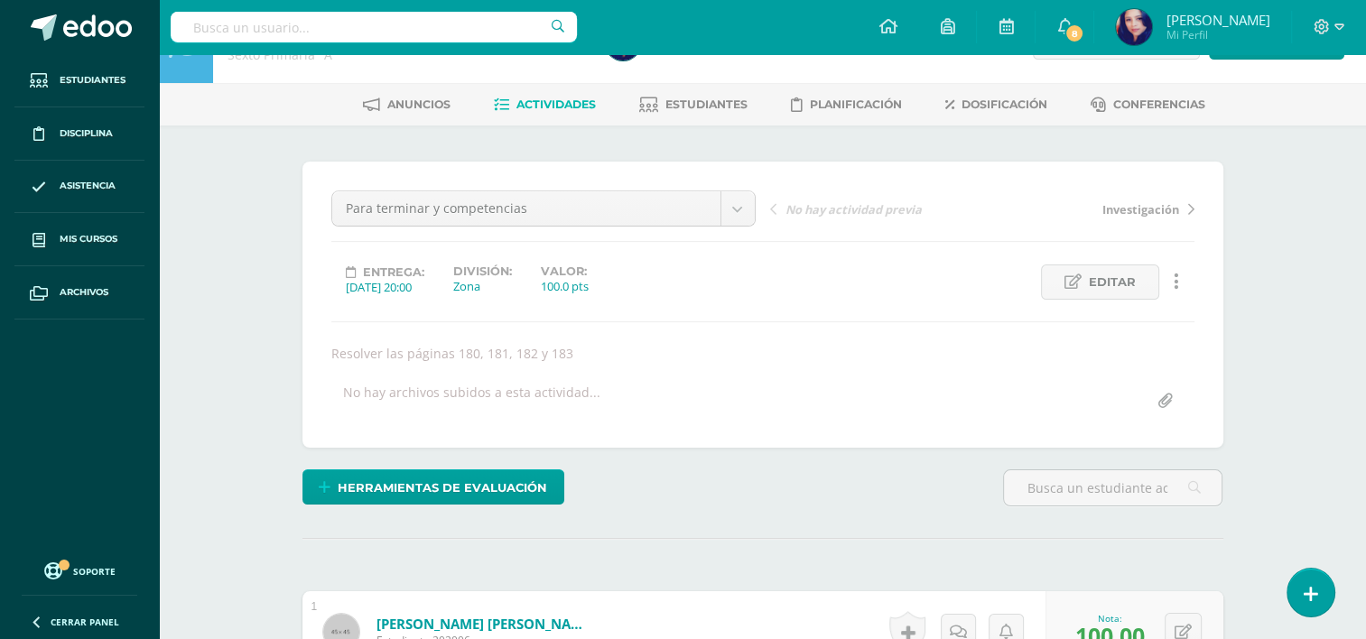
scroll to position [0, 0]
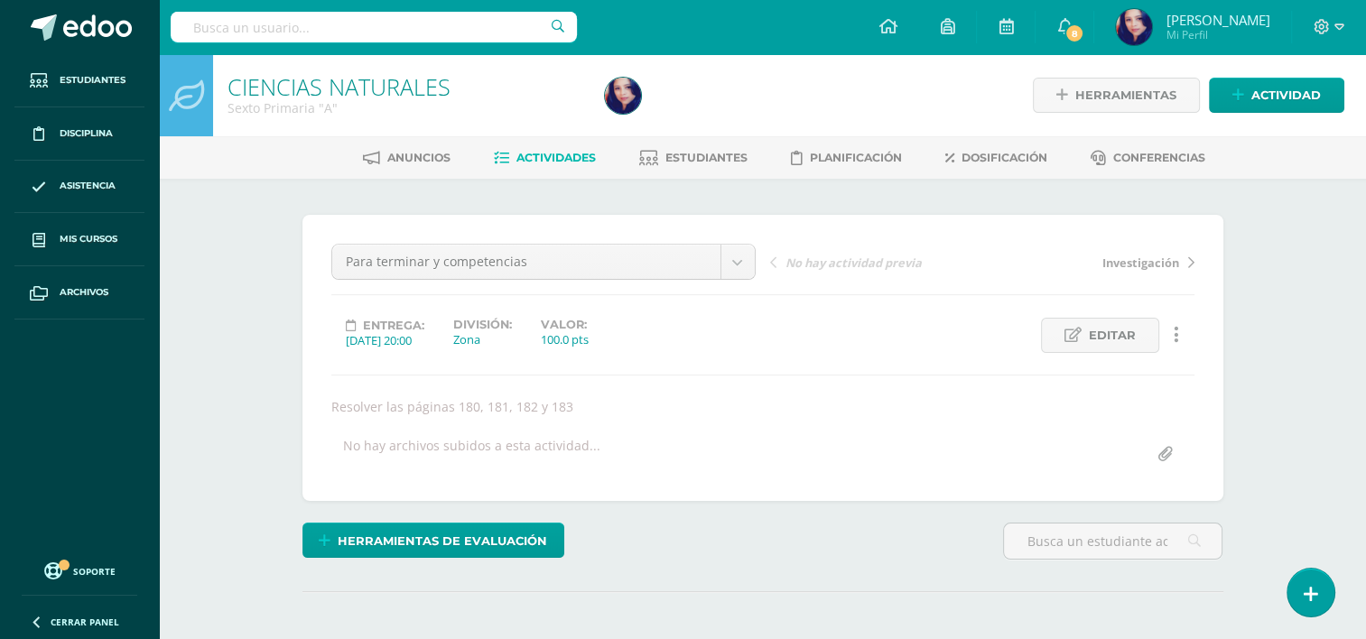
click at [1134, 260] on span "Investigación" at bounding box center [1141, 263] width 77 height 16
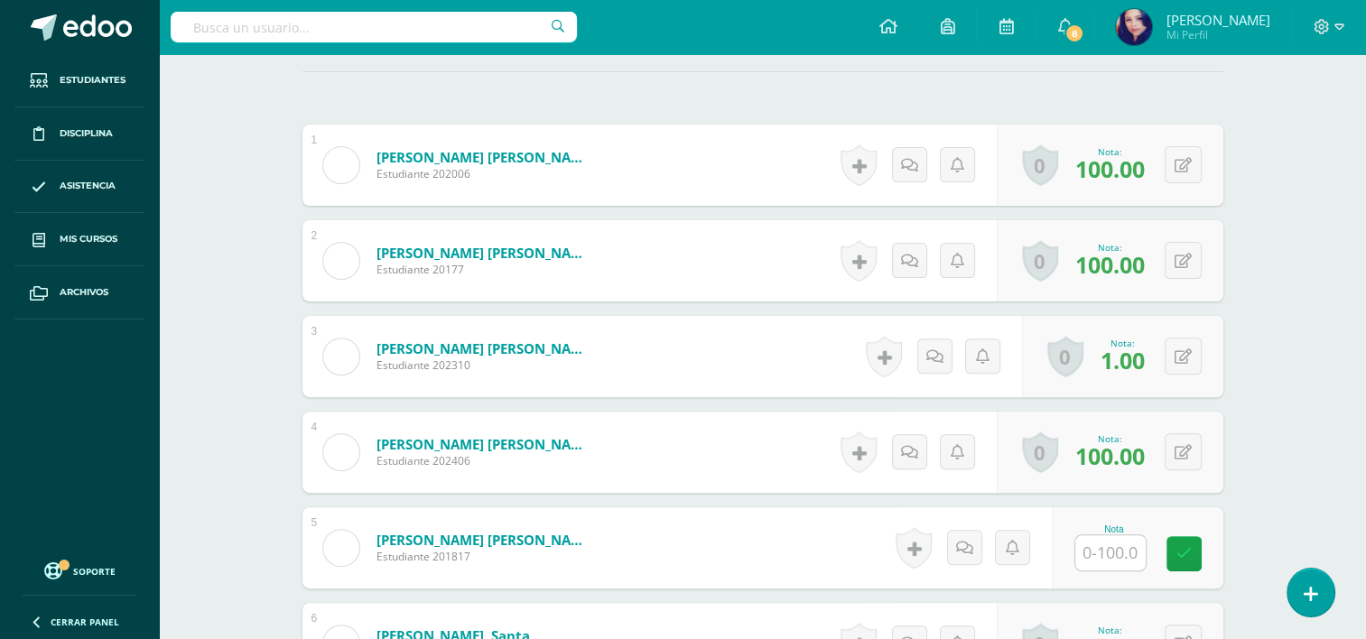
scroll to position [522, 0]
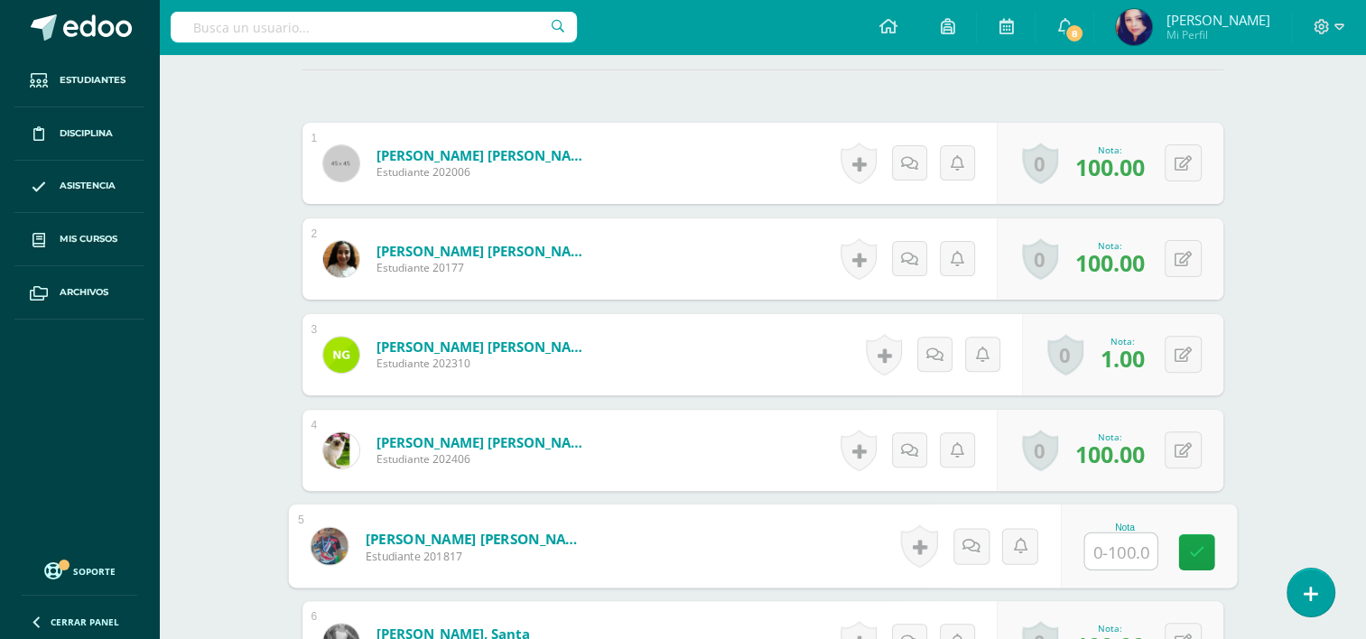
click at [1122, 546] on input "text" at bounding box center [1121, 552] width 72 height 36
type input "100"
click at [1187, 547] on link at bounding box center [1197, 553] width 36 height 36
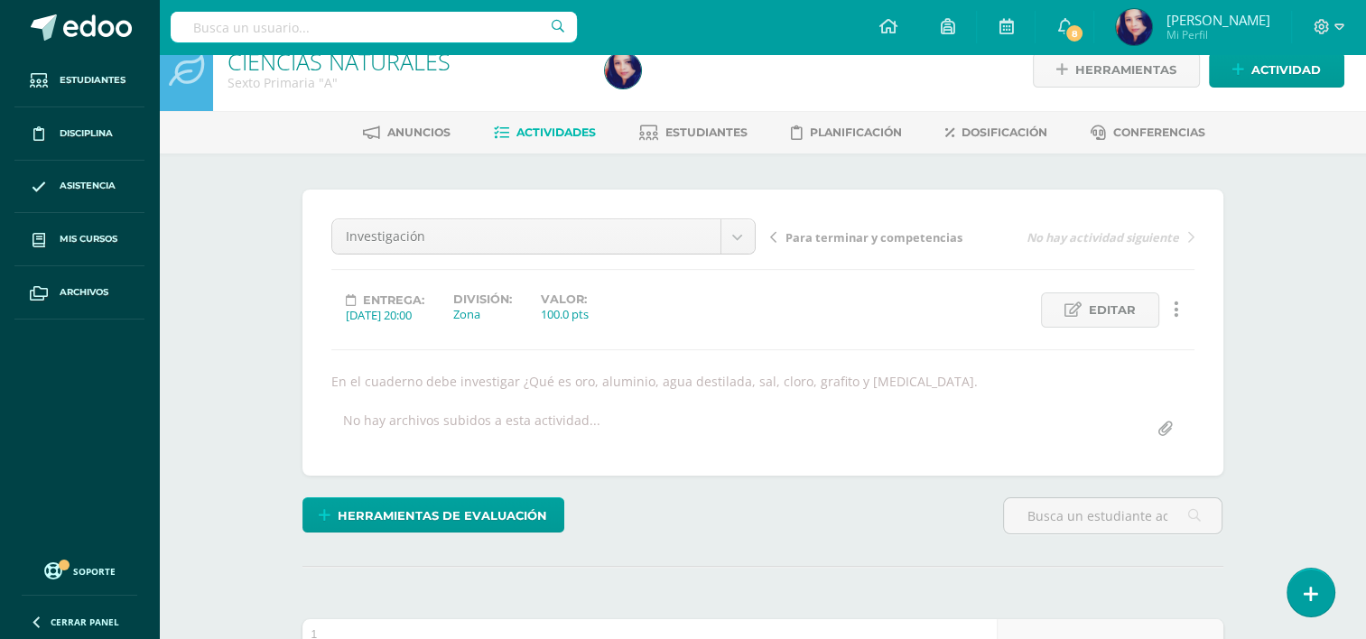
scroll to position [0, 0]
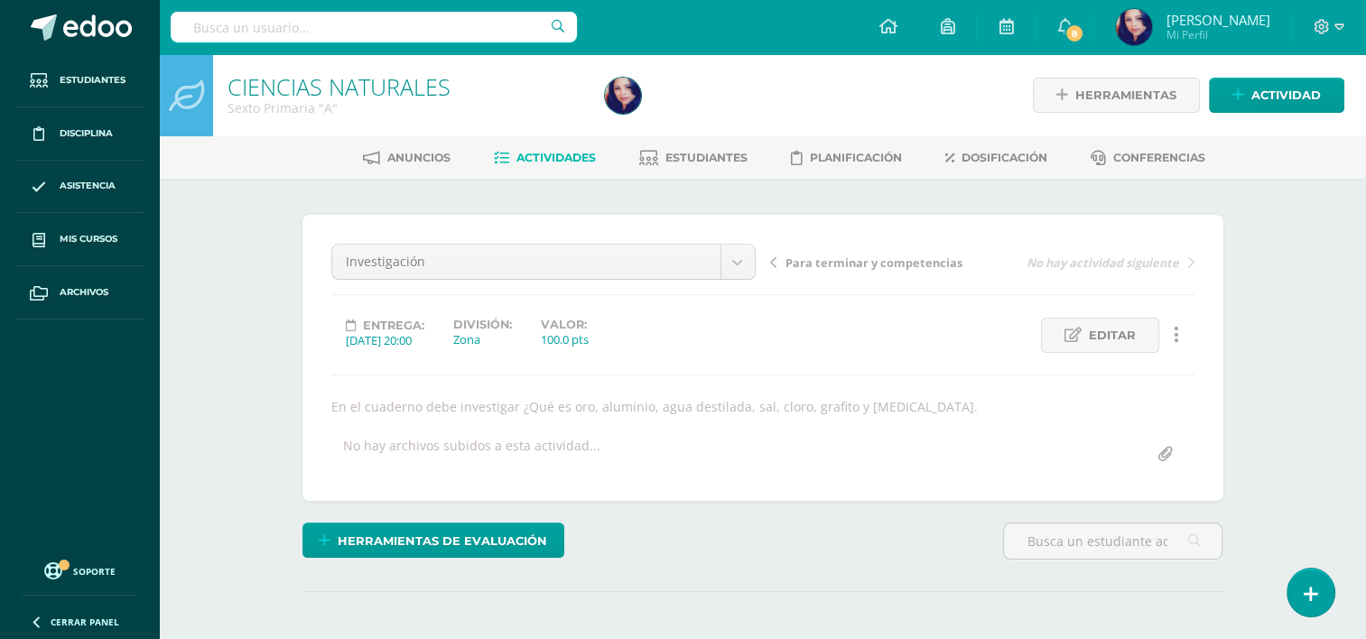
click at [771, 265] on icon at bounding box center [773, 262] width 6 height 13
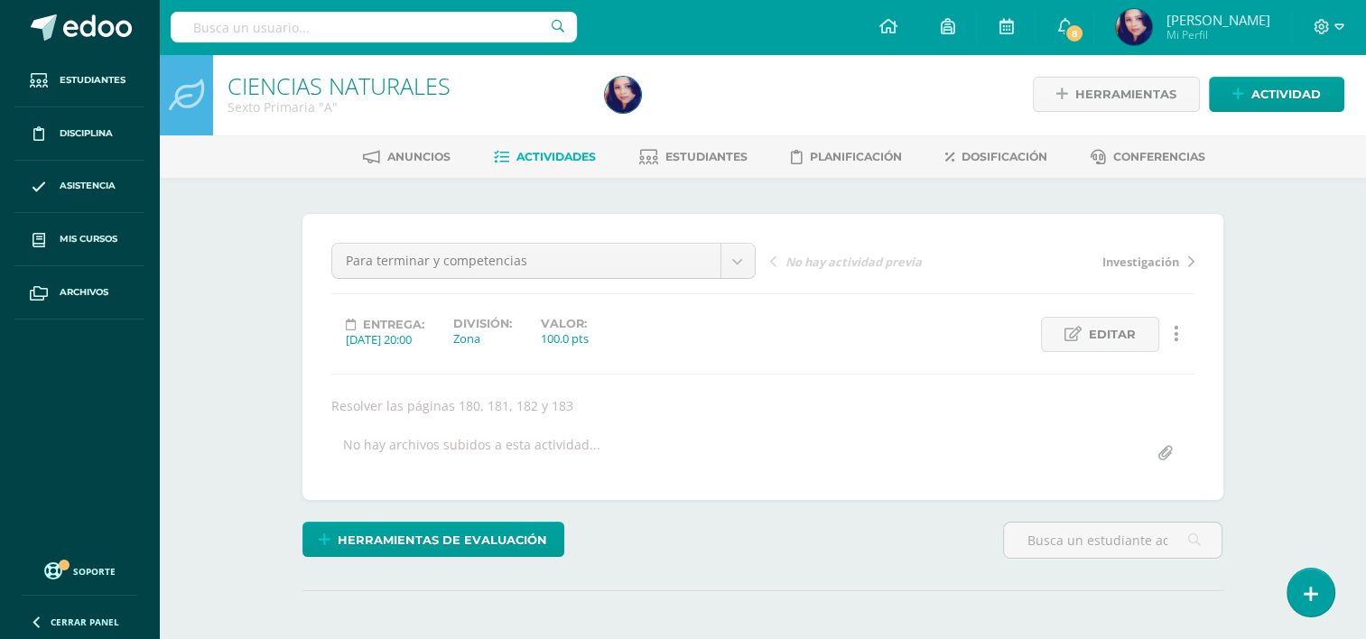
click at [1180, 260] on link "Investigación" at bounding box center [1089, 261] width 212 height 18
click at [1185, 255] on link "Investigación" at bounding box center [1089, 261] width 212 height 18
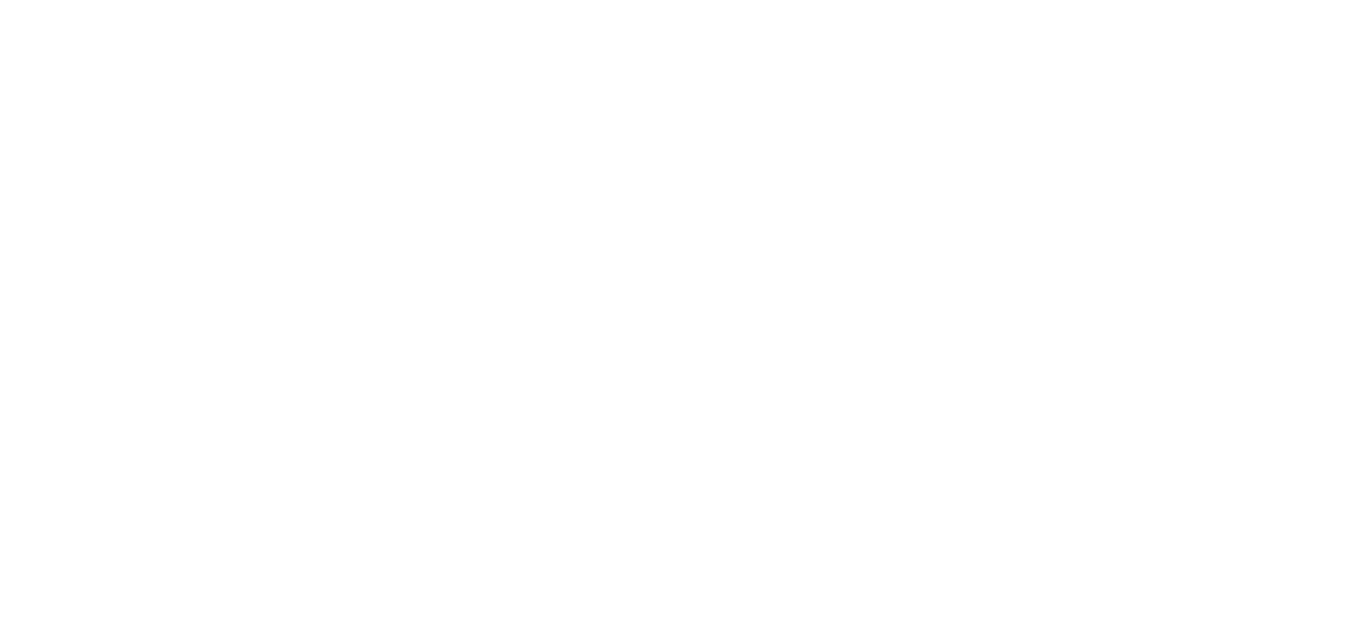
click at [0, 0] on html at bounding box center [0, 0] width 0 height 0
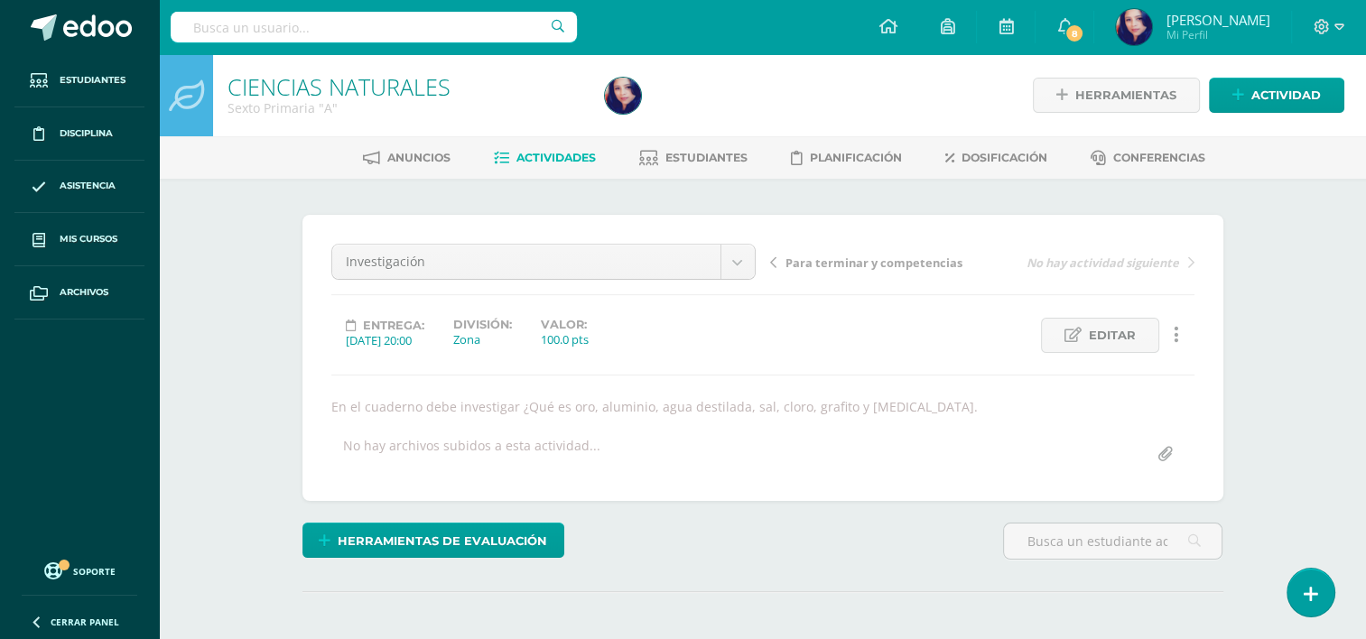
scroll to position [1, 0]
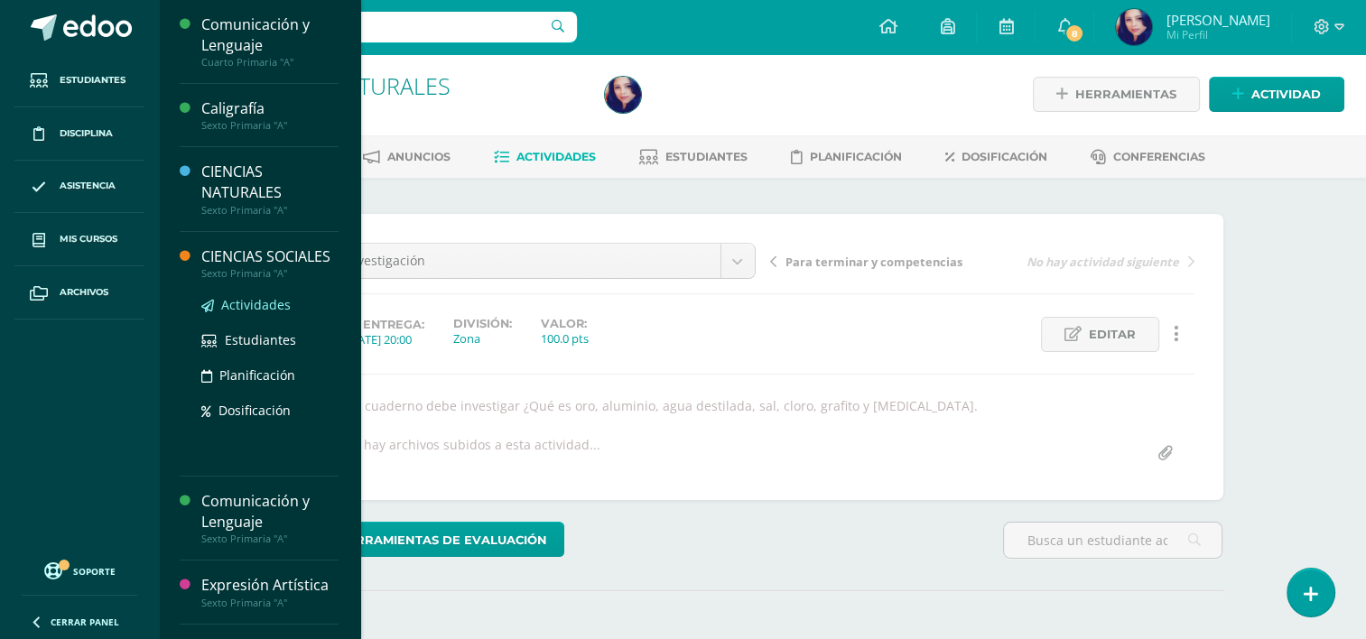
click at [246, 313] on span "Actividades" at bounding box center [256, 304] width 70 height 17
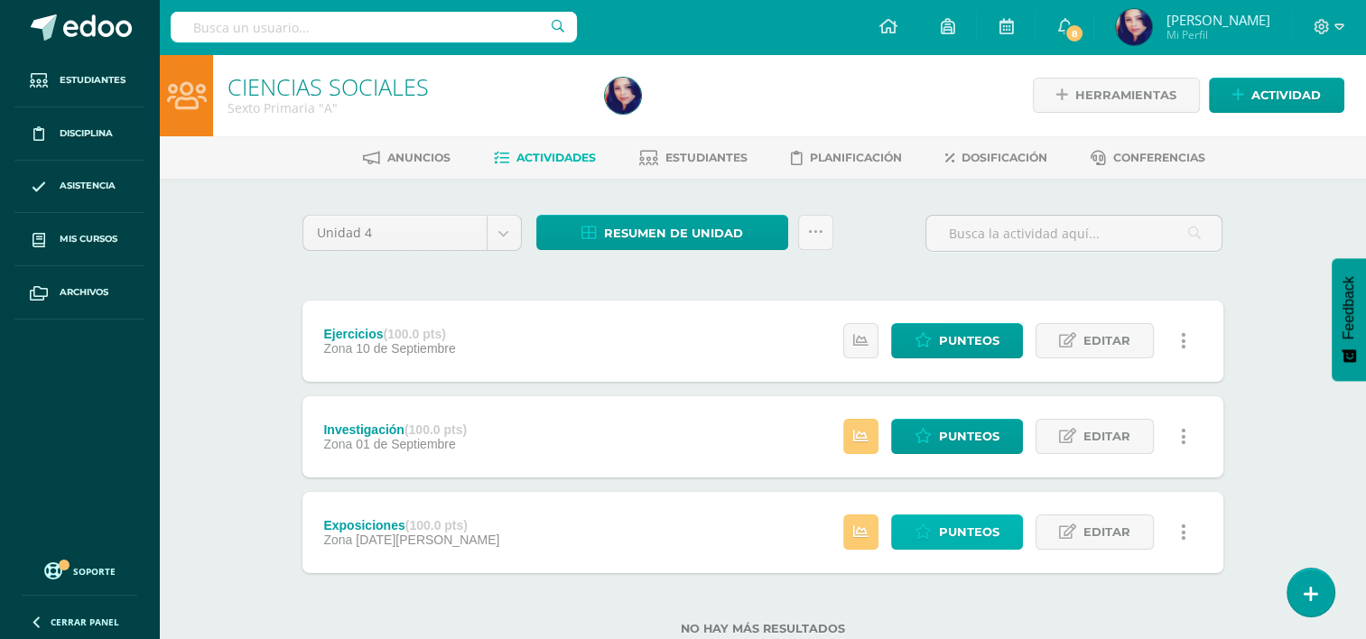
click at [967, 530] on span "Punteos" at bounding box center [969, 532] width 61 height 33
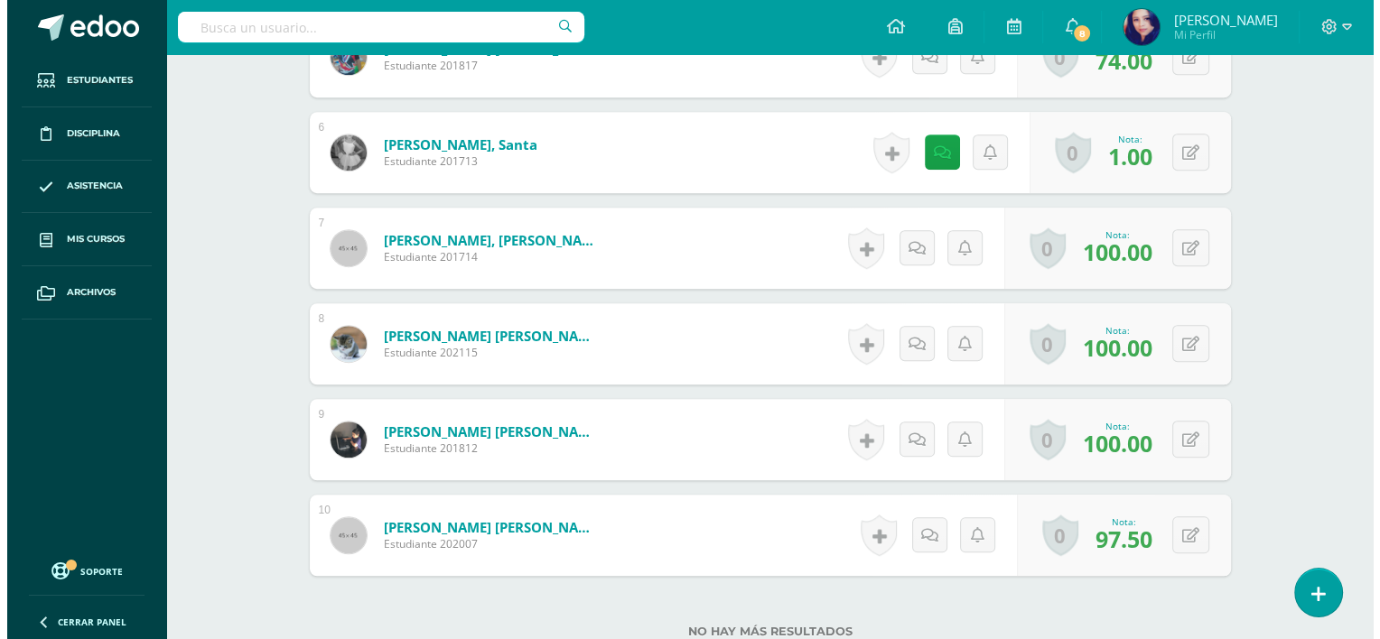
scroll to position [1153, 0]
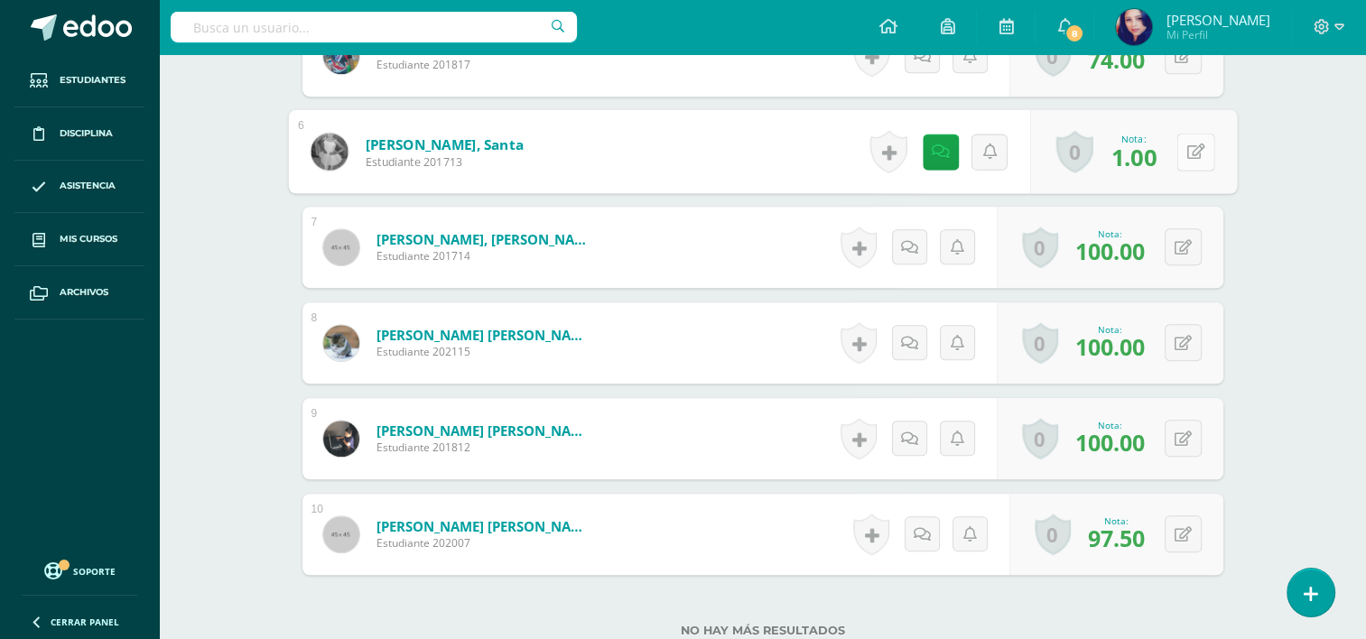
click at [1183, 149] on button at bounding box center [1196, 152] width 38 height 38
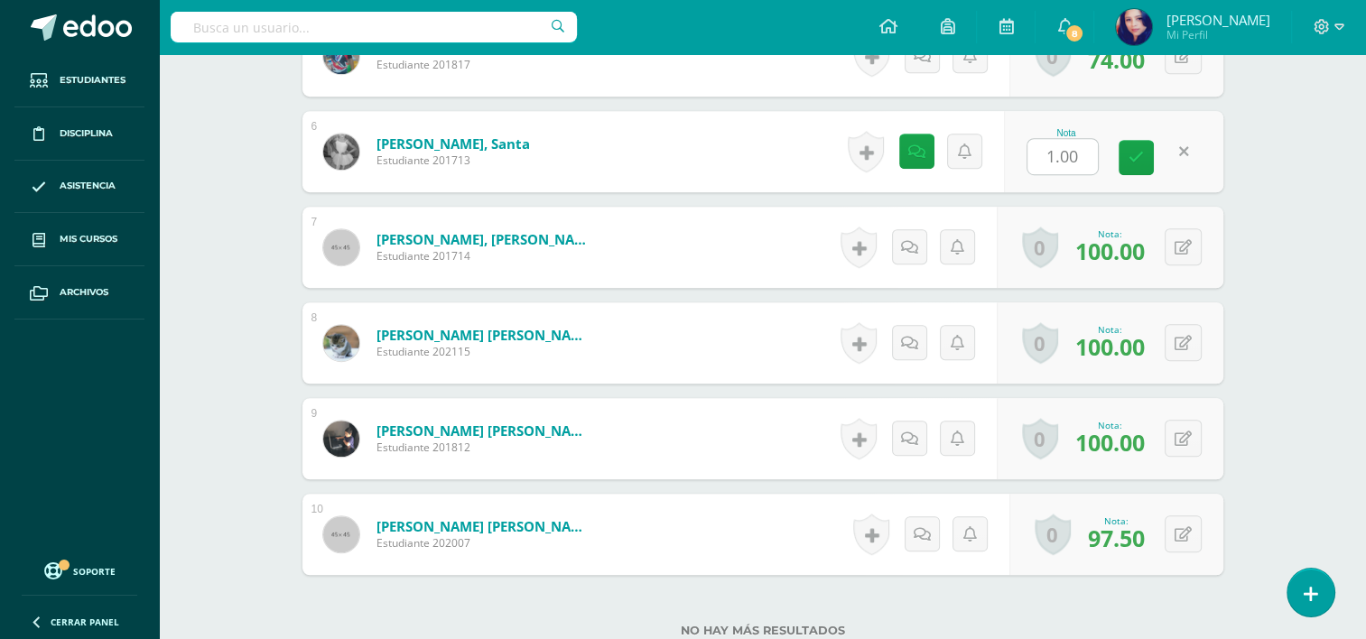
click at [1109, 149] on div "Nota 1.00" at bounding box center [1113, 151] width 219 height 81
click at [1076, 152] on form "Morales López, Santa Estudiante 201713 Nota 1.00 0 Logros Logros obtenidos" at bounding box center [763, 151] width 921 height 81
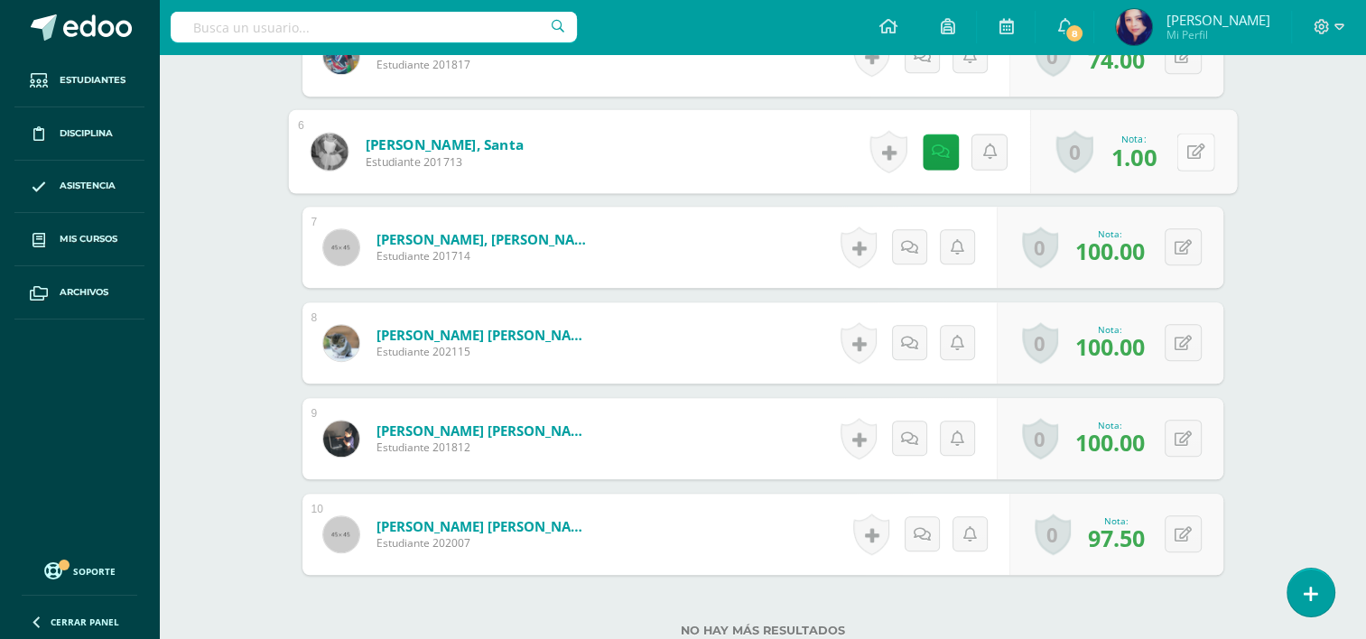
click at [1179, 145] on button at bounding box center [1196, 152] width 38 height 38
click at [1095, 145] on input "1.00" at bounding box center [1072, 157] width 72 height 36
type input "1"
type input "0"
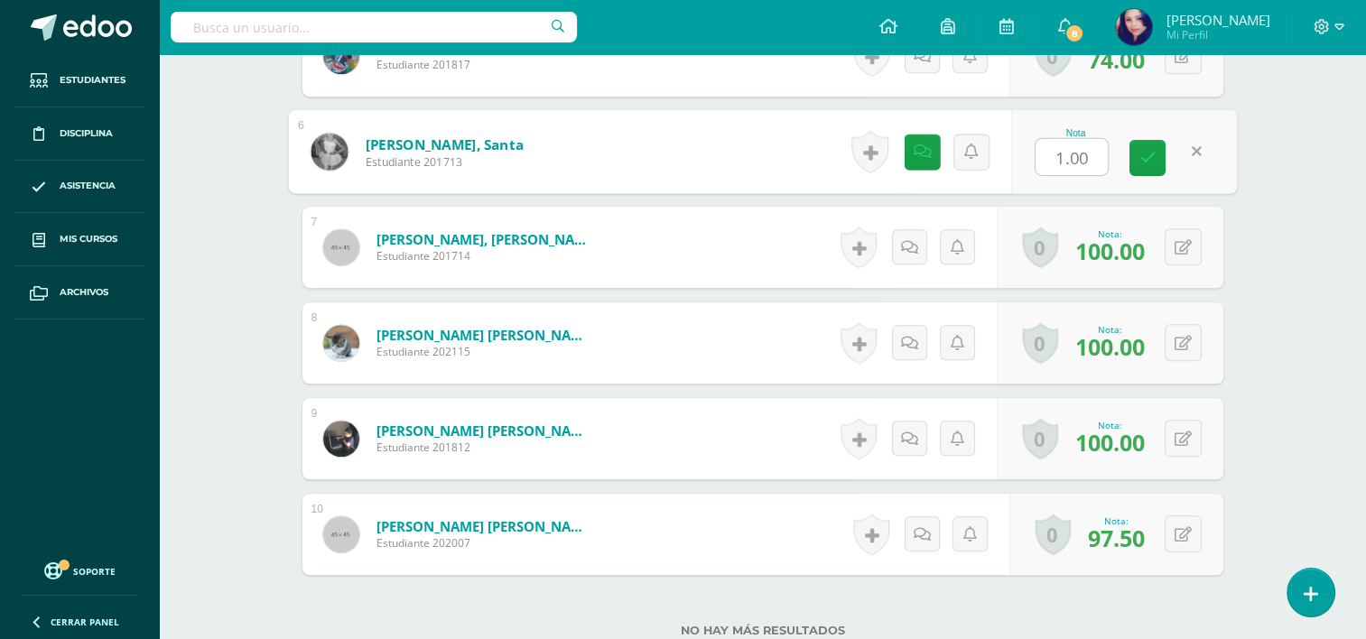
type input "0"
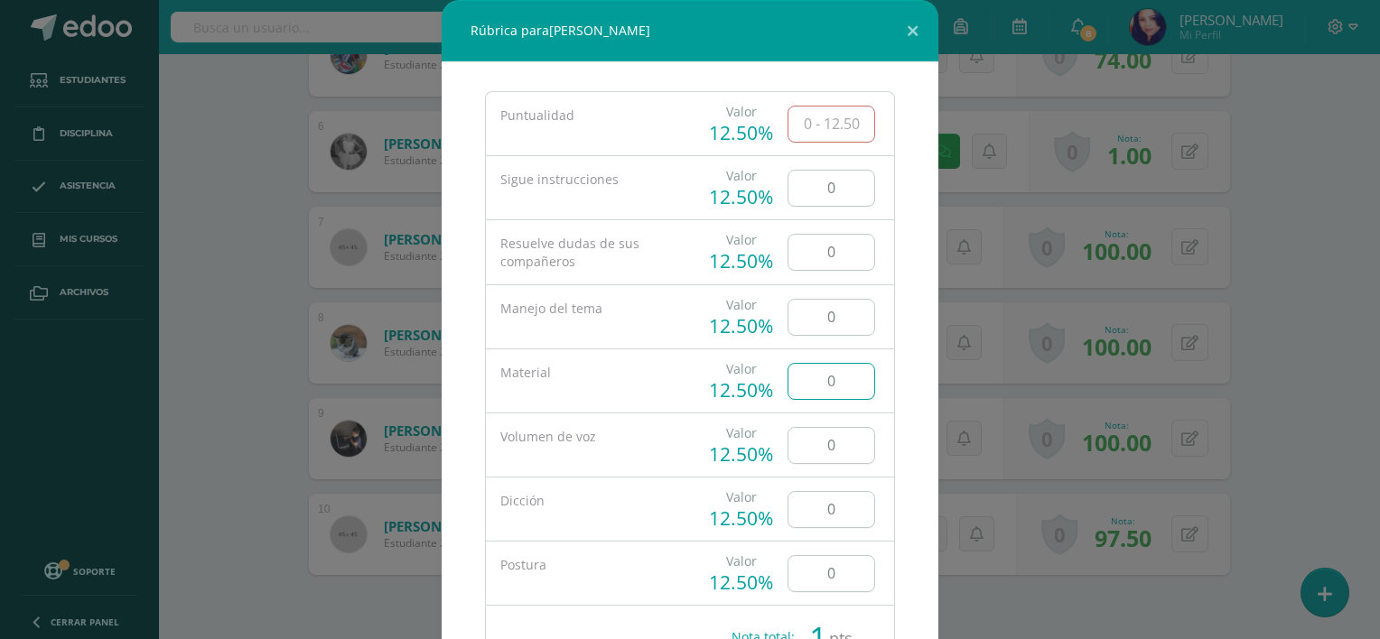
click at [828, 369] on input "0" at bounding box center [831, 381] width 86 height 35
type input "012.50"
click at [831, 570] on input "0" at bounding box center [831, 573] width 86 height 35
type input "12.50"
click at [827, 506] on input "0" at bounding box center [831, 509] width 86 height 35
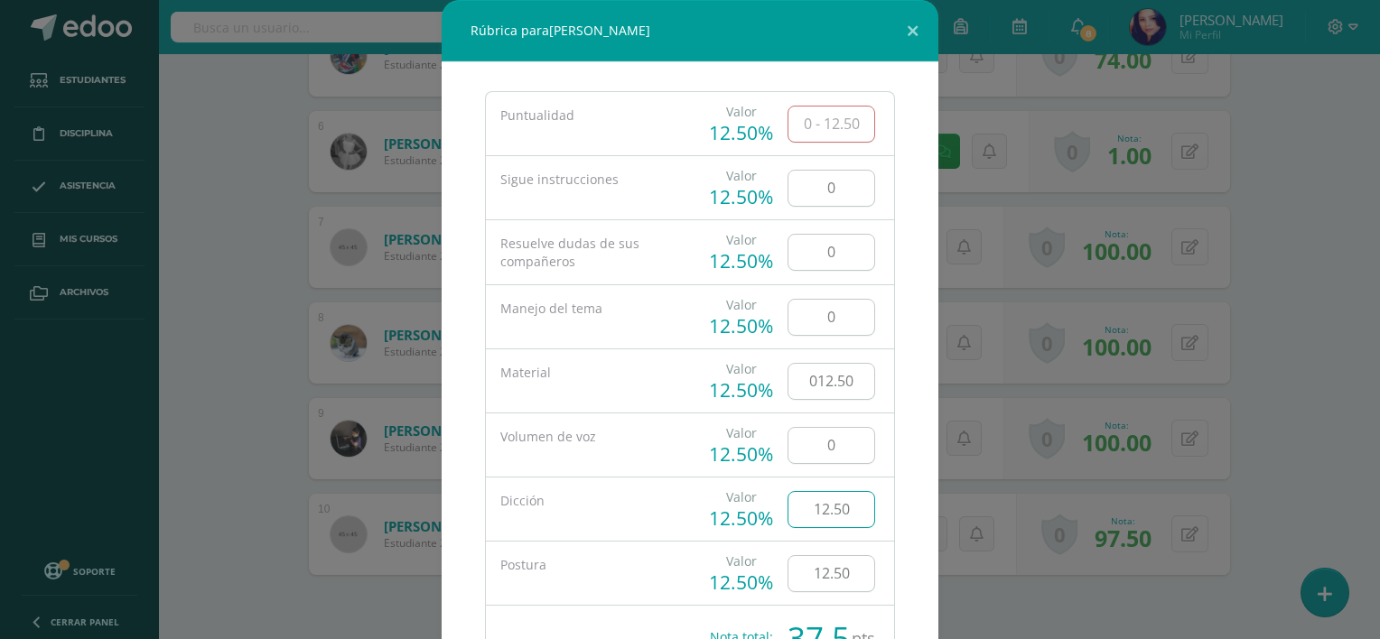
type input "12.50"
click at [820, 317] on input "0" at bounding box center [831, 317] width 86 height 35
type input "12.50"
click at [838, 450] on input "0" at bounding box center [831, 445] width 86 height 35
type input "010"
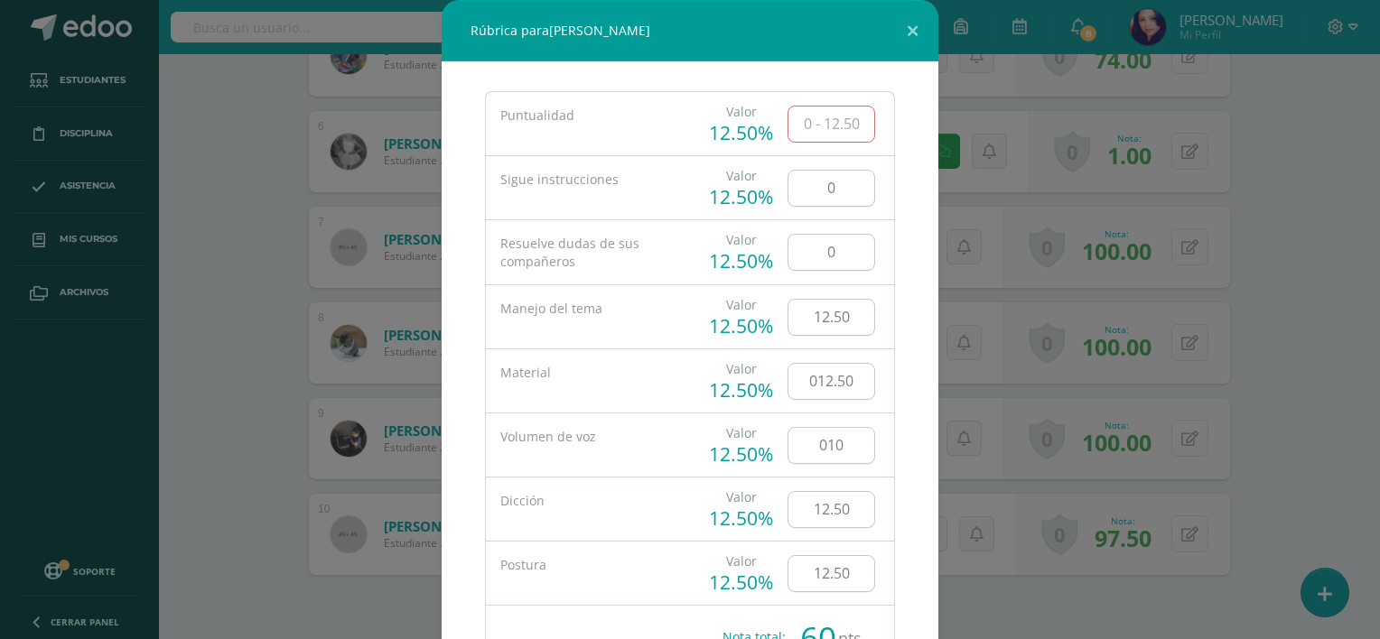
click at [827, 126] on input "text" at bounding box center [831, 124] width 86 height 35
type input "1"
click at [830, 190] on input "0" at bounding box center [831, 188] width 86 height 35
type input "012.50"
click at [845, 131] on input "1" at bounding box center [831, 124] width 86 height 35
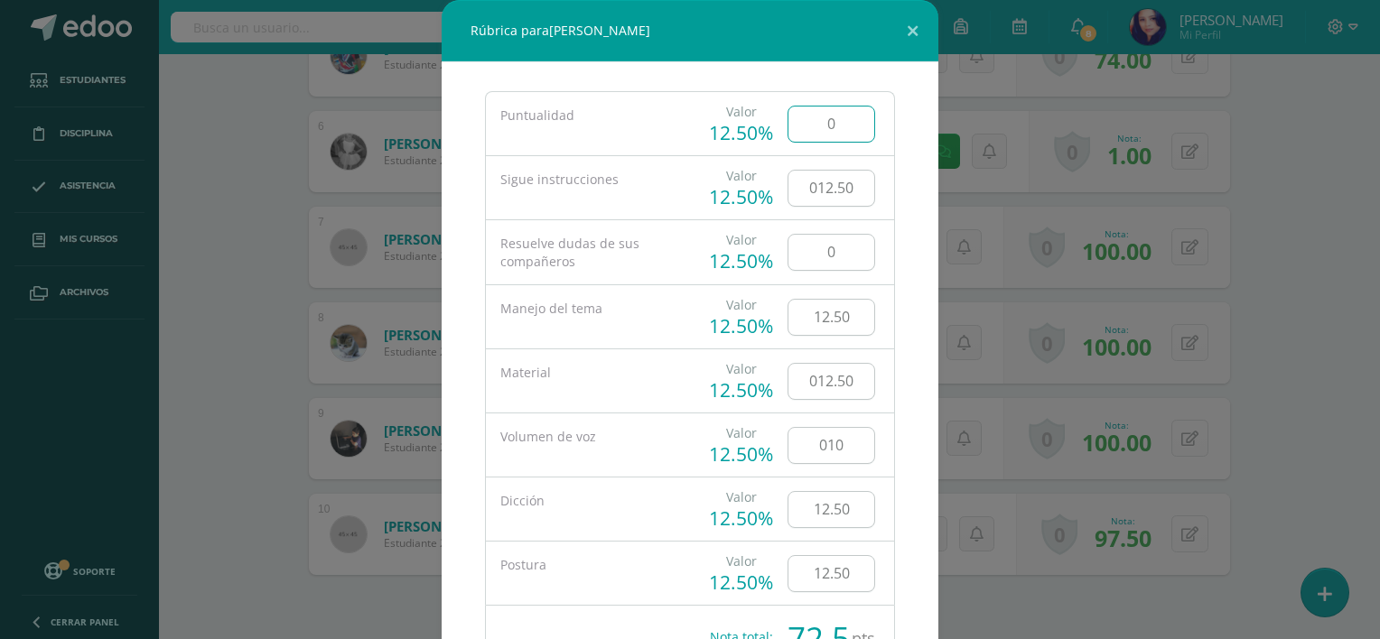
type input "0"
click at [826, 246] on input "0" at bounding box center [831, 252] width 86 height 35
type input "12.50"
click at [852, 188] on input "012.50" at bounding box center [831, 188] width 86 height 35
type input "0"
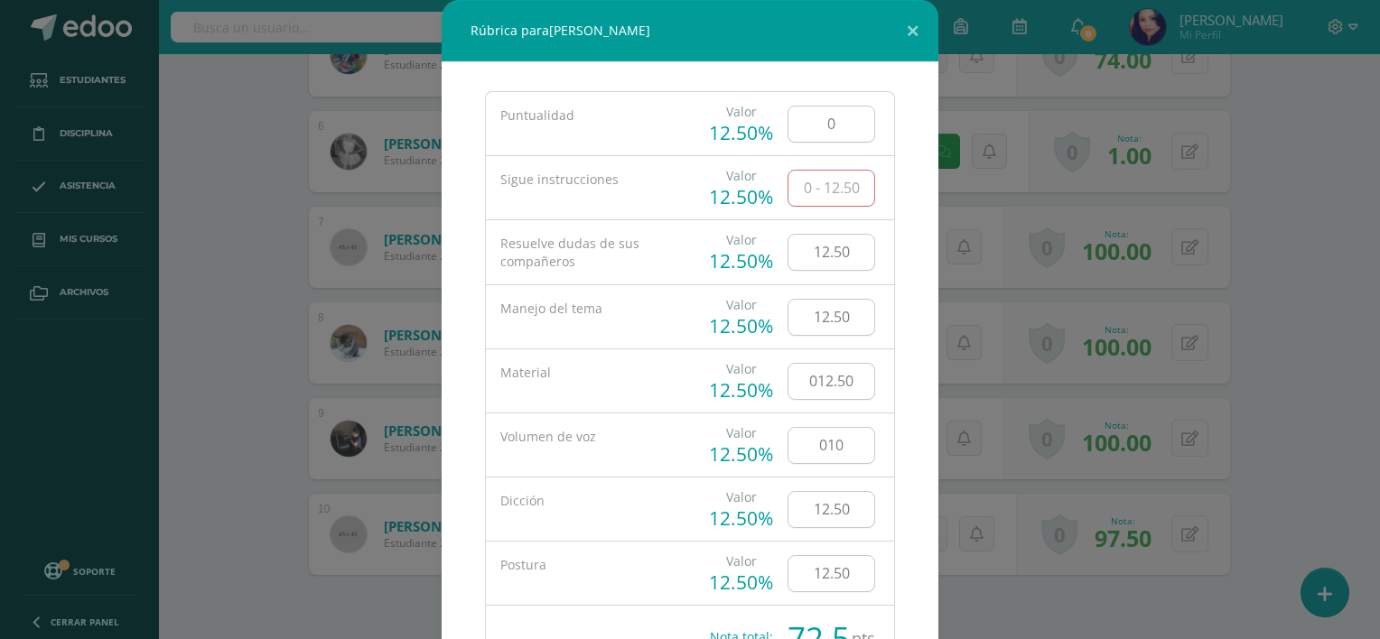
type input "7"
type input "6"
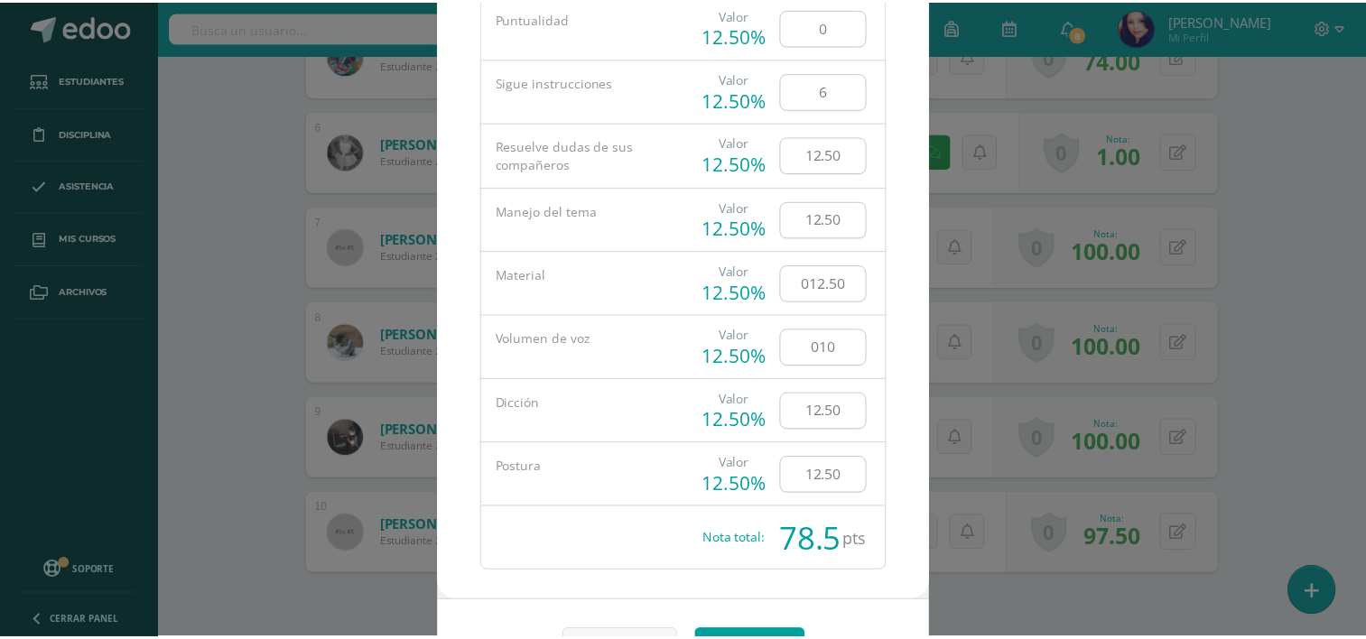
scroll to position [104, 0]
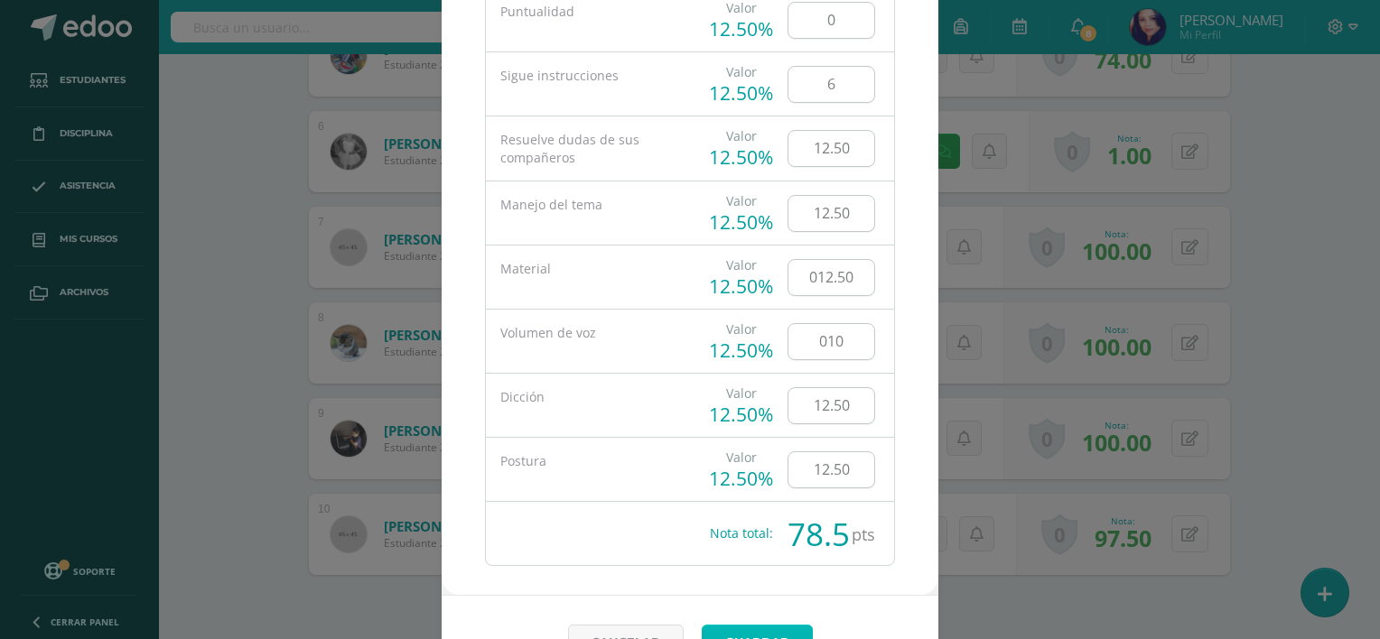
click at [755, 631] on link "Guardar" at bounding box center [757, 642] width 111 height 35
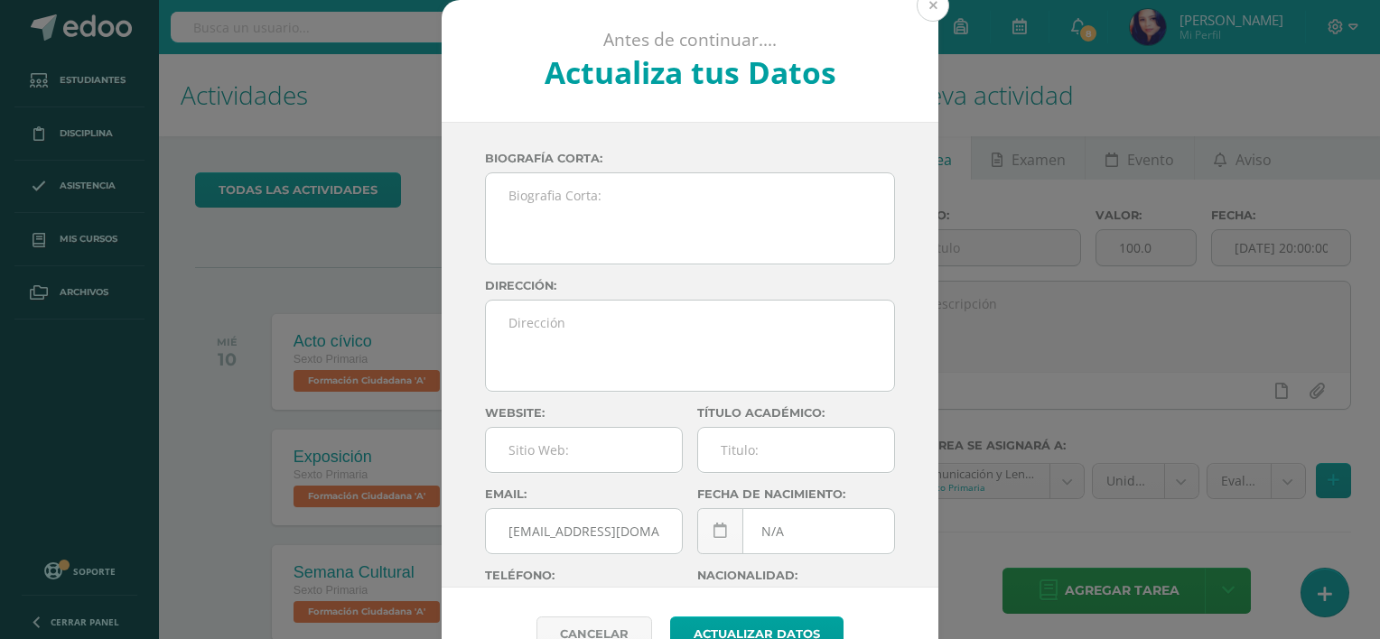
click at [925, 10] on button at bounding box center [933, 5] width 33 height 33
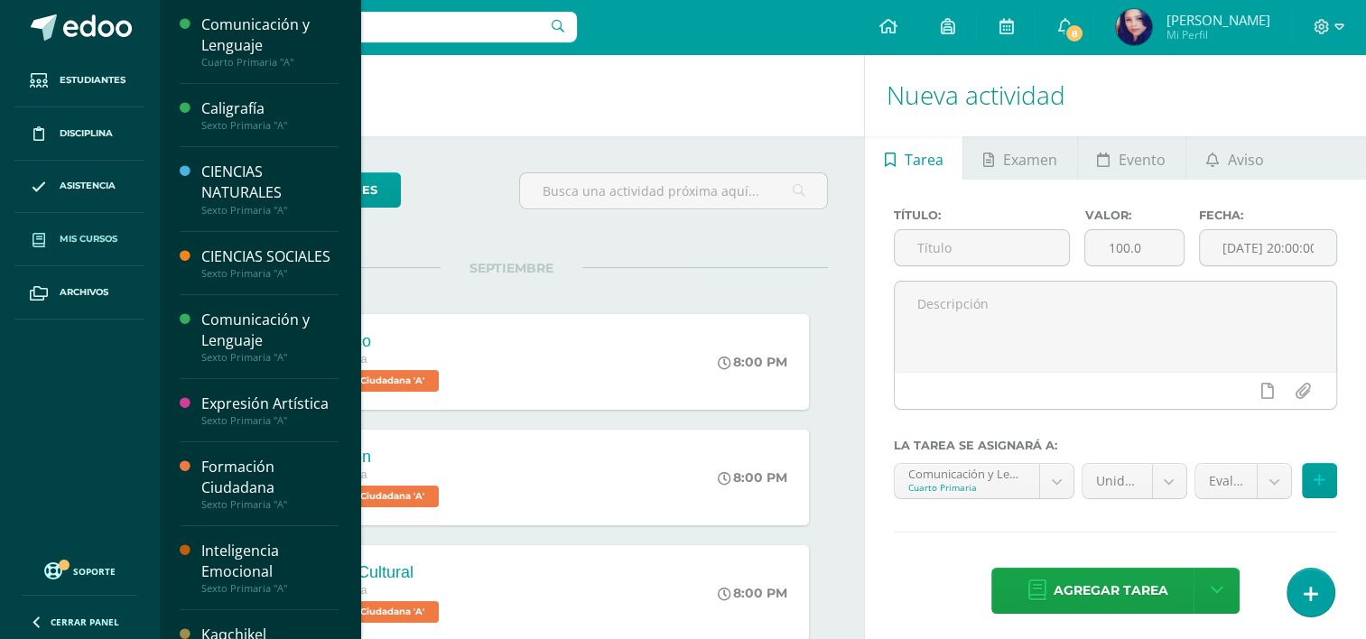
click at [117, 246] on link "Mis cursos" at bounding box center [79, 239] width 130 height 53
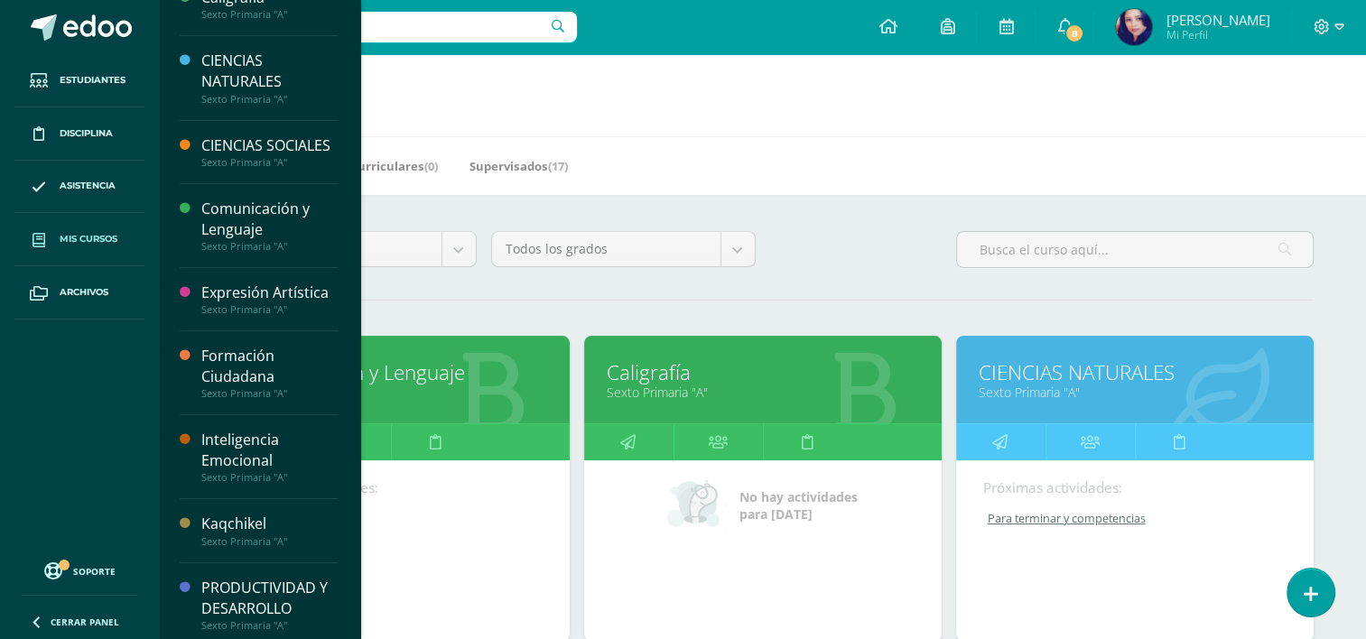
scroll to position [133, 0]
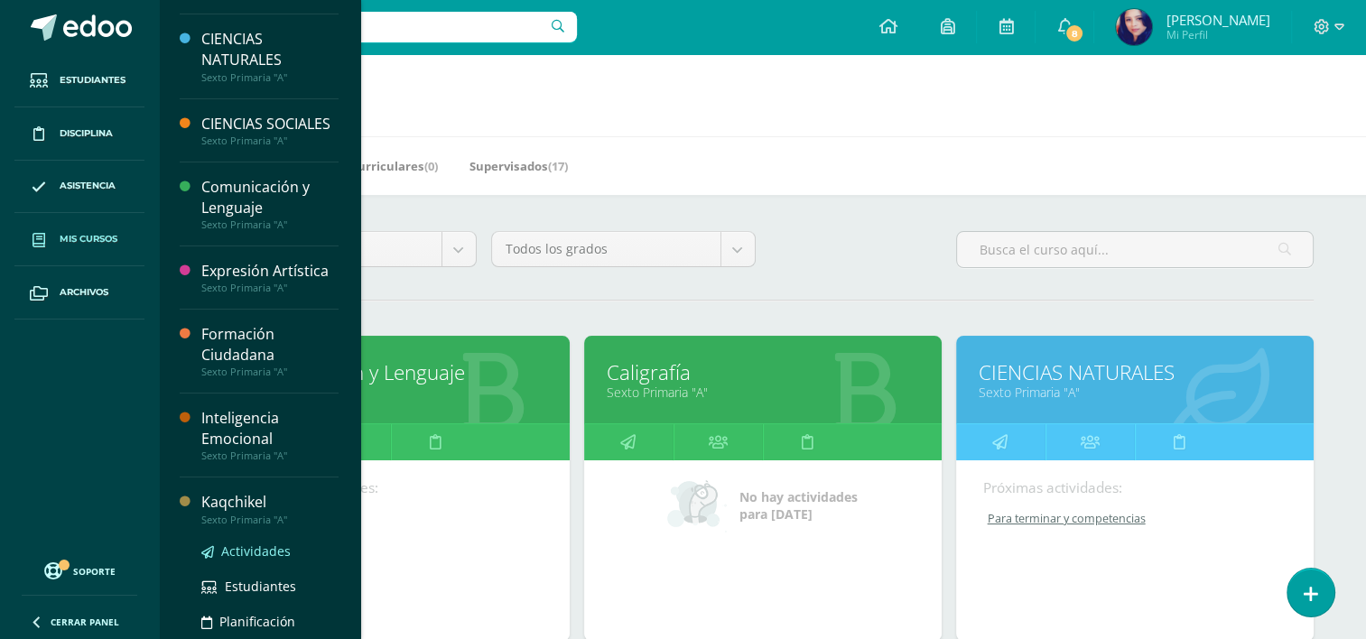
click at [252, 560] on span "Actividades" at bounding box center [256, 551] width 70 height 17
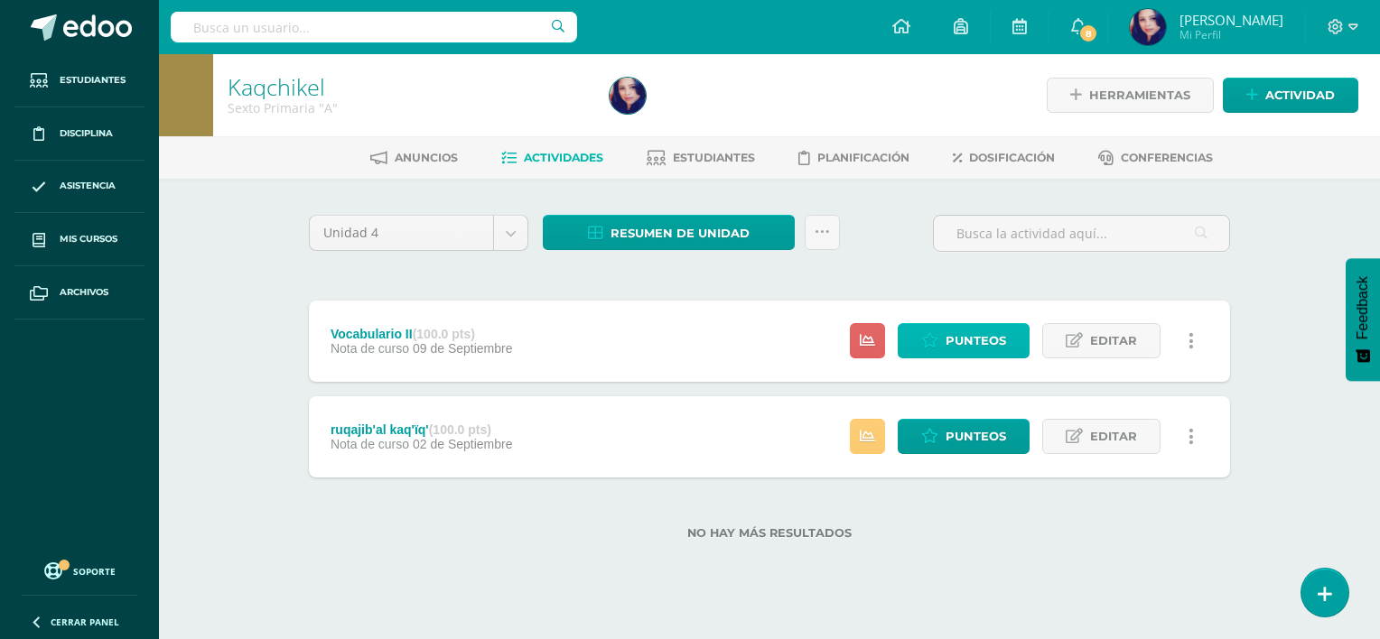
click at [986, 339] on span "Punteos" at bounding box center [976, 340] width 61 height 33
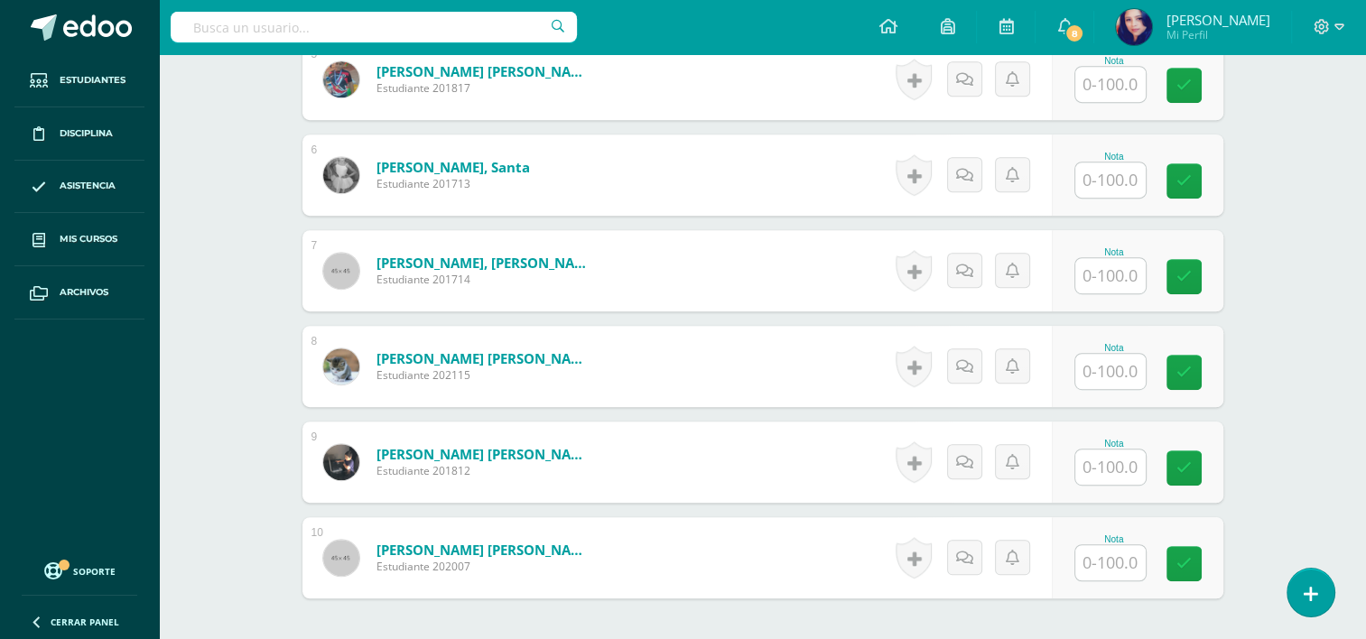
scroll to position [1, 0]
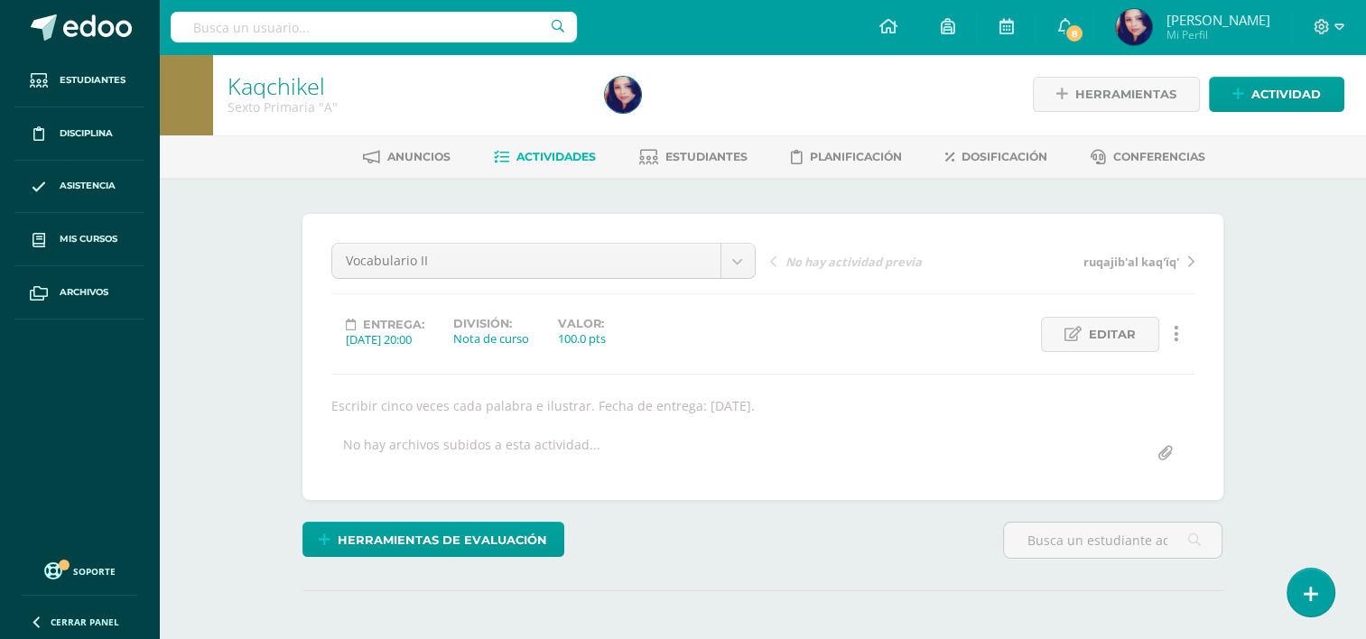
click at [1127, 261] on span "ruqajib'al kaq'ïq'" at bounding box center [1132, 262] width 96 height 16
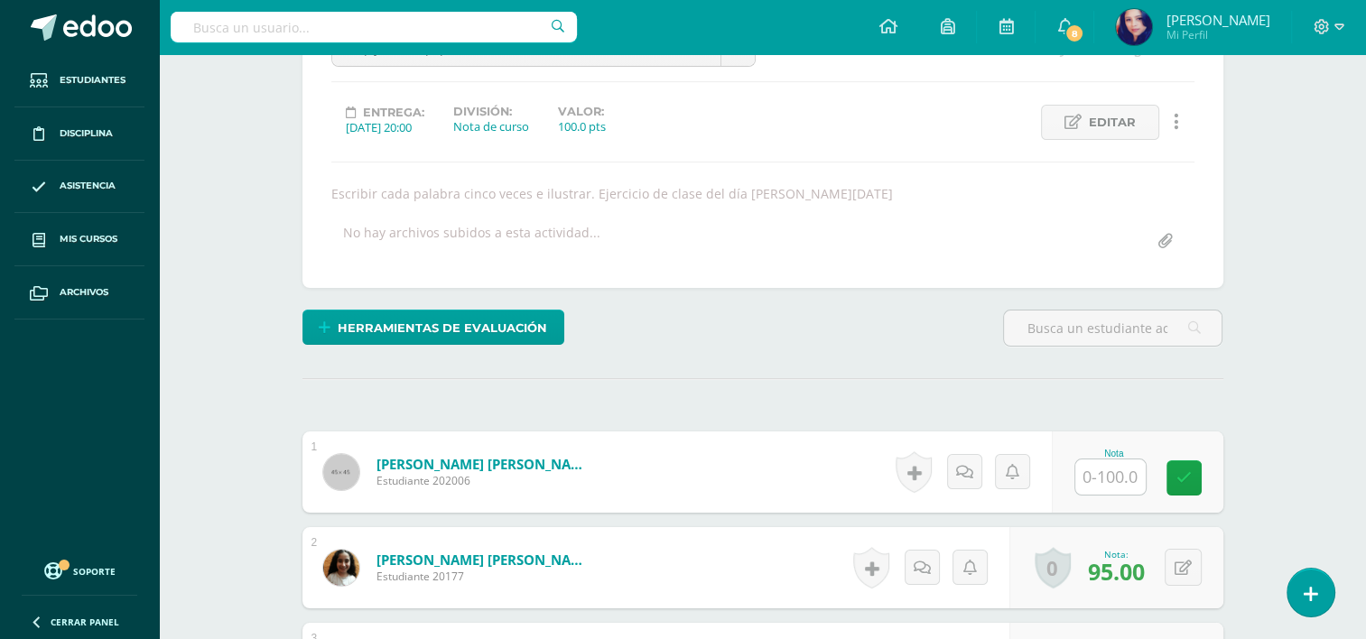
scroll to position [214, 0]
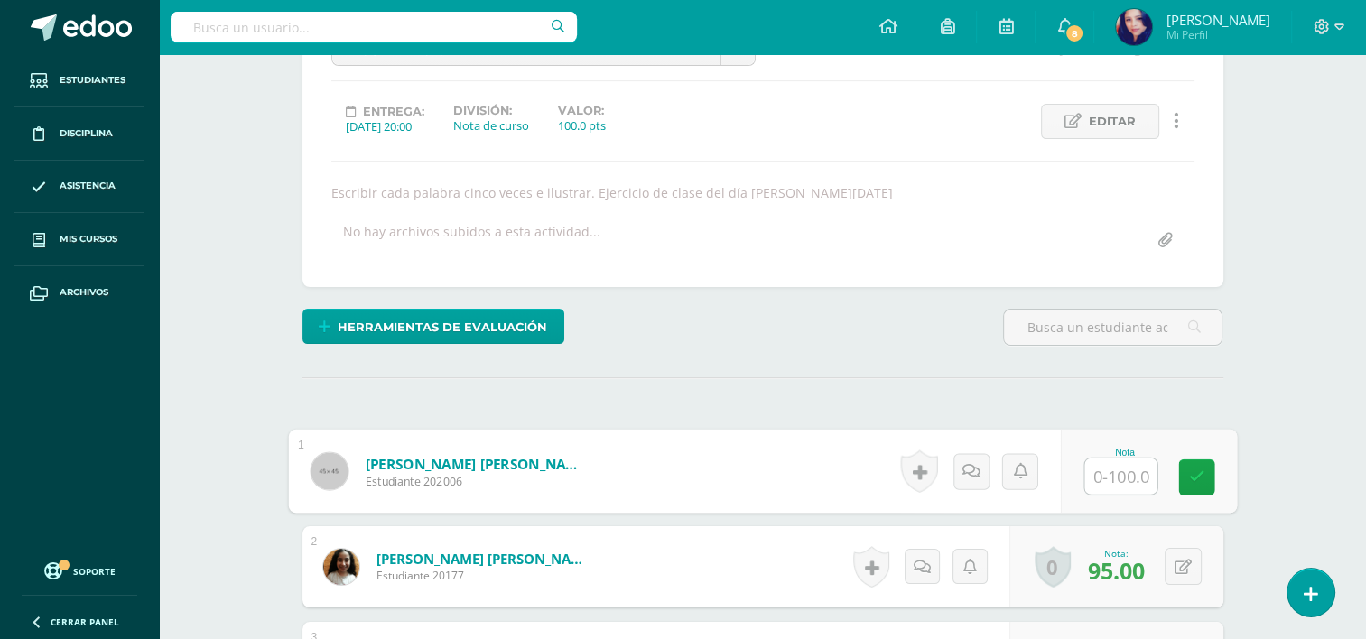
click at [1114, 467] on input "text" at bounding box center [1121, 477] width 72 height 36
type input "100"
click at [1206, 468] on link at bounding box center [1197, 478] width 36 height 36
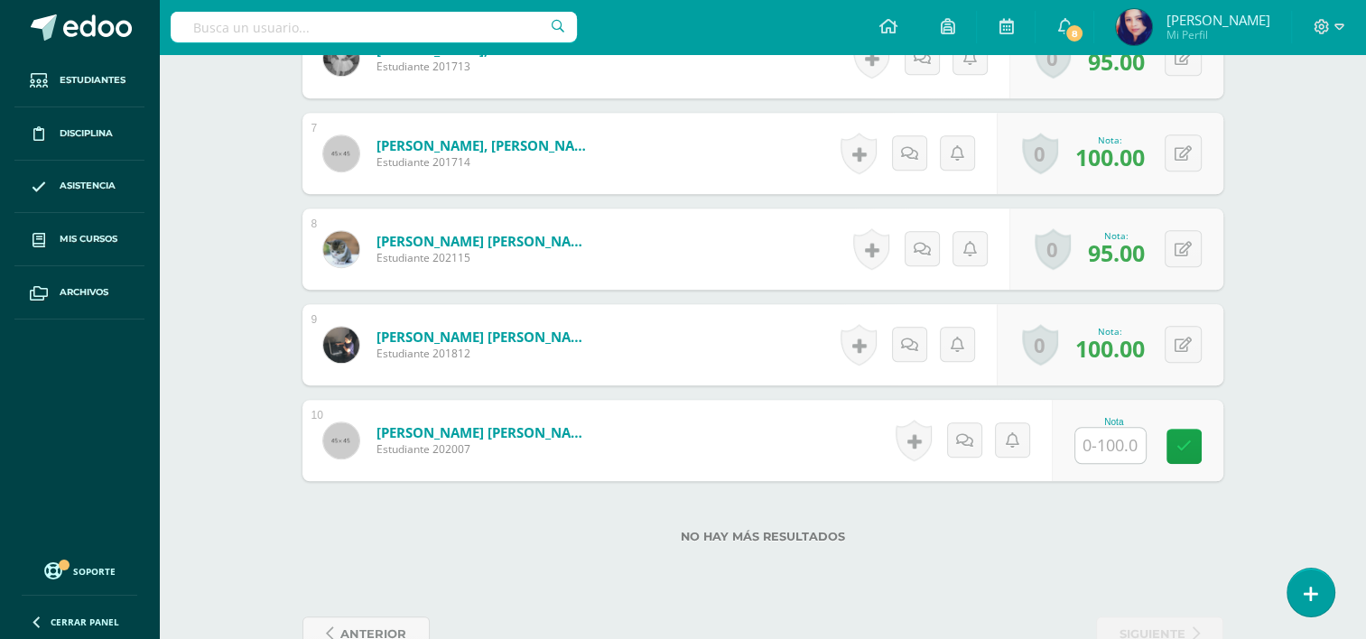
scroll to position [1109, 0]
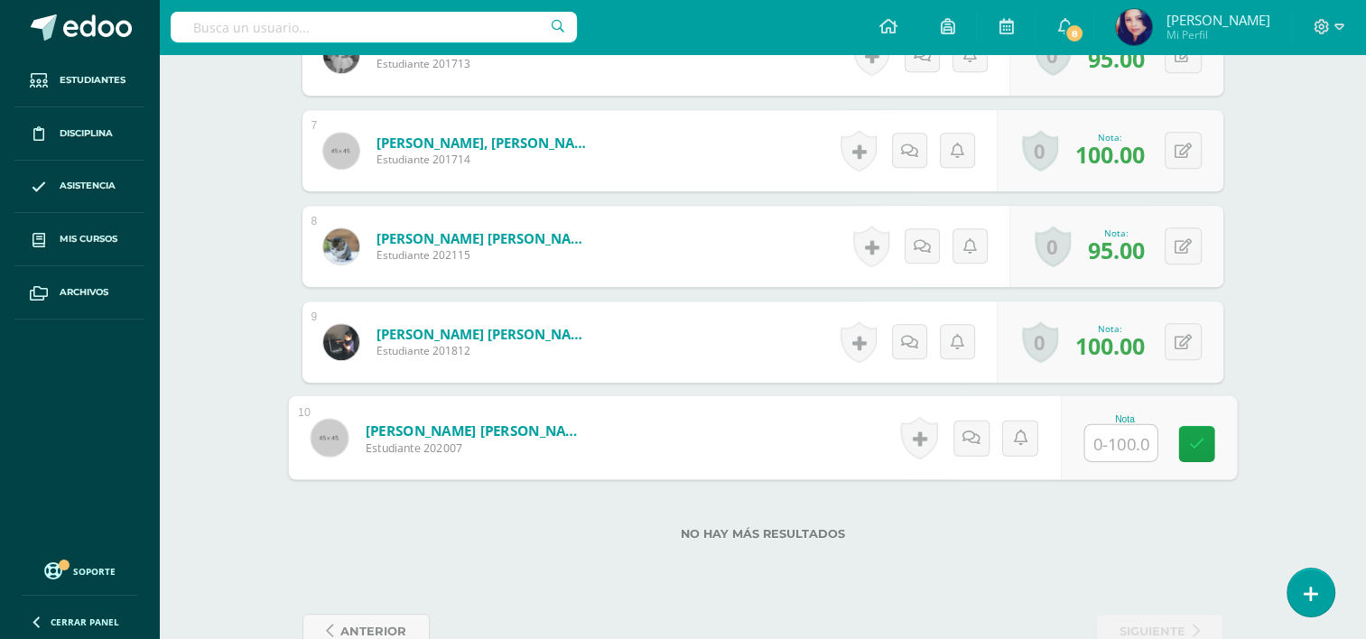
click at [1118, 434] on input "text" at bounding box center [1121, 443] width 72 height 36
type input "1"
click at [1191, 437] on icon at bounding box center [1197, 443] width 16 height 15
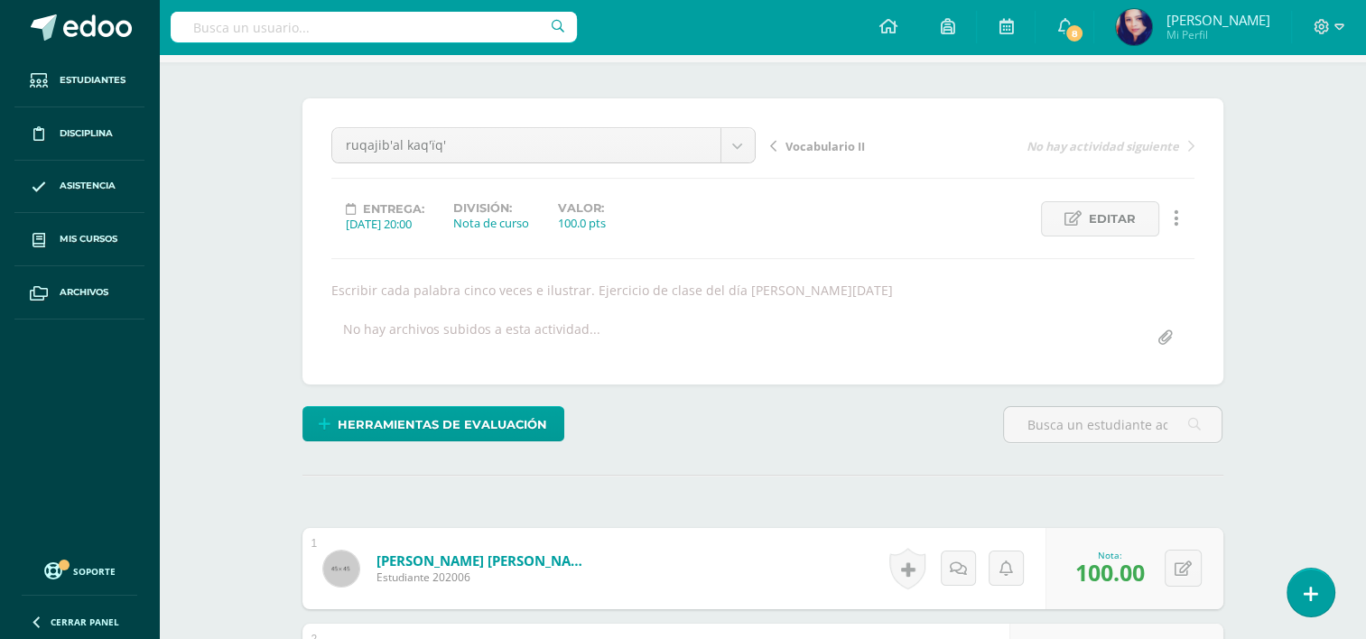
scroll to position [112, 0]
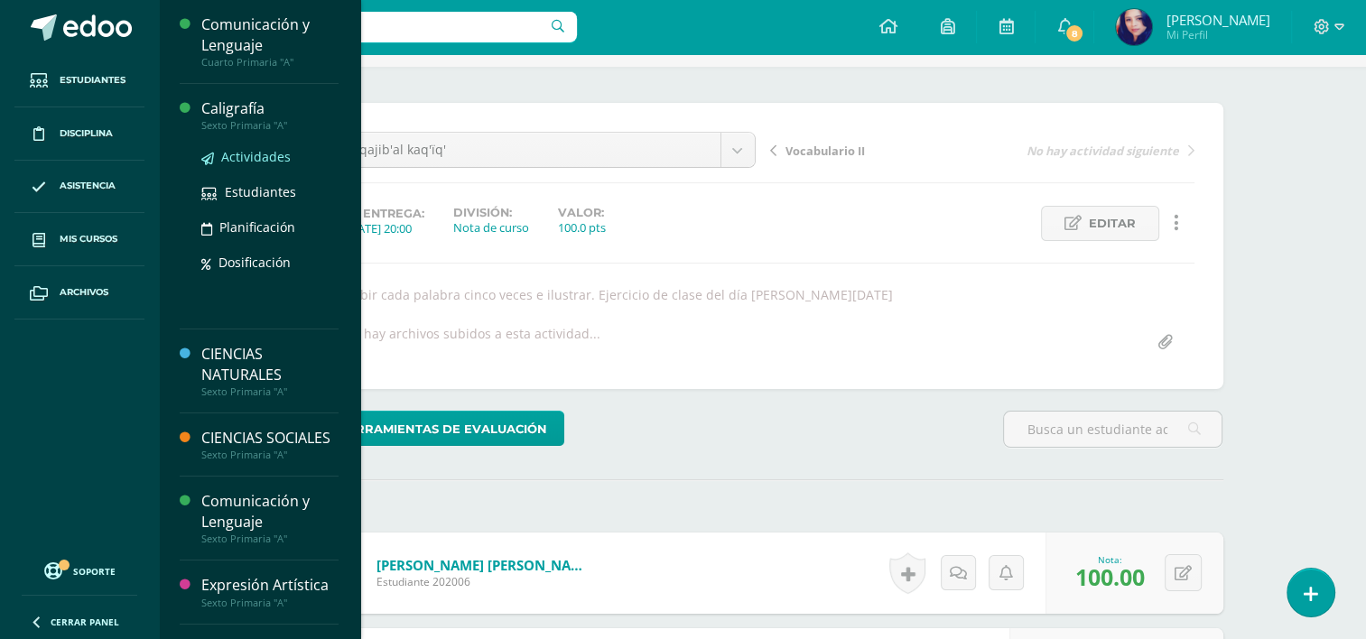
click at [245, 154] on span "Actividades" at bounding box center [256, 156] width 70 height 17
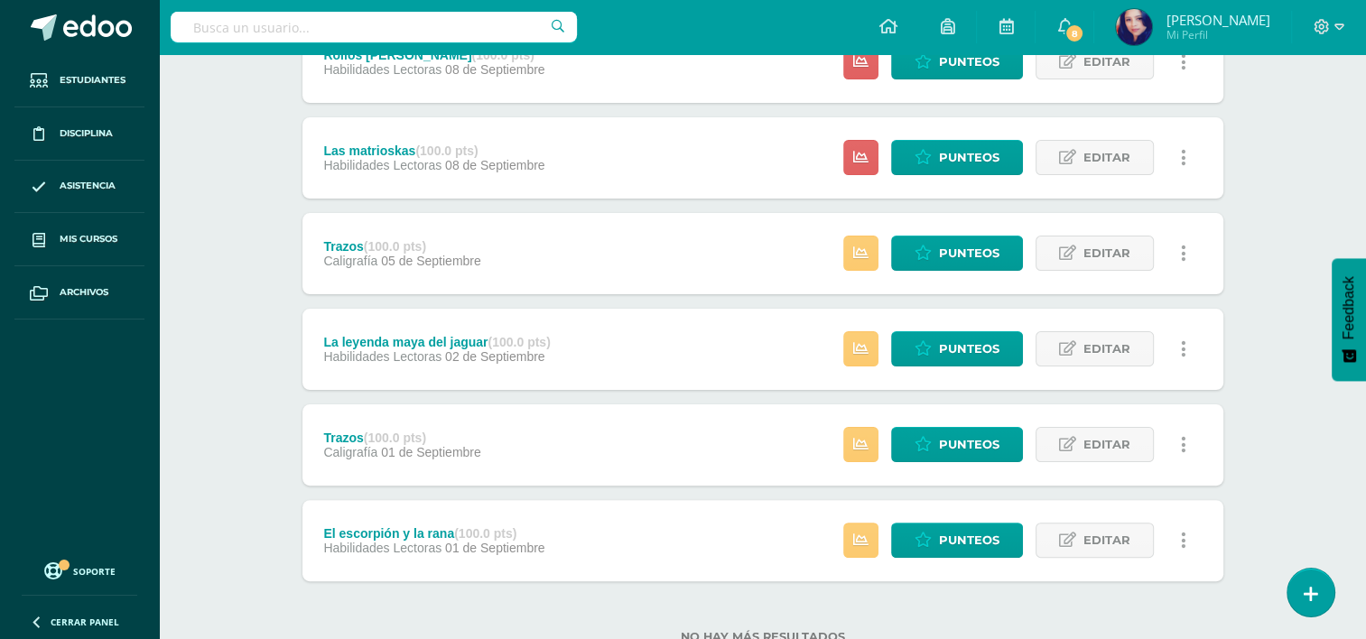
scroll to position [401, 0]
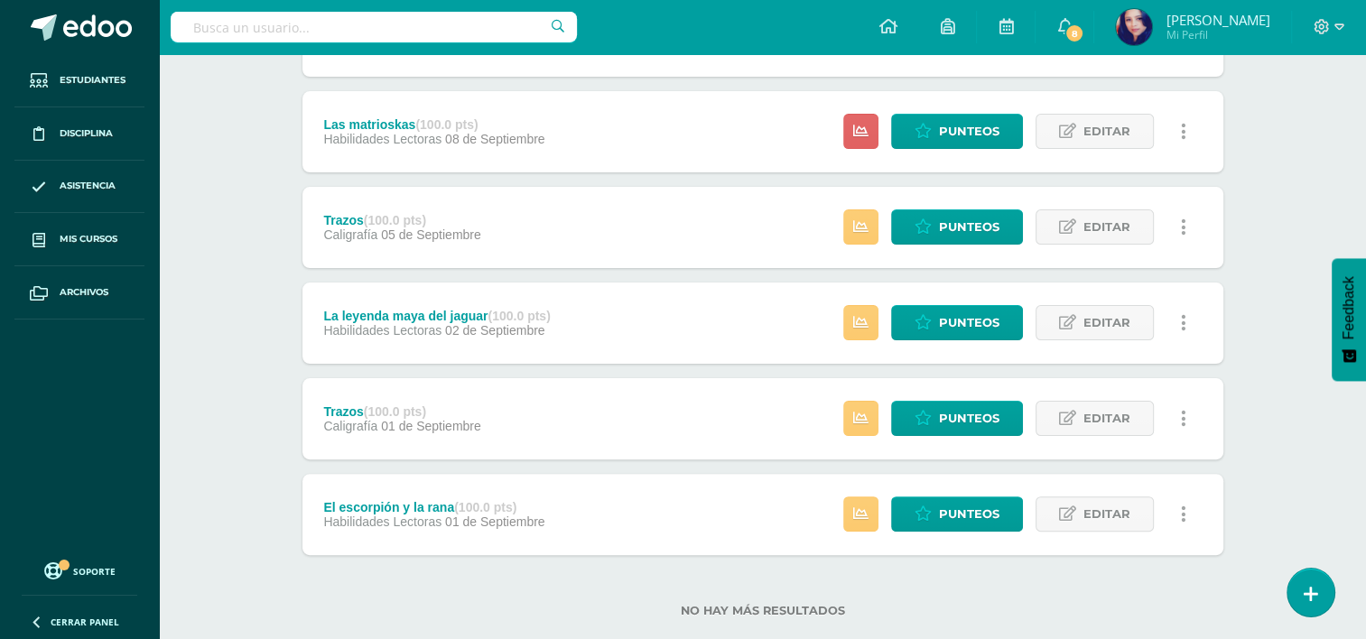
click at [1322, 510] on div "Caligrafía Sexto Primaria "A" Herramientas Detalle de asistencias Actividad Anu…" at bounding box center [763, 164] width 1208 height 1022
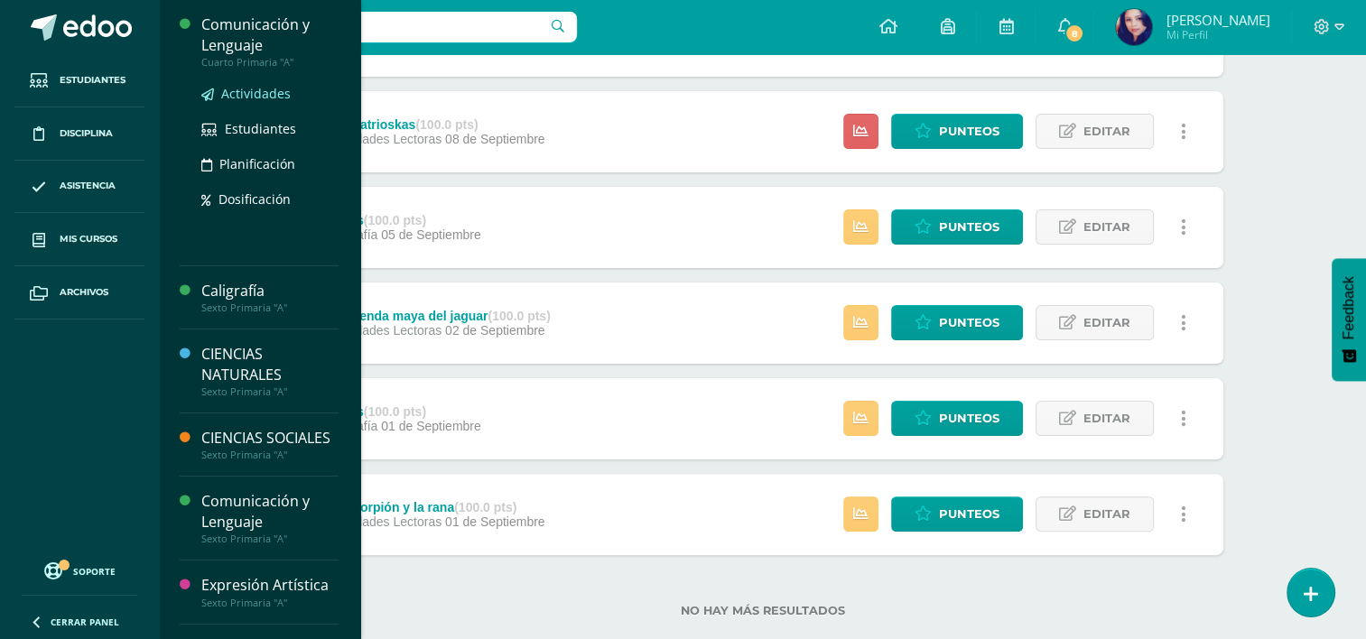
click at [255, 94] on span "Actividades" at bounding box center [256, 93] width 70 height 17
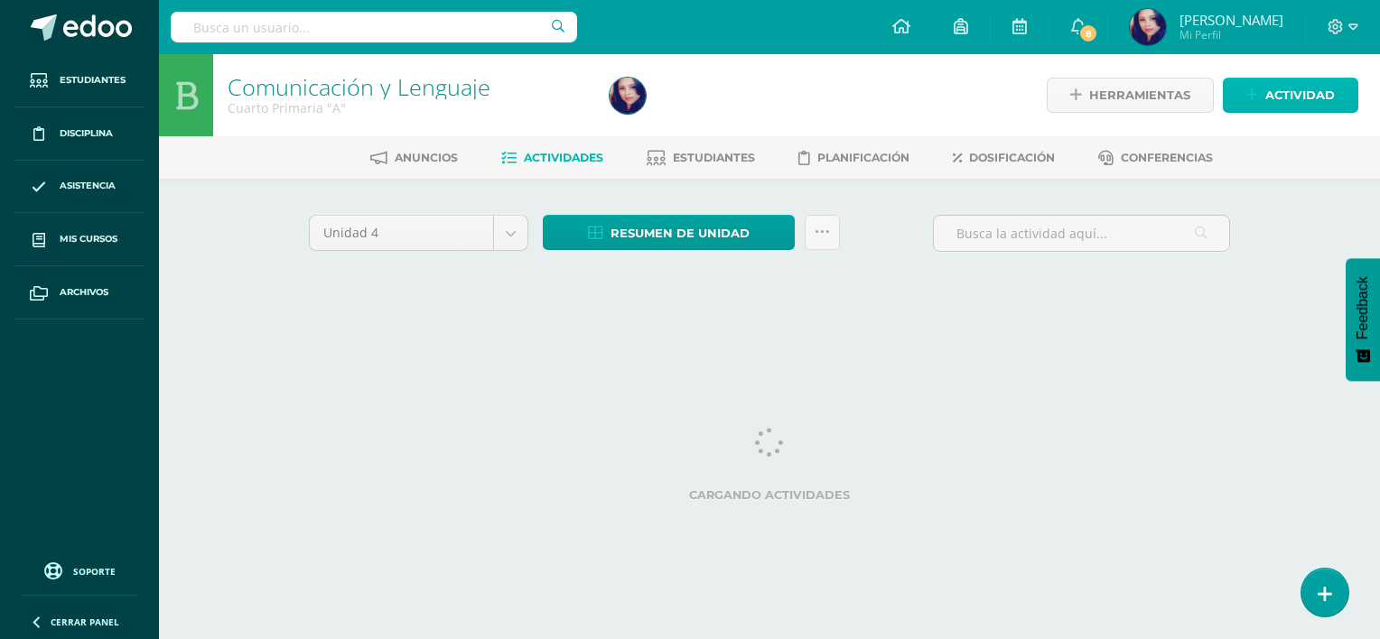
click at [1286, 94] on span "Actividad" at bounding box center [1300, 95] width 70 height 33
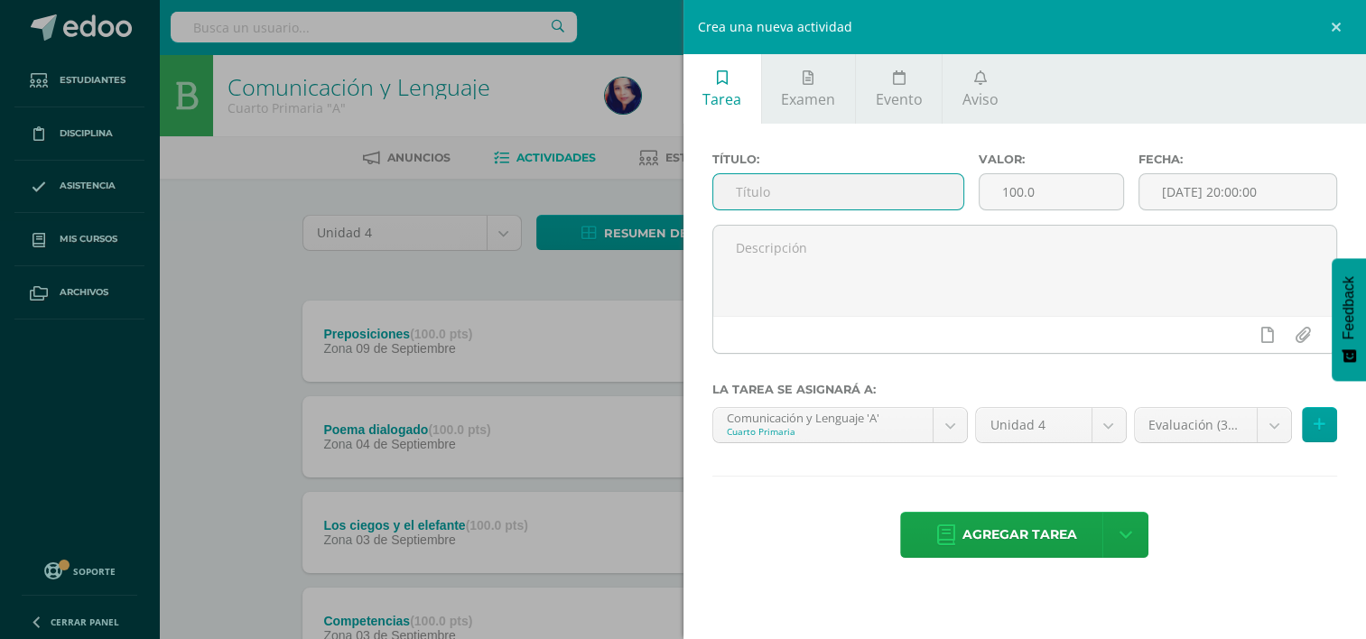
click at [841, 192] on input "text" at bounding box center [838, 191] width 250 height 35
click at [811, 196] on input "Hoja de tranajo" at bounding box center [838, 191] width 250 height 35
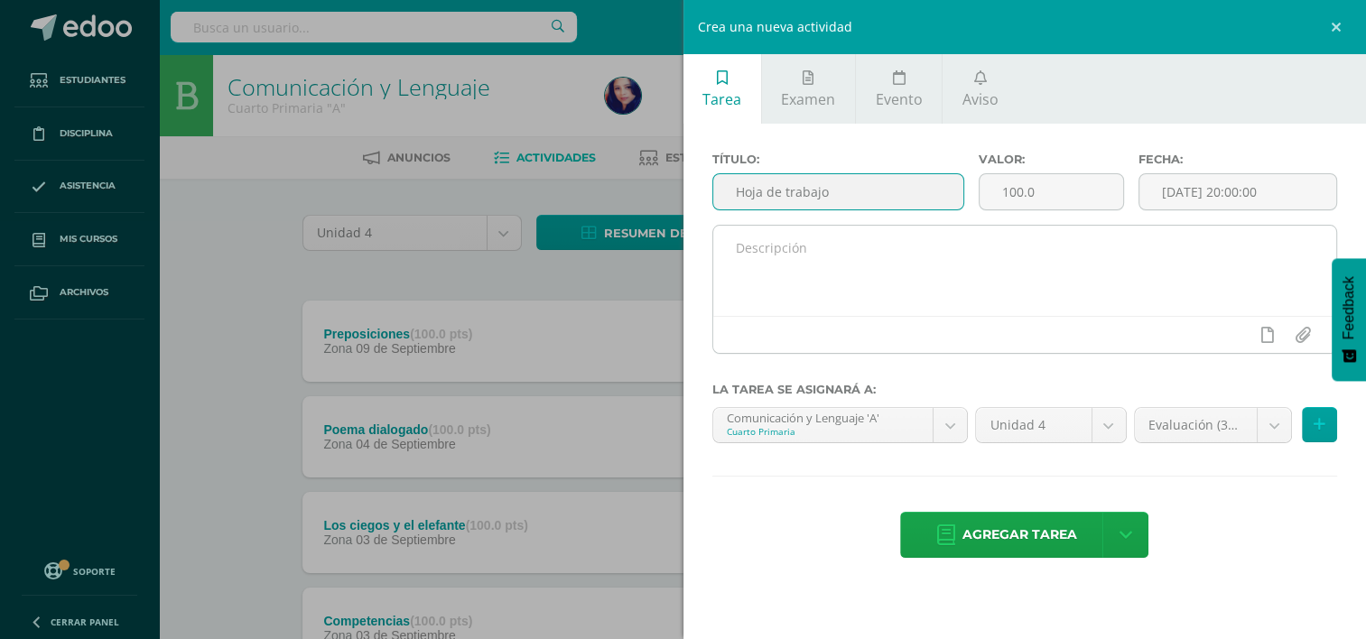
type input "Hoja de trabajo"
click at [816, 228] on textarea at bounding box center [1025, 271] width 624 height 90
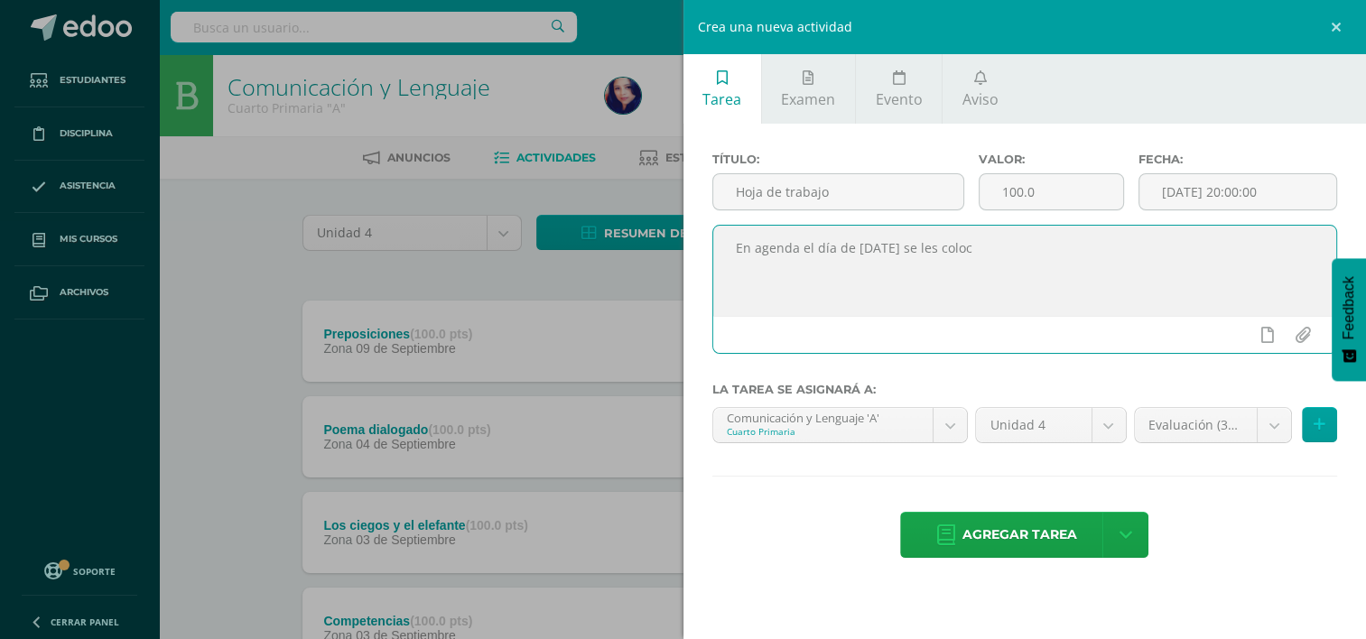
click at [885, 252] on textarea "En agenda el día de [DATE] se les coloc" at bounding box center [1025, 271] width 624 height 90
click at [884, 249] on textarea "En agenda el día de [DATE] se les coloc" at bounding box center [1025, 271] width 624 height 90
click at [1055, 246] on textarea "En agenda el día de [DATE] ([DATE]) se les coloc" at bounding box center [1025, 271] width 624 height 90
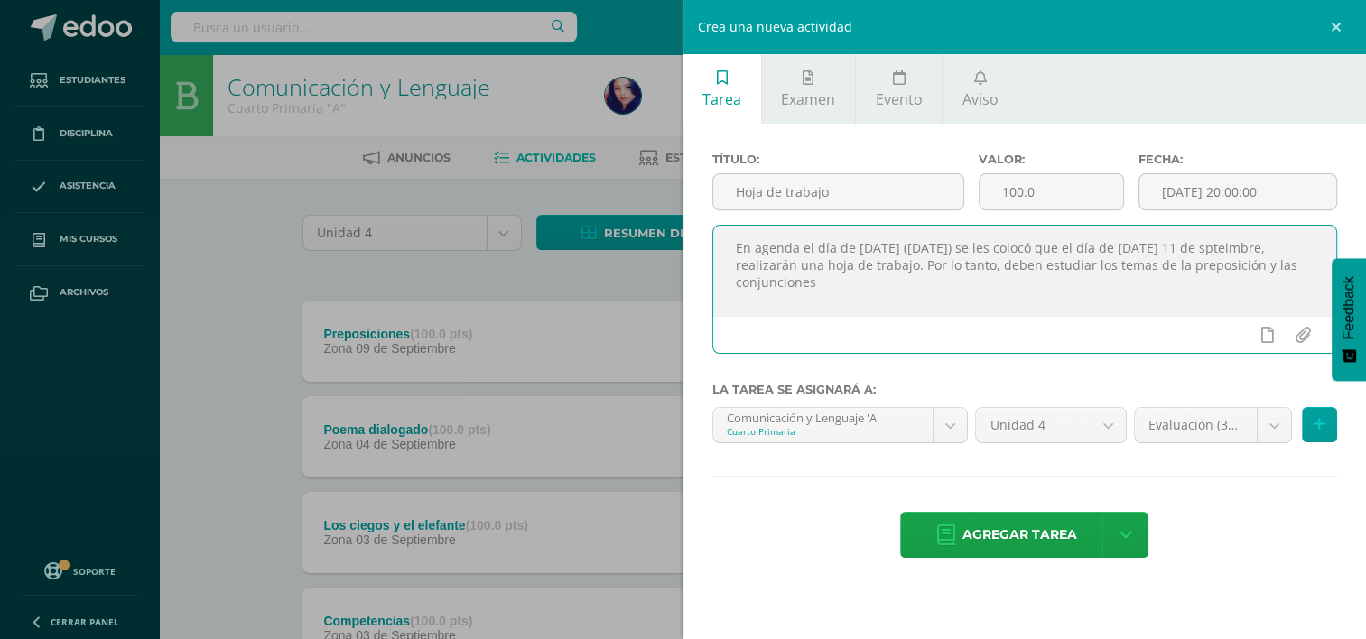
click at [1177, 264] on textarea "En agenda el día de [DATE] ([DATE]) se les colocó que el día de [DATE] 11 de sp…" at bounding box center [1025, 271] width 624 height 90
click at [1251, 266] on textarea "En agenda el día de [DATE] ([DATE]) se les colocó que el día de [DATE] 11 de sp…" at bounding box center [1025, 271] width 624 height 90
click at [827, 282] on textarea "En agenda el día de [DATE] ([DATE]) se les colocó que el día de [DATE] [DATE], …" at bounding box center [1025, 271] width 624 height 90
type textarea "En agenda el día de [DATE] ([DATE]) se les colocó que el día de [DATE] [DATE], …"
click at [1274, 416] on body "Estudiantes Disciplina Asistencia Mis cursos Archivos Soporte Centro de ayuda Ú…" at bounding box center [683, 442] width 1366 height 885
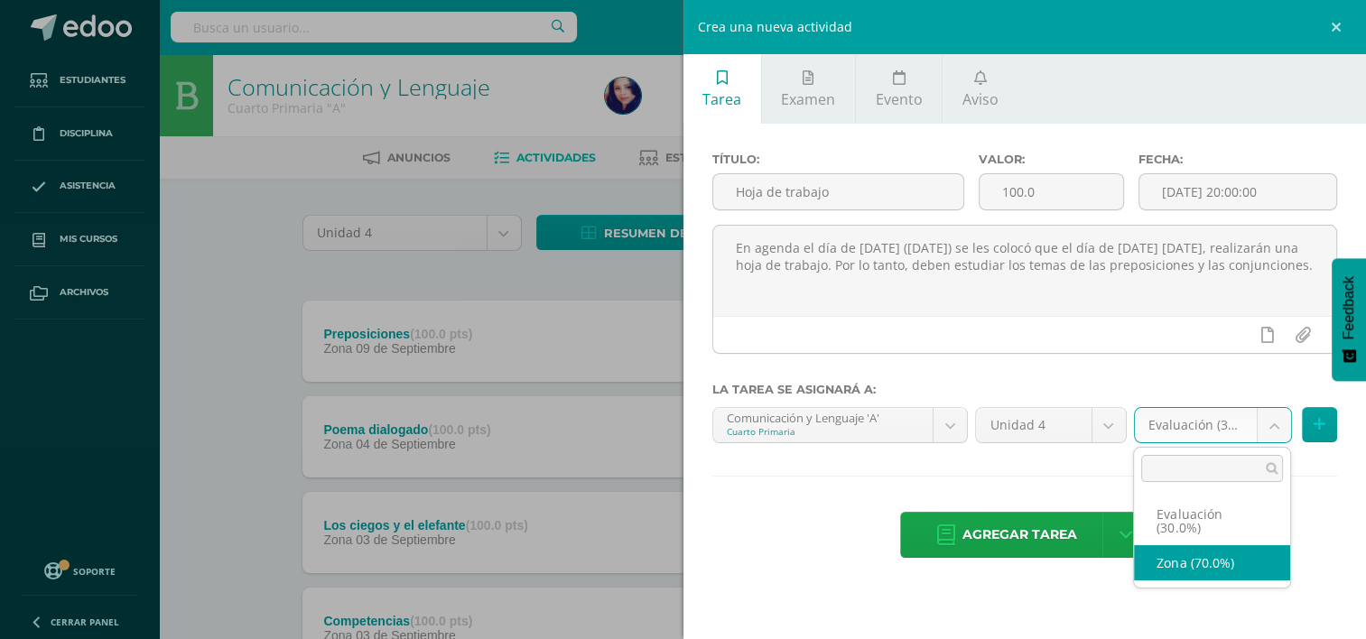
select select "36123"
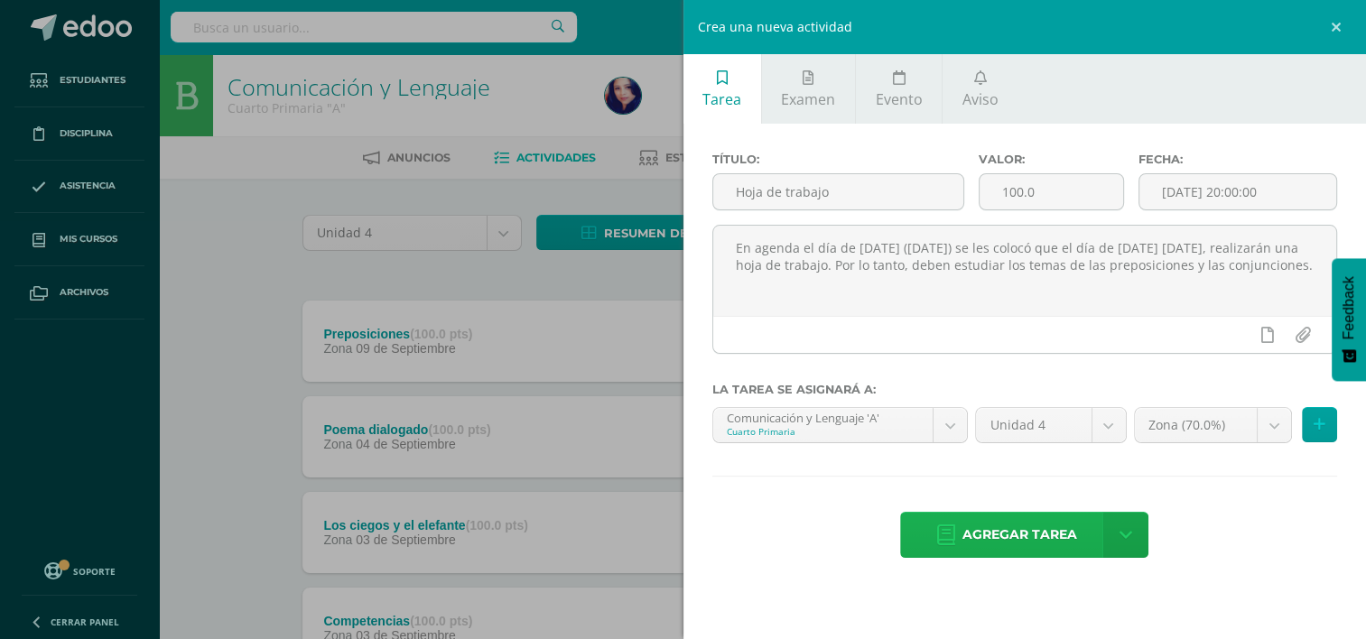
click at [1044, 524] on span "Agregar tarea" at bounding box center [1020, 535] width 115 height 44
